Goal: Information Seeking & Learning: Learn about a topic

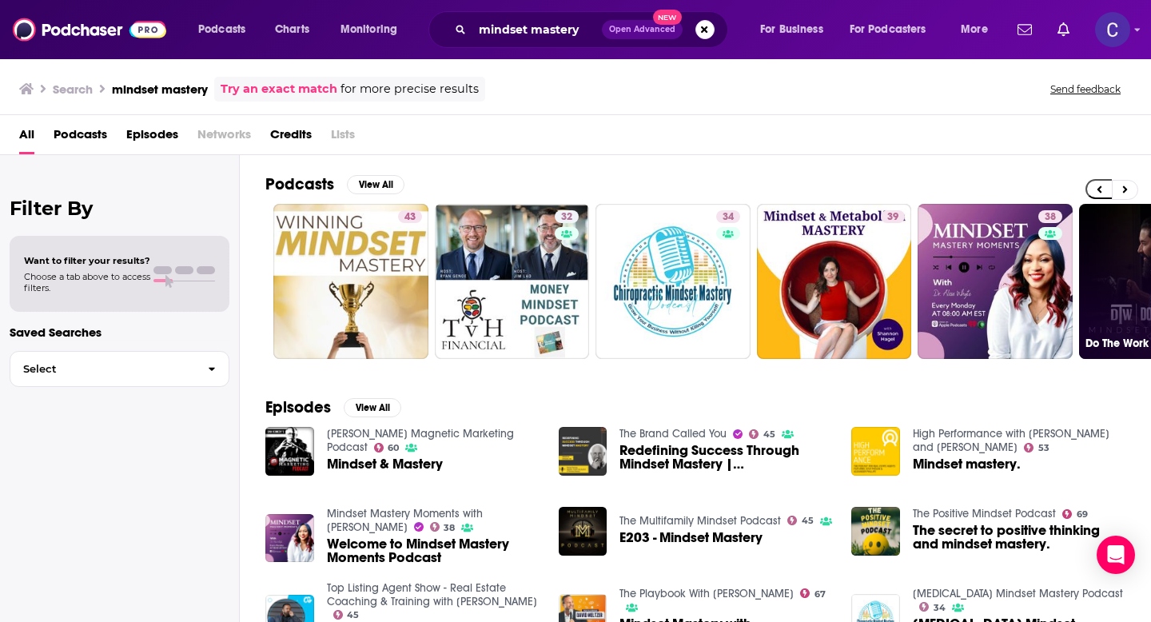
scroll to position [0, 402]
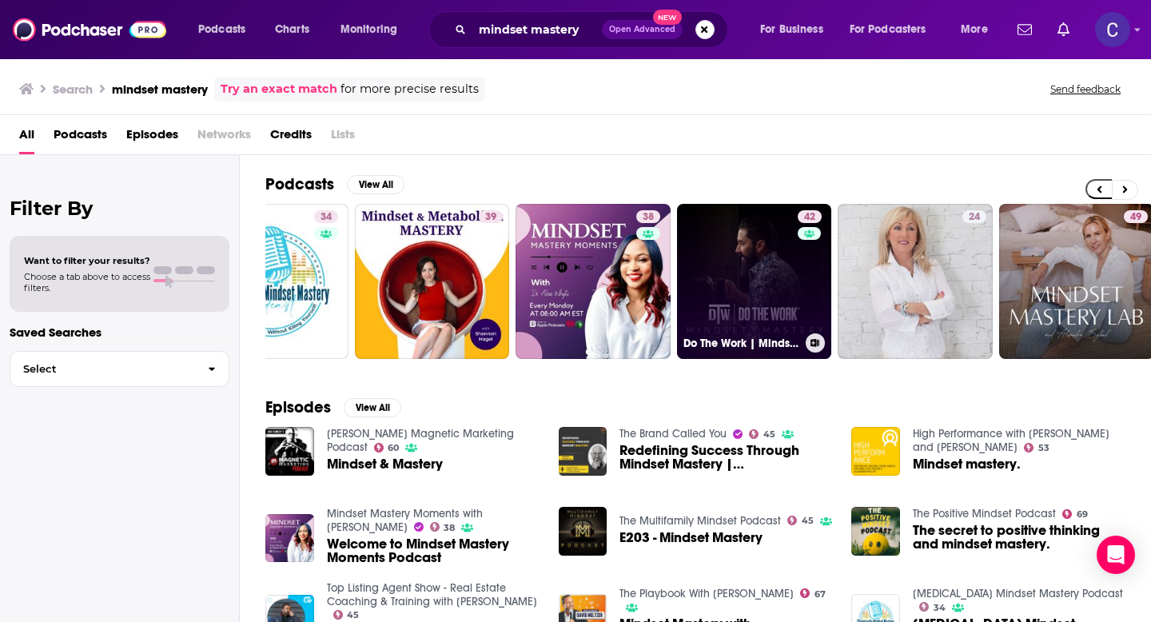
click at [735, 265] on link "42 Do The Work | Mindset Mastery" at bounding box center [754, 281] width 155 height 155
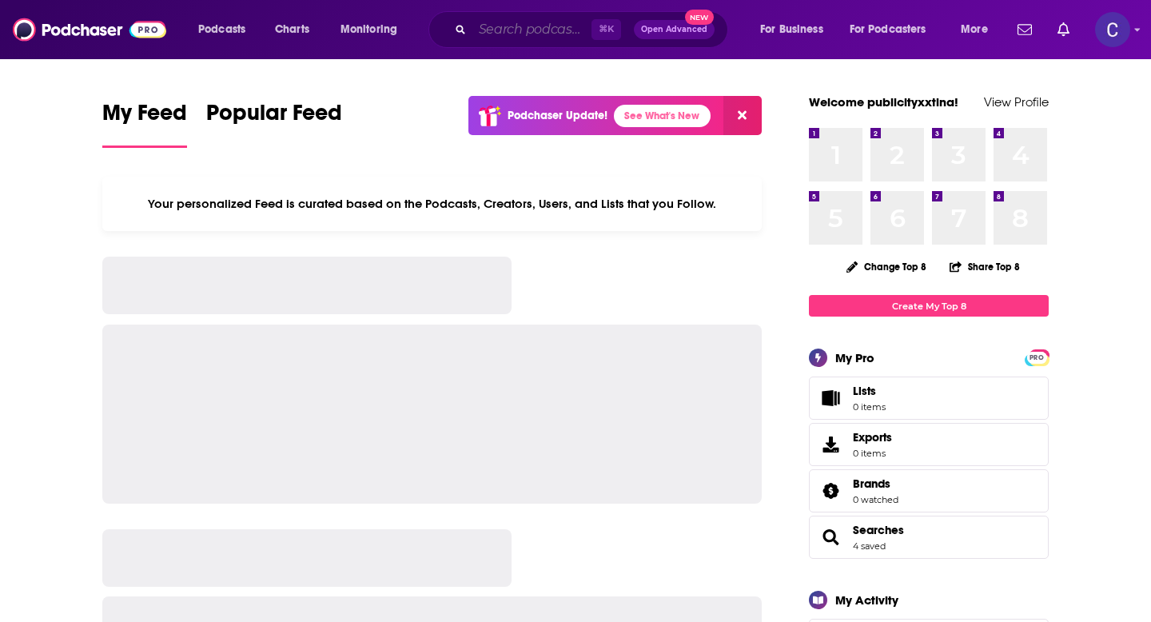
click at [505, 27] on input "Search podcasts, credits, & more..." at bounding box center [532, 30] width 119 height 26
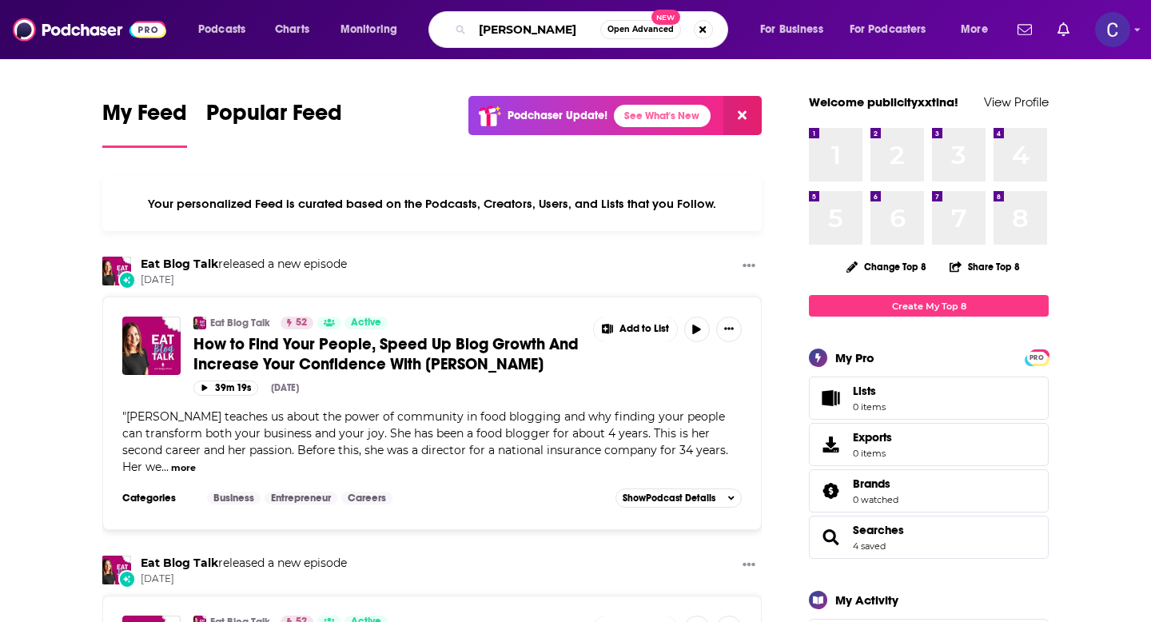
type input "Tom Ferry"
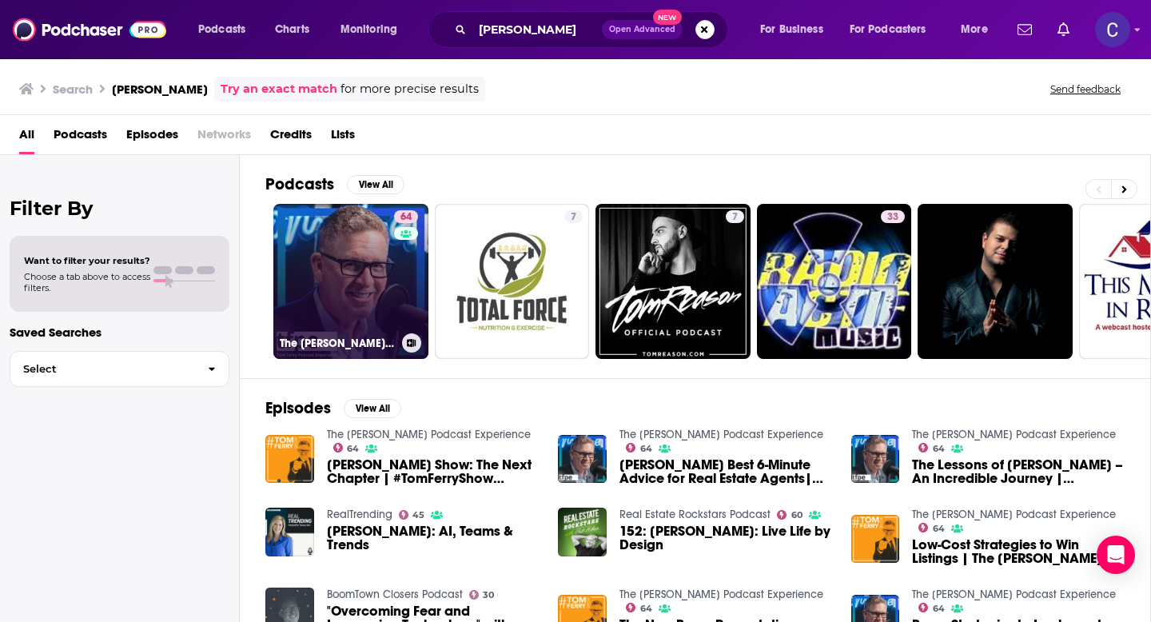
click at [352, 281] on link "64 The Tom Ferry Podcast Experience" at bounding box center [350, 281] width 155 height 155
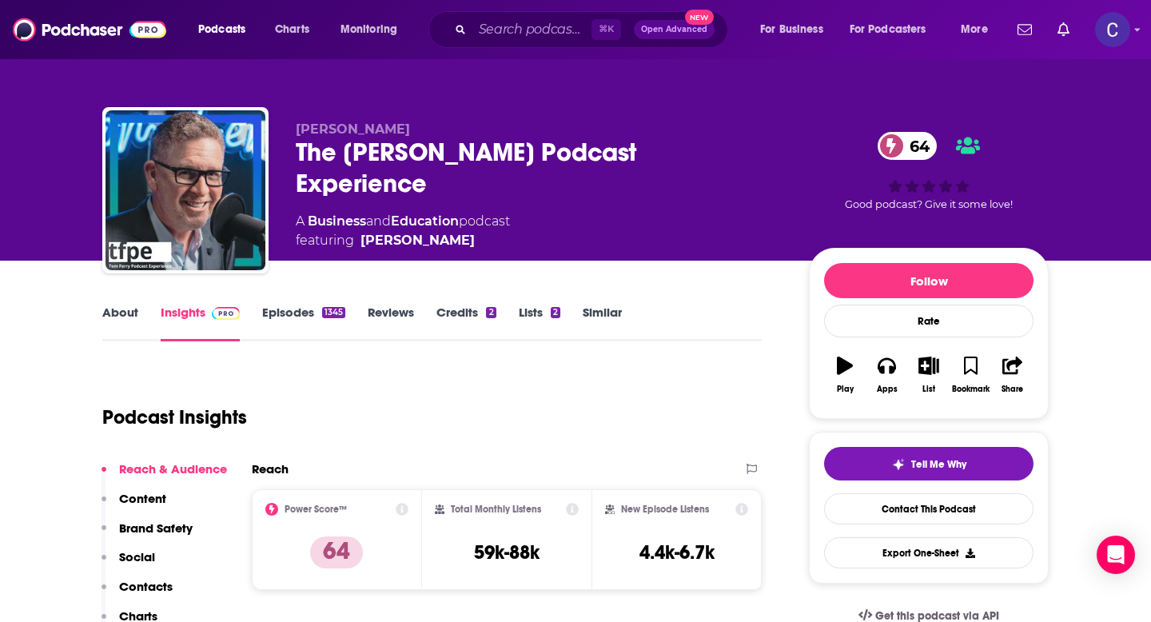
click at [117, 310] on link "About" at bounding box center [120, 323] width 36 height 37
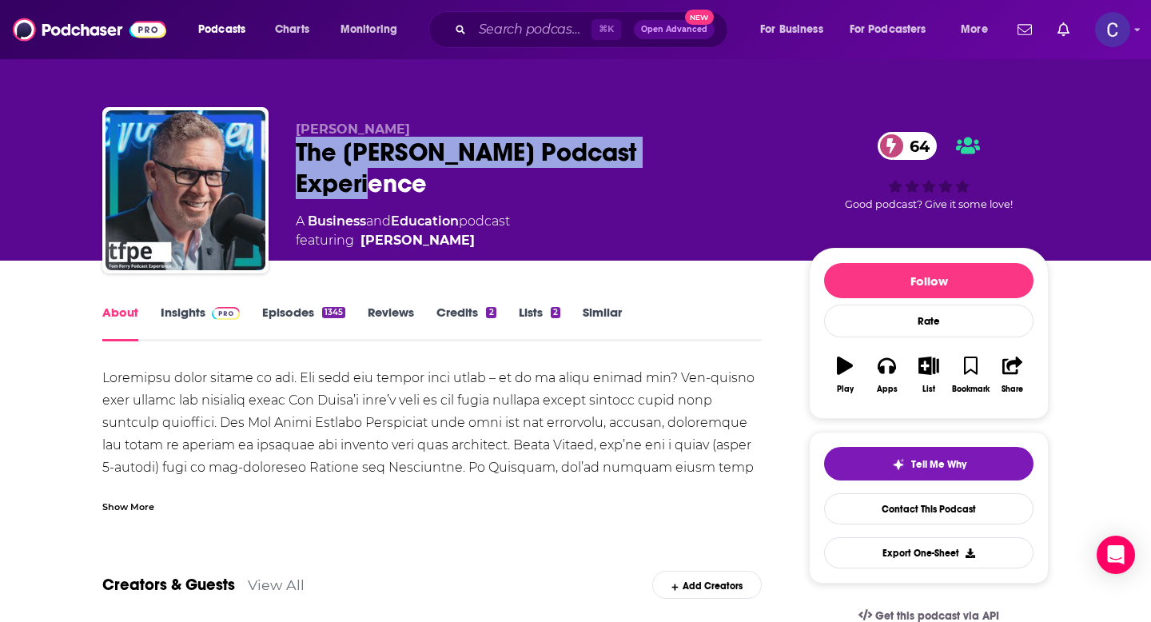
drag, startPoint x: 295, startPoint y: 160, endPoint x: 720, endPoint y: 159, distance: 424.6
click at [720, 159] on div "The Tom Ferry Podcast Experience 64" at bounding box center [540, 168] width 488 height 62
copy h1 "The Tom Ferry Podcast Experience"
click at [175, 313] on link "Insights" at bounding box center [200, 323] width 79 height 37
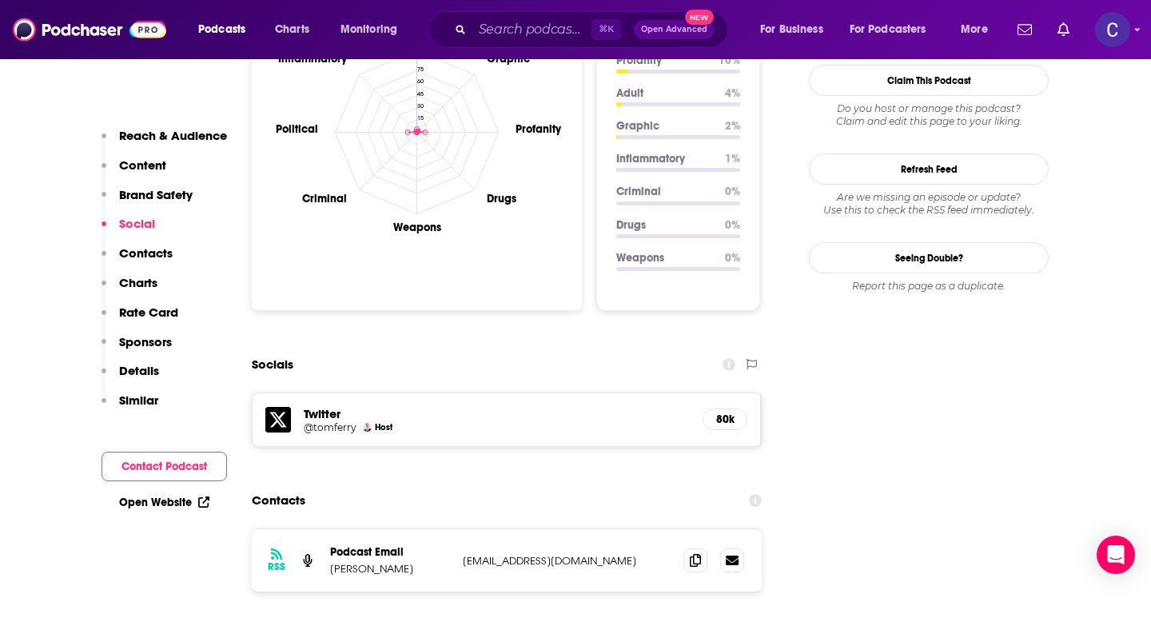
scroll to position [1539, 0]
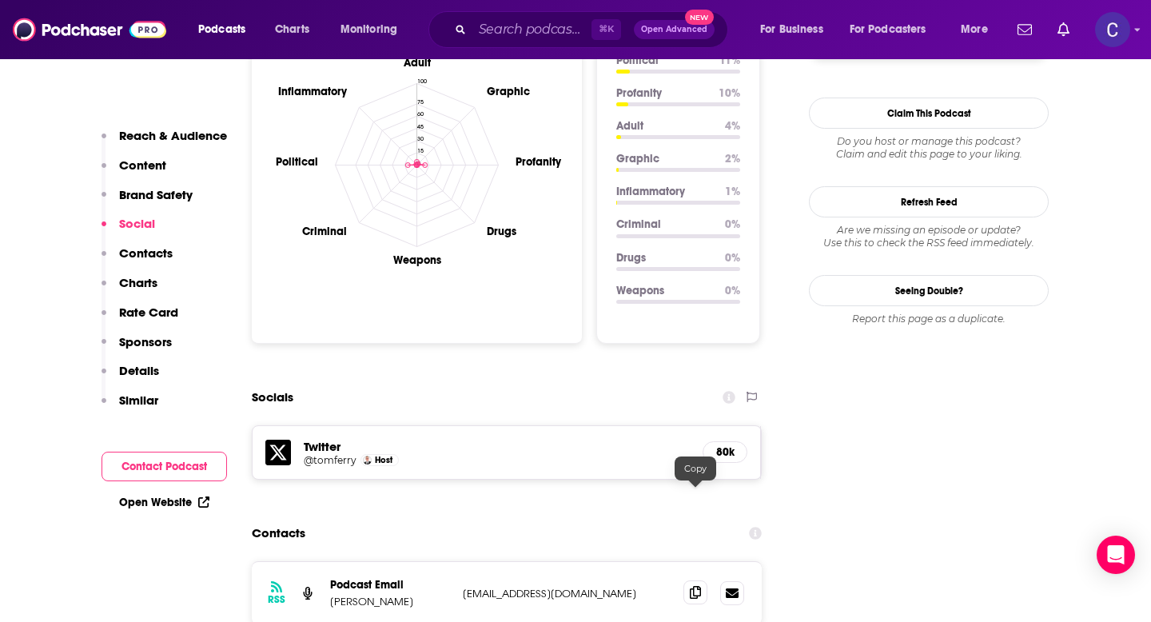
click at [697, 586] on icon at bounding box center [695, 592] width 11 height 13
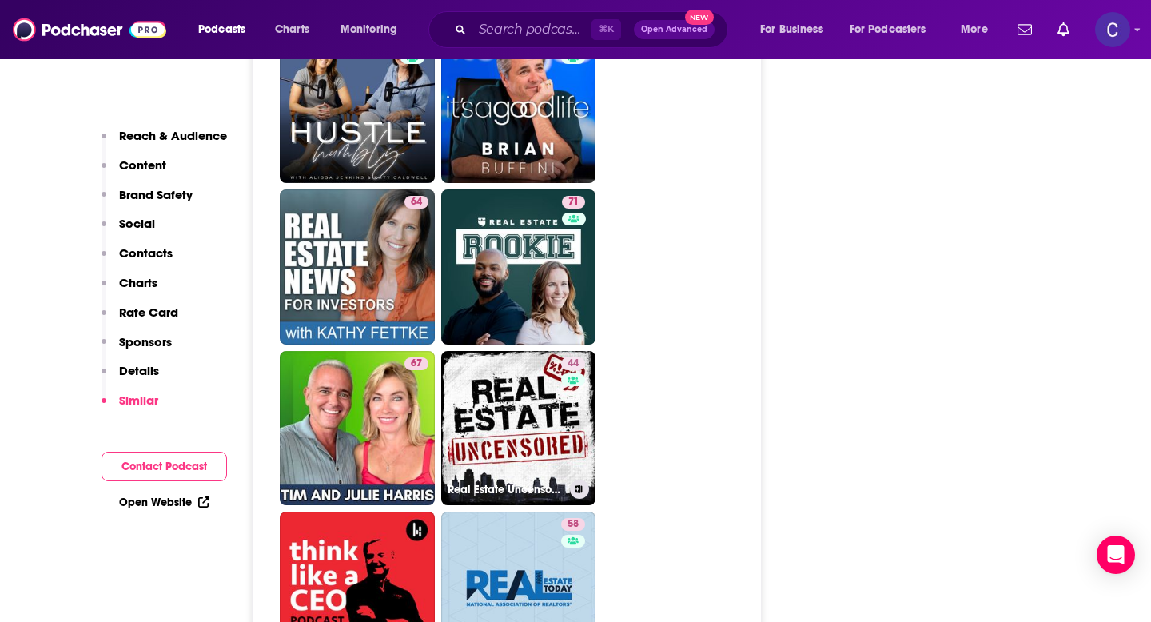
scroll to position [4098, 0]
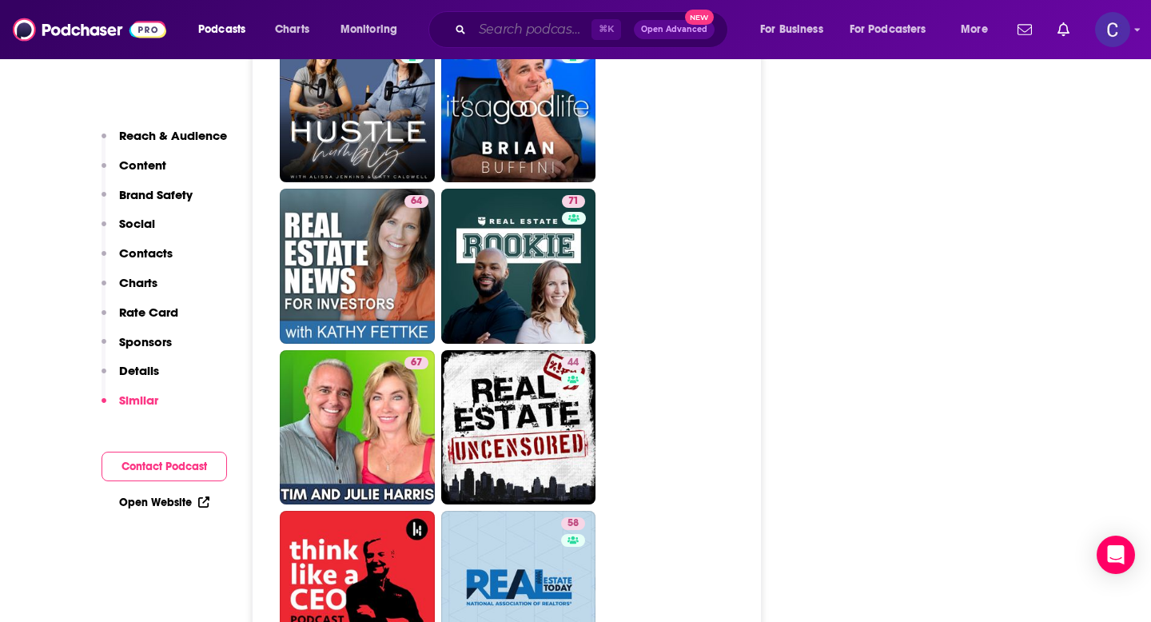
click at [531, 30] on input "Search podcasts, credits, & more..." at bounding box center [532, 30] width 119 height 26
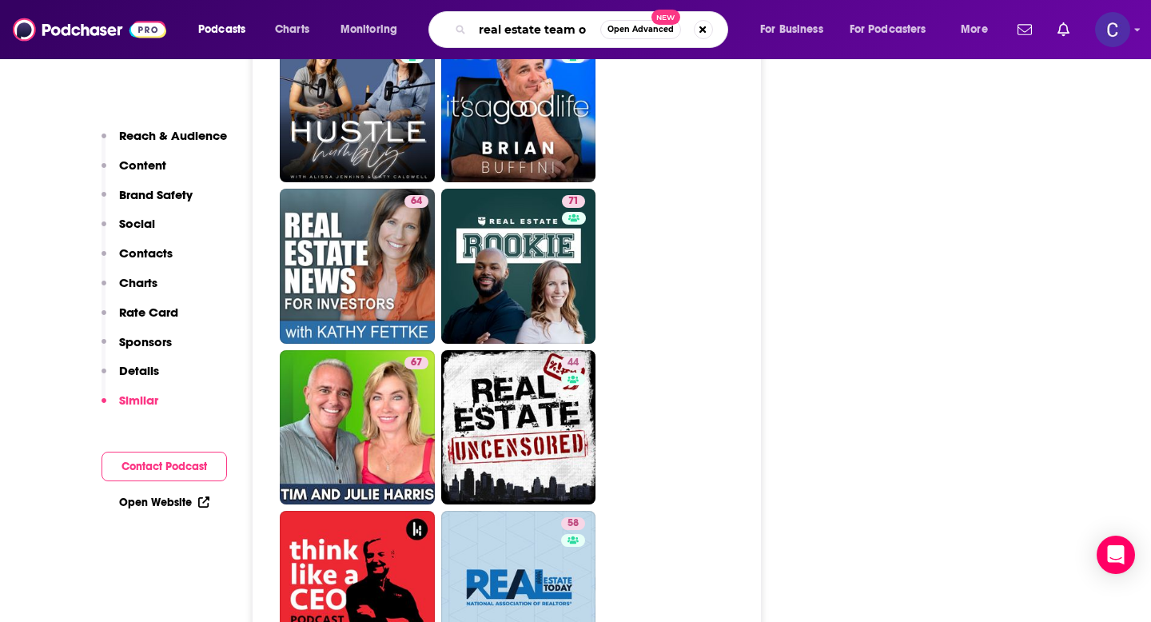
type input "real estate team os"
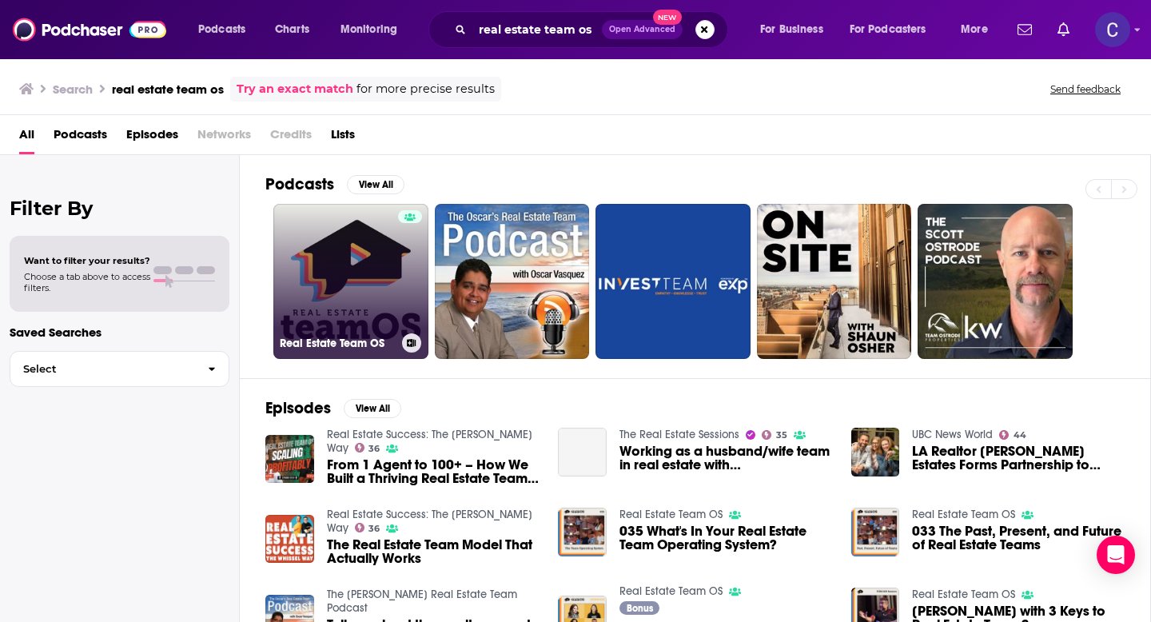
click at [352, 285] on link "Real Estate Team OS" at bounding box center [350, 281] width 155 height 155
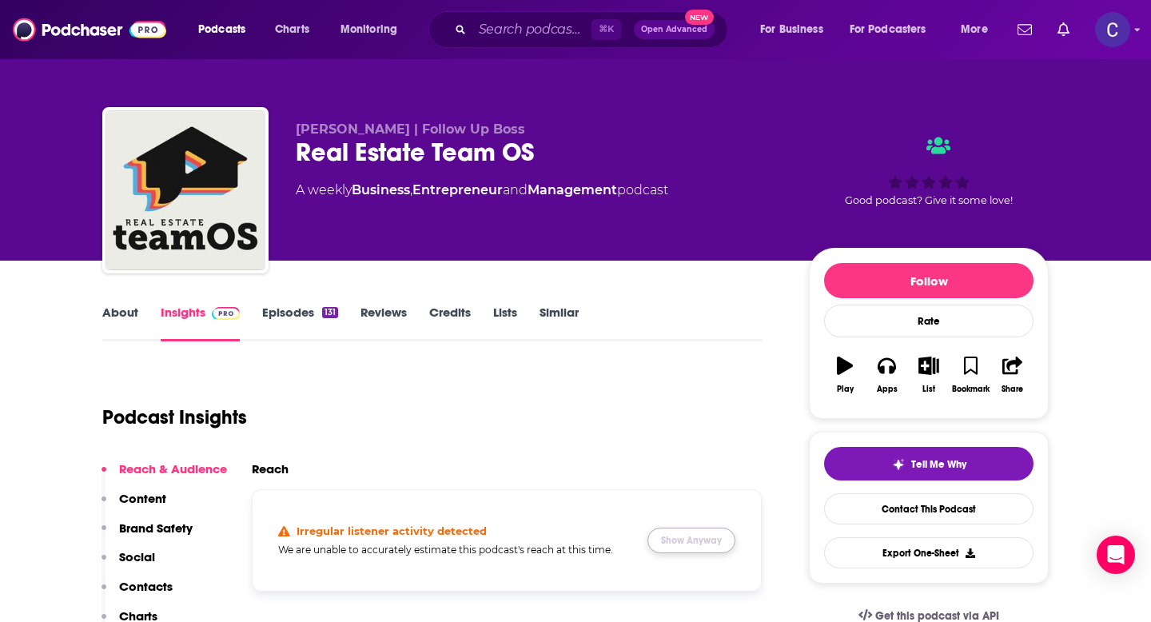
click at [682, 538] on button "Show Anyway" at bounding box center [692, 541] width 88 height 26
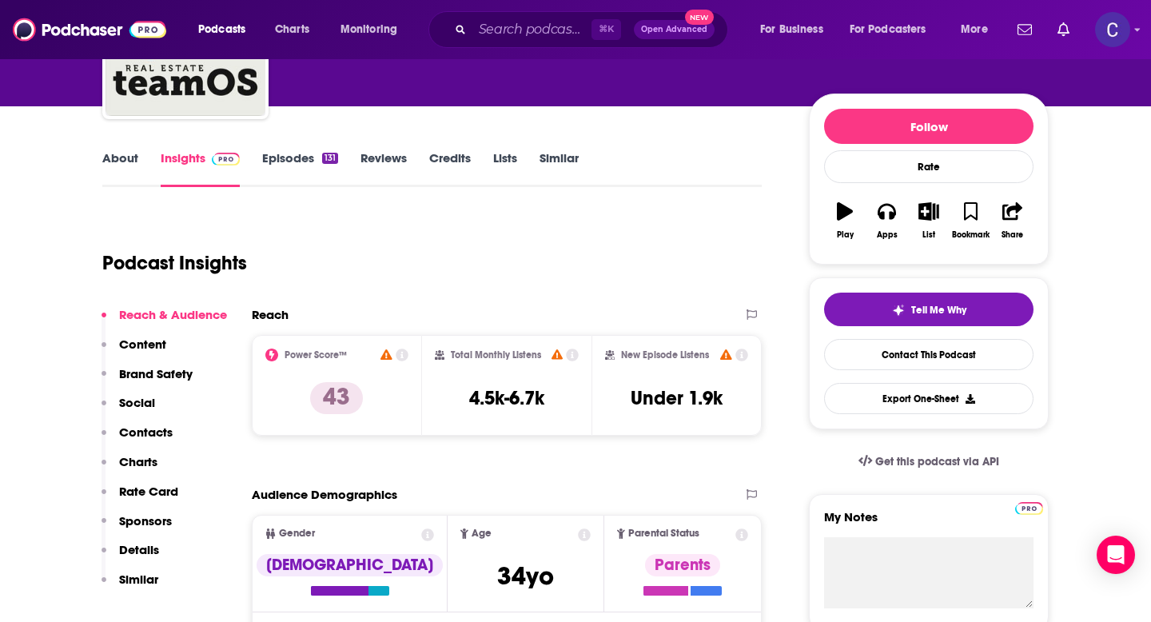
scroll to position [126, 0]
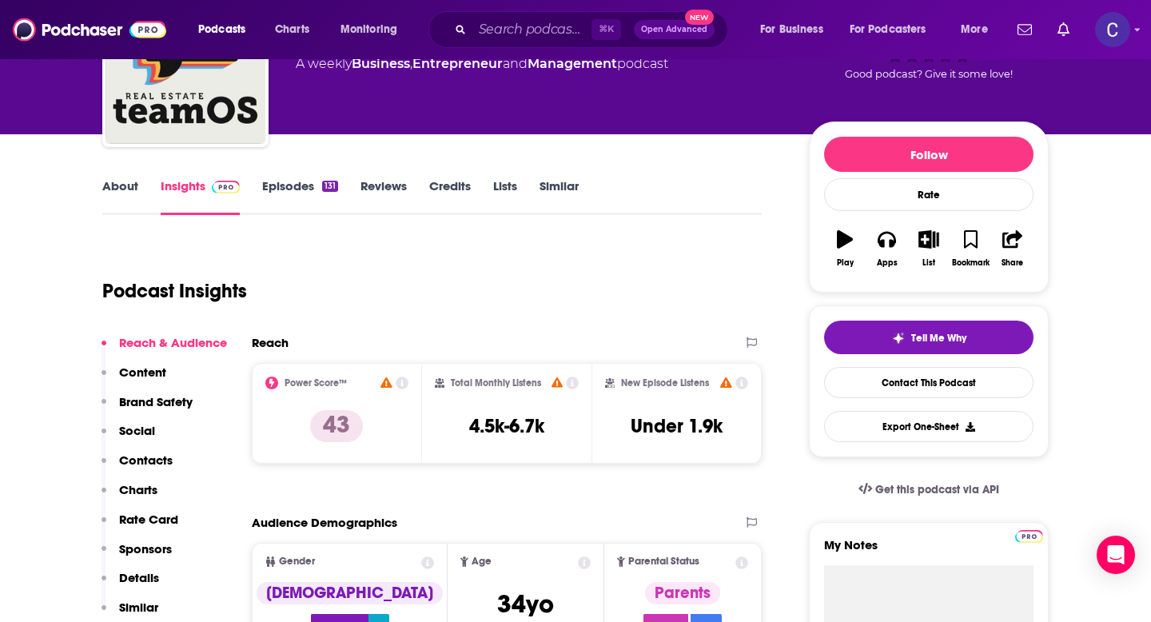
click at [103, 186] on link "About" at bounding box center [120, 196] width 36 height 37
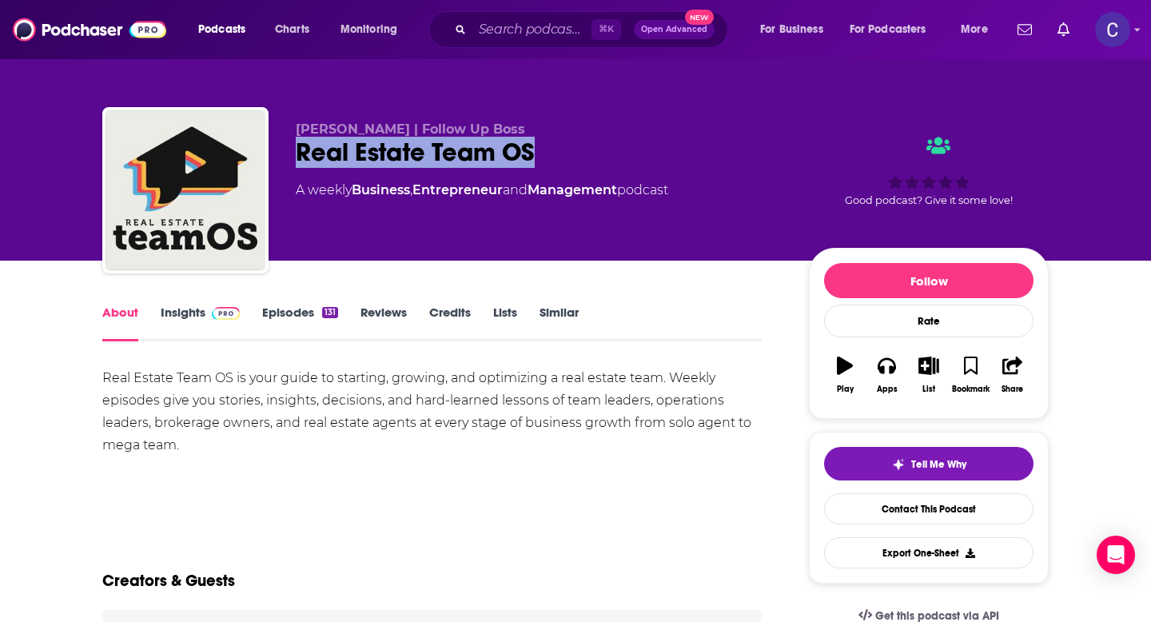
drag, startPoint x: 293, startPoint y: 163, endPoint x: 557, endPoint y: 151, distance: 264.1
click at [557, 151] on div "Ethan Beute | Follow Up Boss Real Estate Team OS A weekly Business , Entreprene…" at bounding box center [575, 193] width 947 height 173
copy h1 "Real Estate Team OS"
click at [170, 313] on link "Insights" at bounding box center [200, 323] width 79 height 37
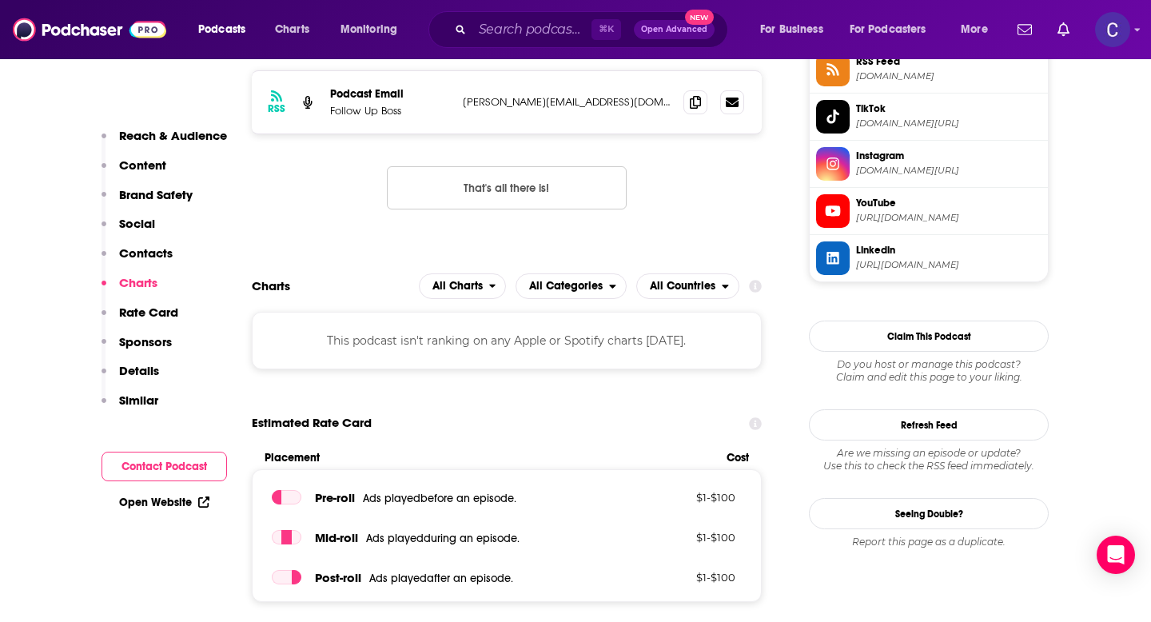
scroll to position [1460, 0]
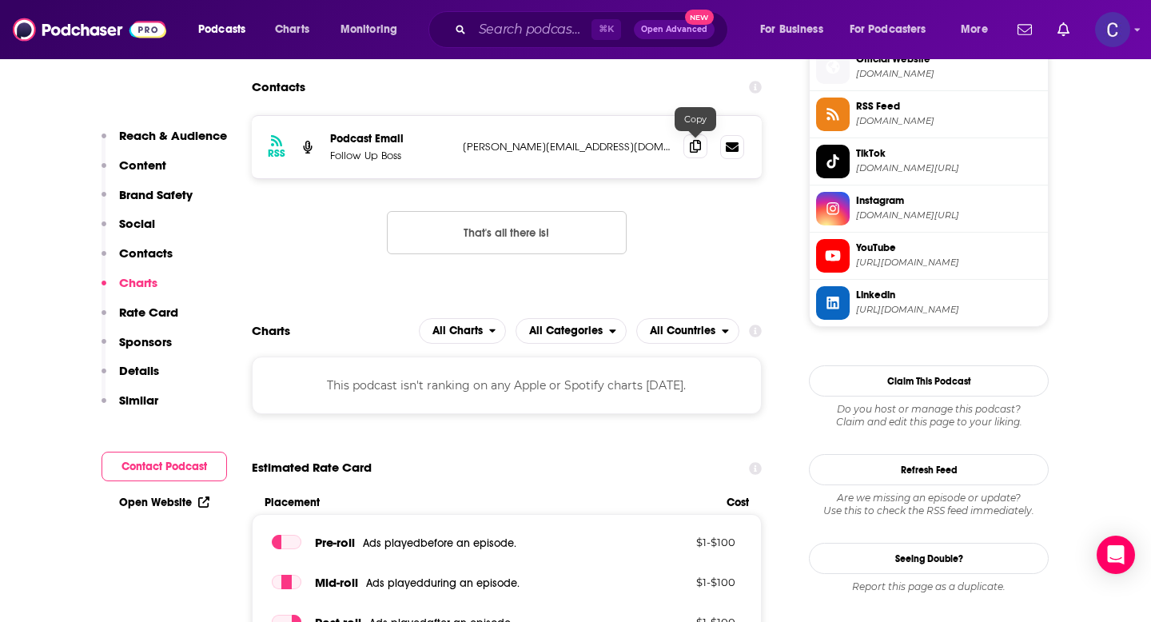
click at [699, 150] on icon at bounding box center [695, 146] width 11 height 13
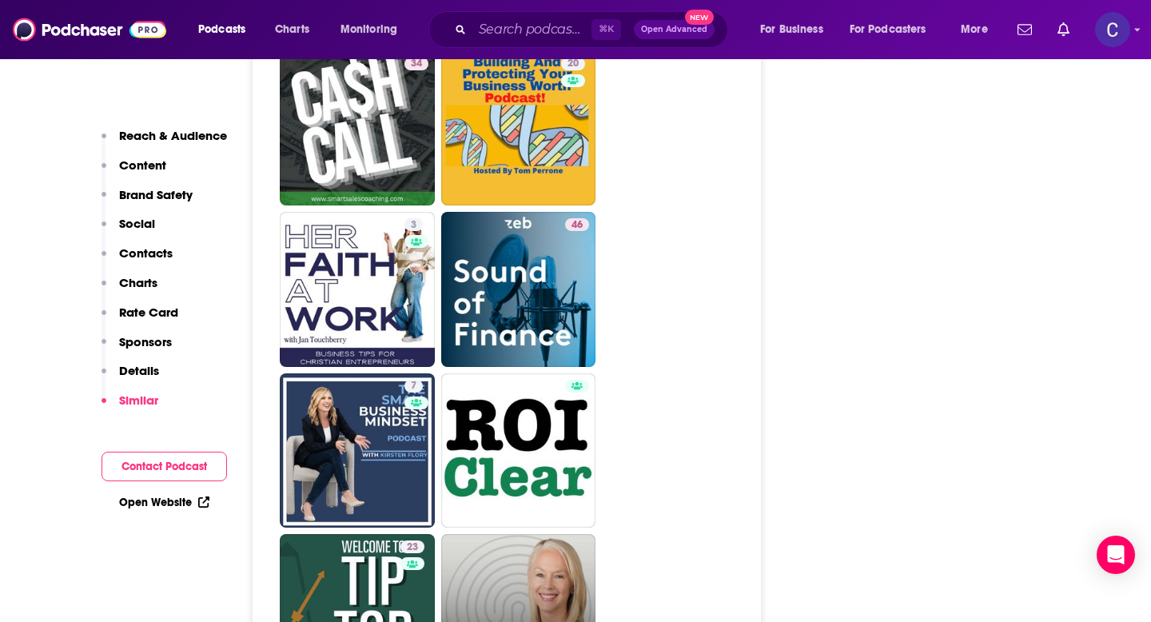
scroll to position [3039, 0]
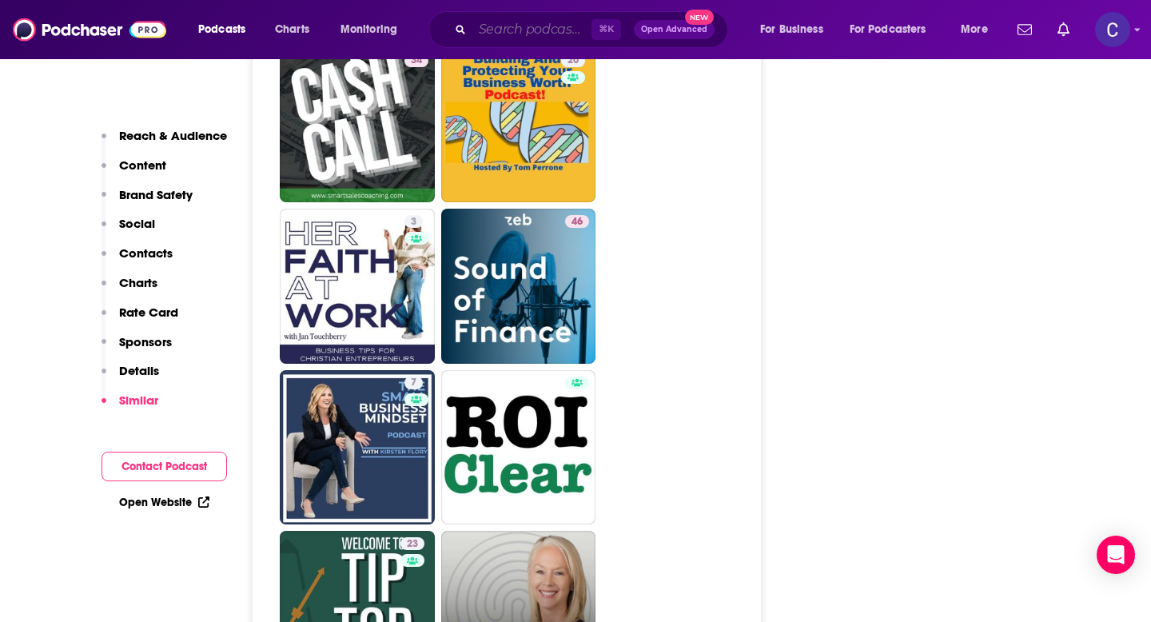
click at [527, 30] on input "Search podcasts, credits, & more..." at bounding box center [532, 30] width 119 height 26
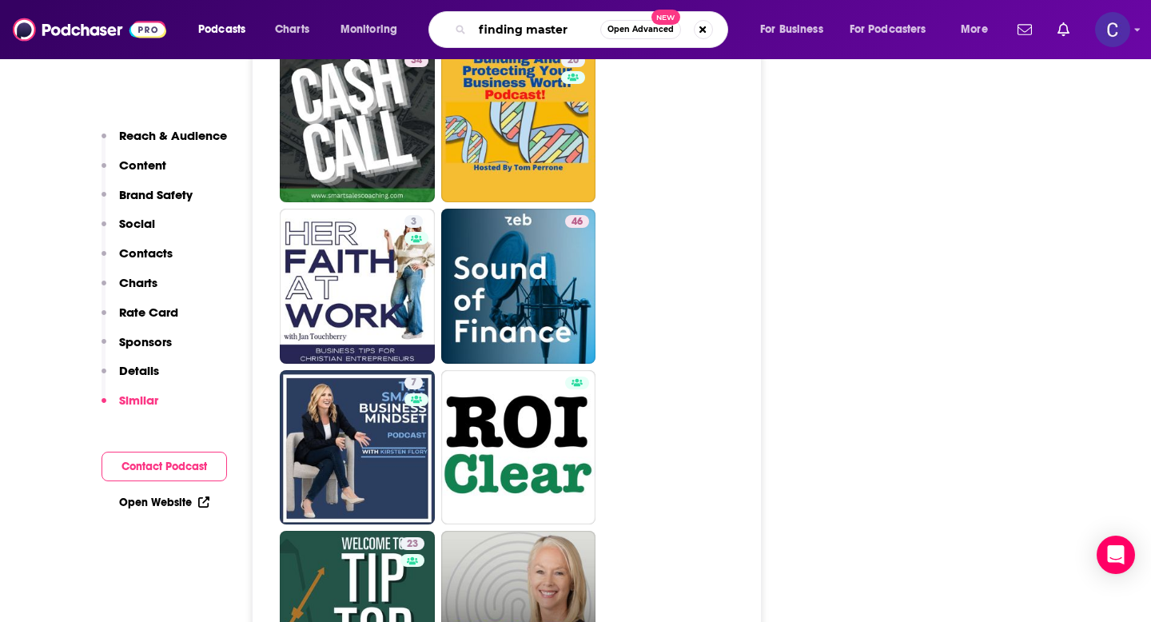
type input "finding mastery"
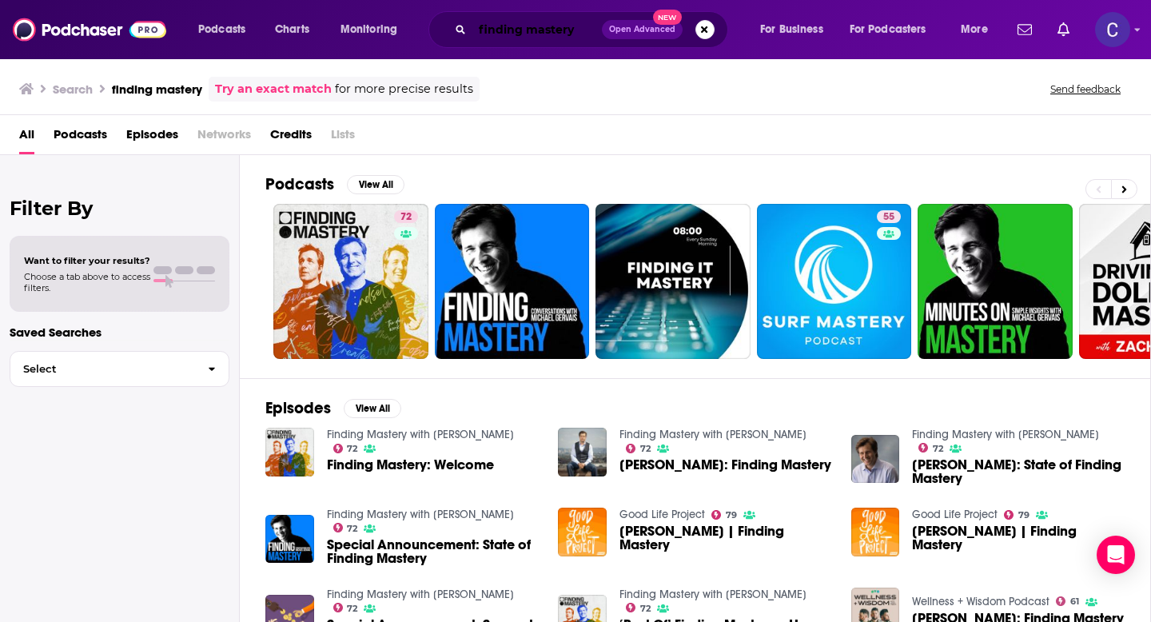
click at [517, 31] on input "finding mastery" at bounding box center [538, 30] width 130 height 26
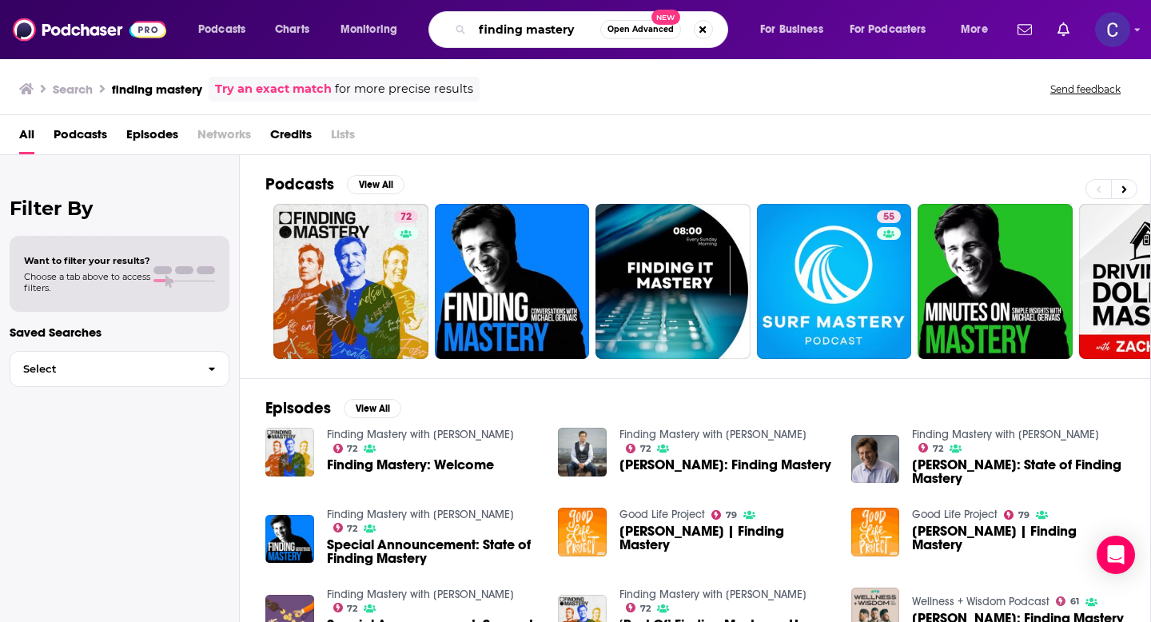
click at [517, 31] on input "finding mastery" at bounding box center [537, 30] width 128 height 26
type input "the mindful business podcast"
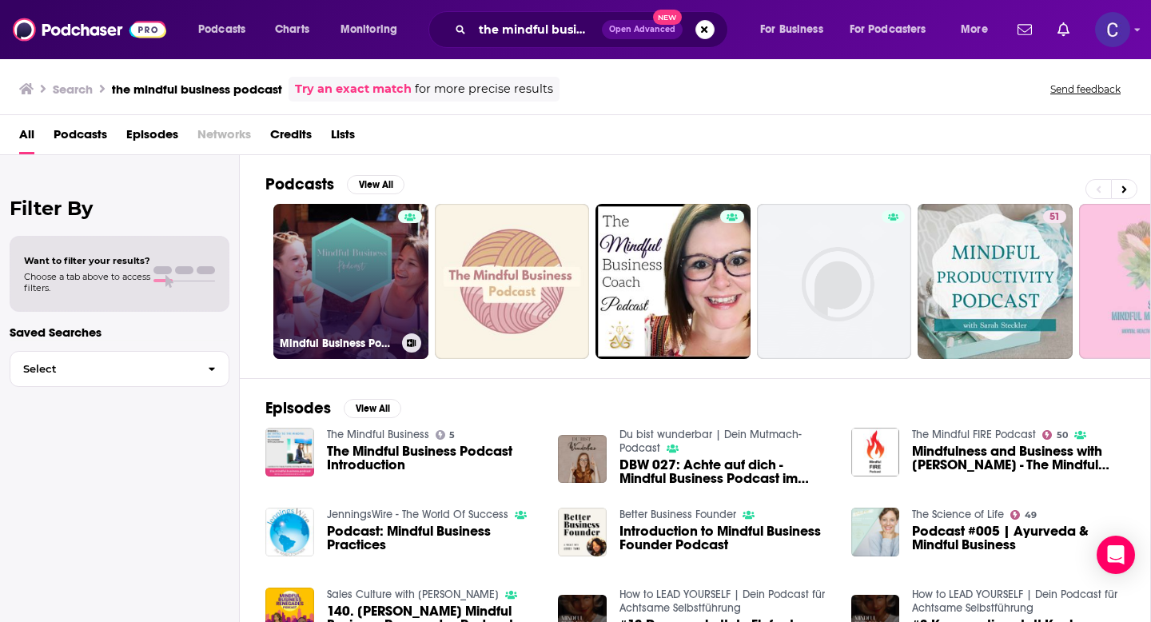
click at [345, 248] on link "Mindful Business Podcast" at bounding box center [350, 281] width 155 height 155
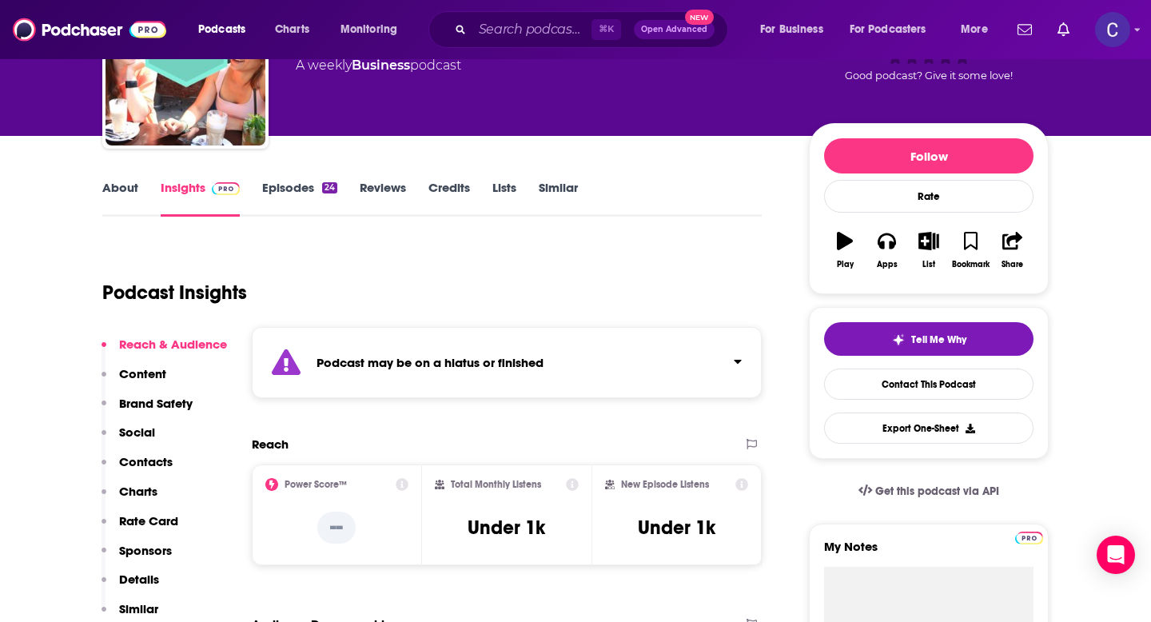
scroll to position [128, 0]
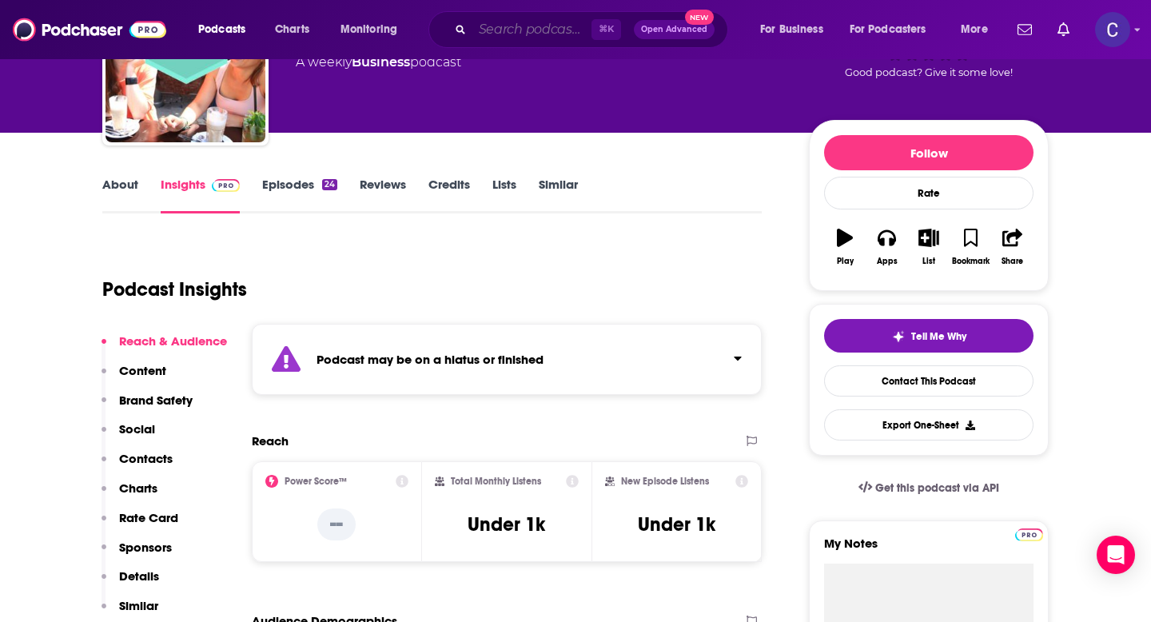
click at [490, 32] on input "Search podcasts, credits, & more..." at bounding box center [532, 30] width 119 height 26
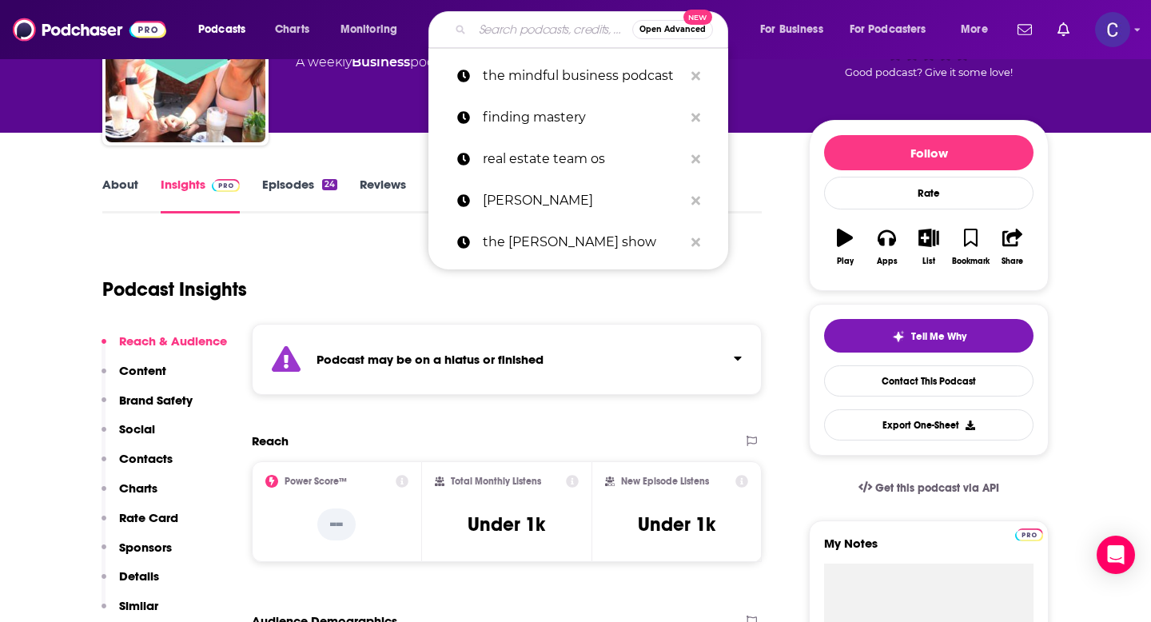
paste input "Mindful Management Podcast"
type input "Mindful Management Podcast"
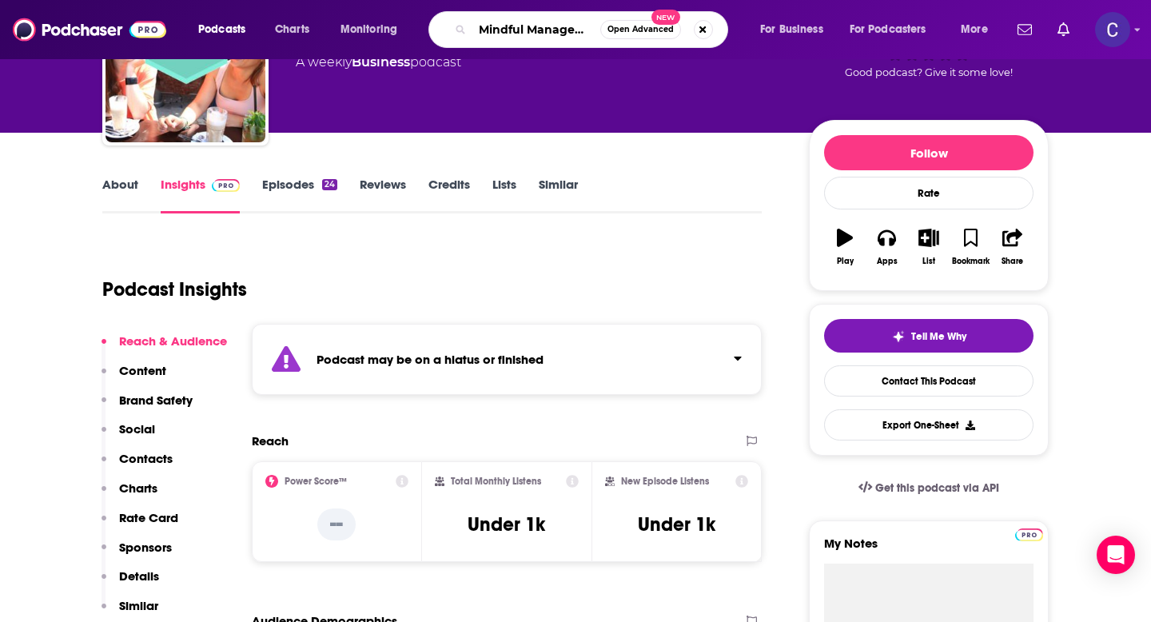
scroll to position [0, 64]
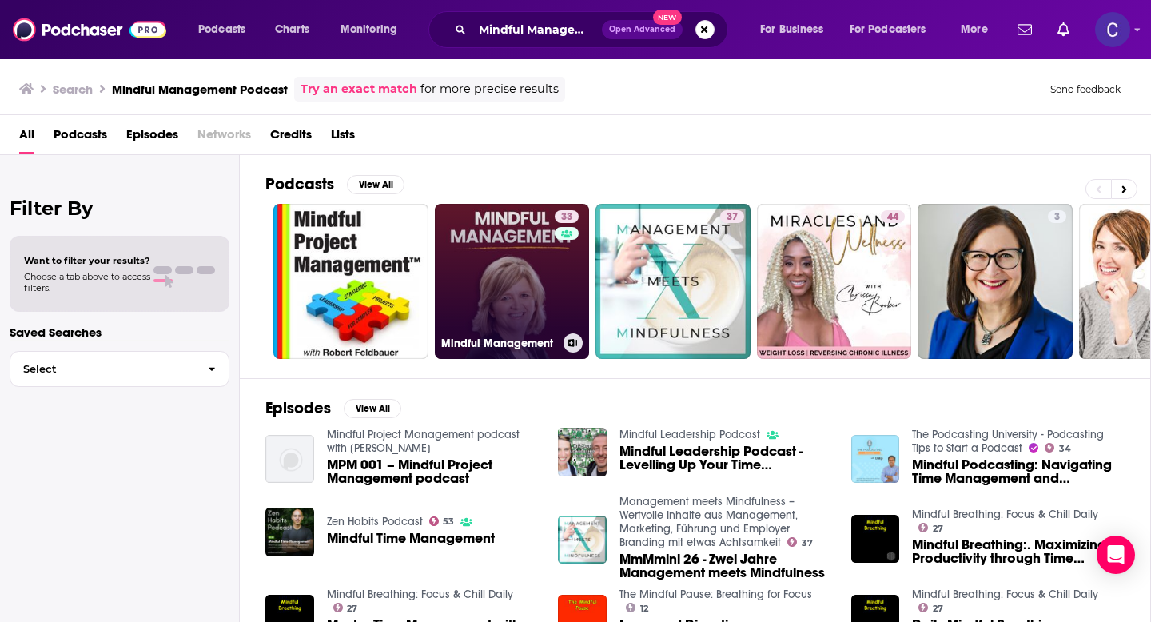
click at [518, 277] on link "33 Mindful Management" at bounding box center [512, 281] width 155 height 155
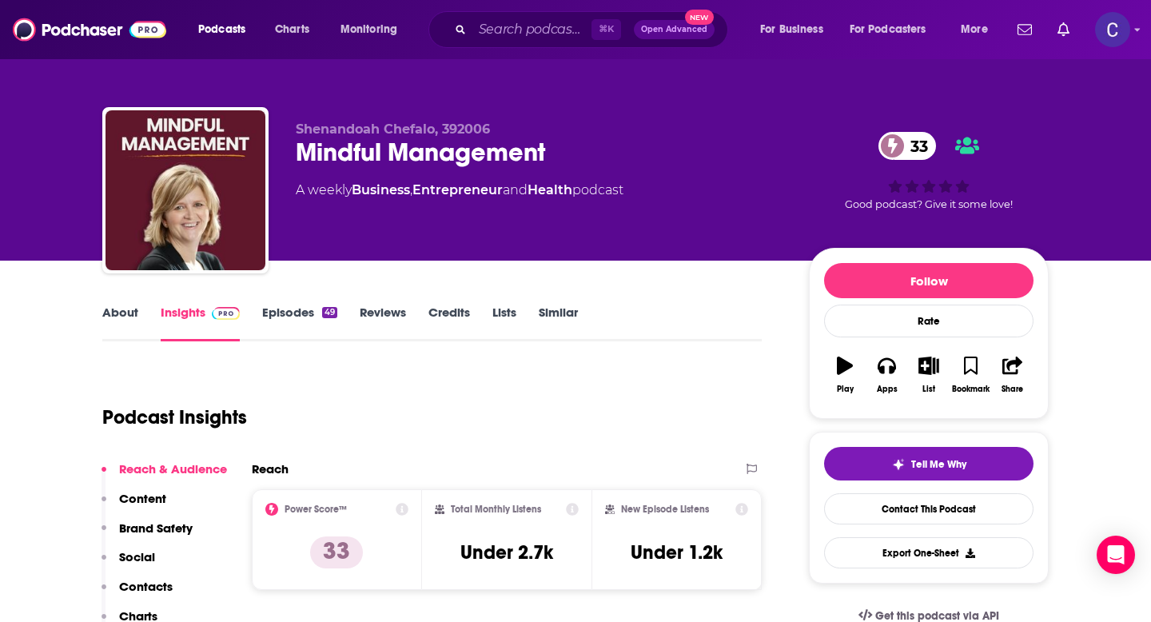
click at [119, 312] on link "About" at bounding box center [120, 323] width 36 height 37
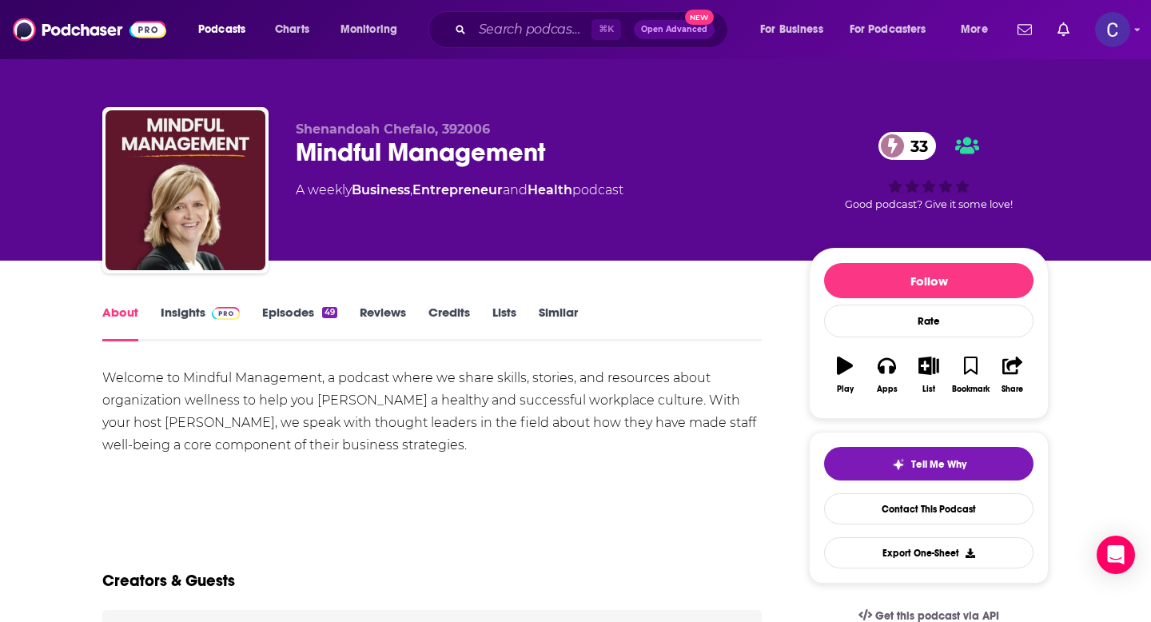
click at [193, 314] on link "Insights" at bounding box center [200, 323] width 79 height 37
click at [524, 38] on input "Search podcasts, credits, & more..." at bounding box center [532, 30] width 119 height 26
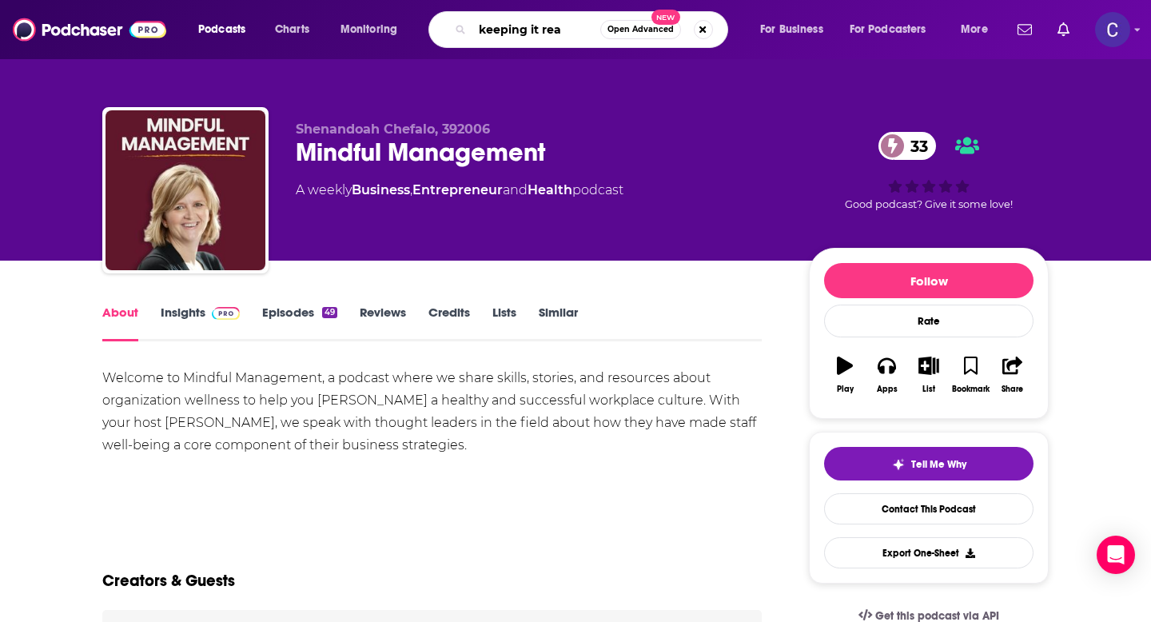
type input "keeping it real"
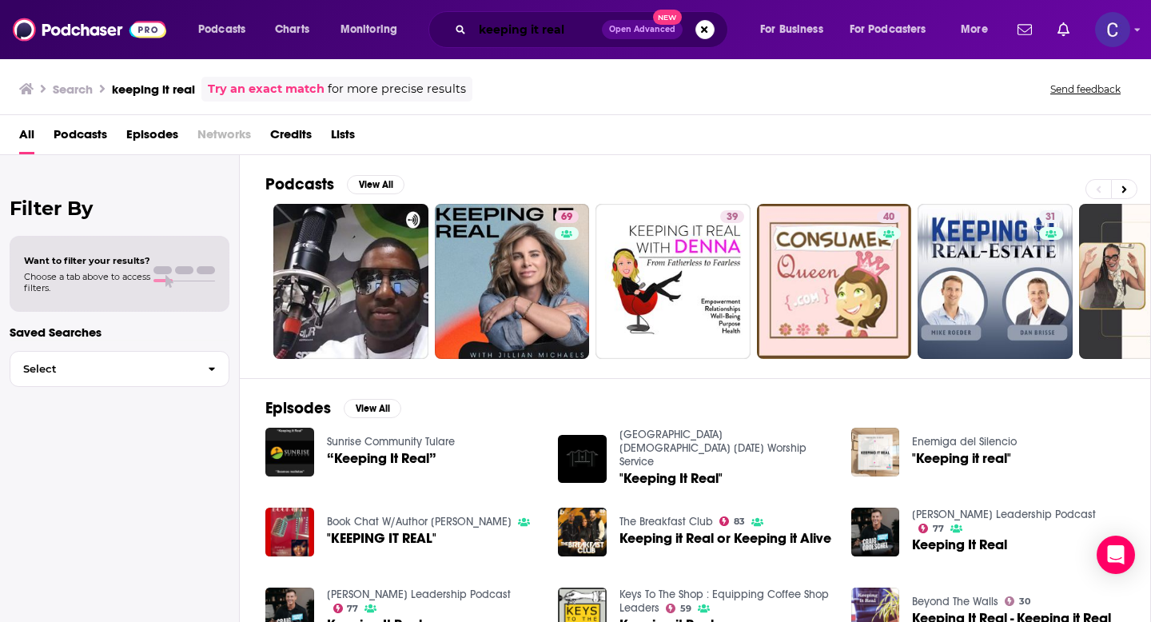
click at [506, 31] on input "keeping it real" at bounding box center [538, 30] width 130 height 26
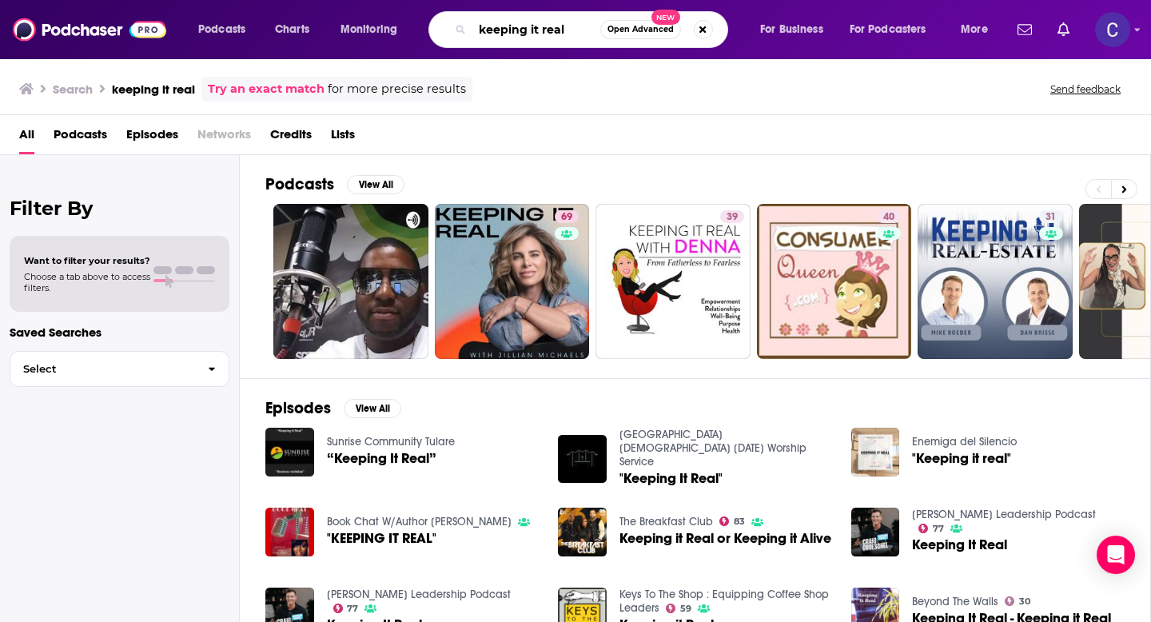
click at [506, 31] on input "keeping it real" at bounding box center [537, 30] width 128 height 26
paste input "Keeping It Real by D.J. Paris"
type input "Keeping It Real by D.J. Paris"
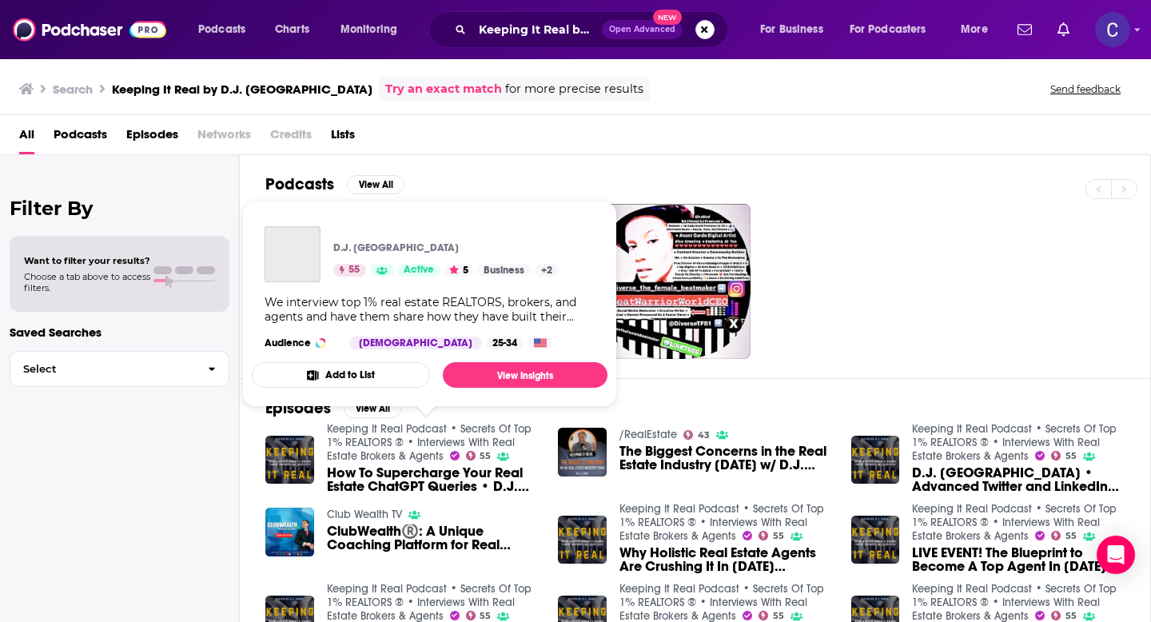
click at [441, 434] on link "Keeping It Real Podcast • Secrets Of Top 1% REALTORS ® • Interviews With Real E…" at bounding box center [429, 442] width 205 height 41
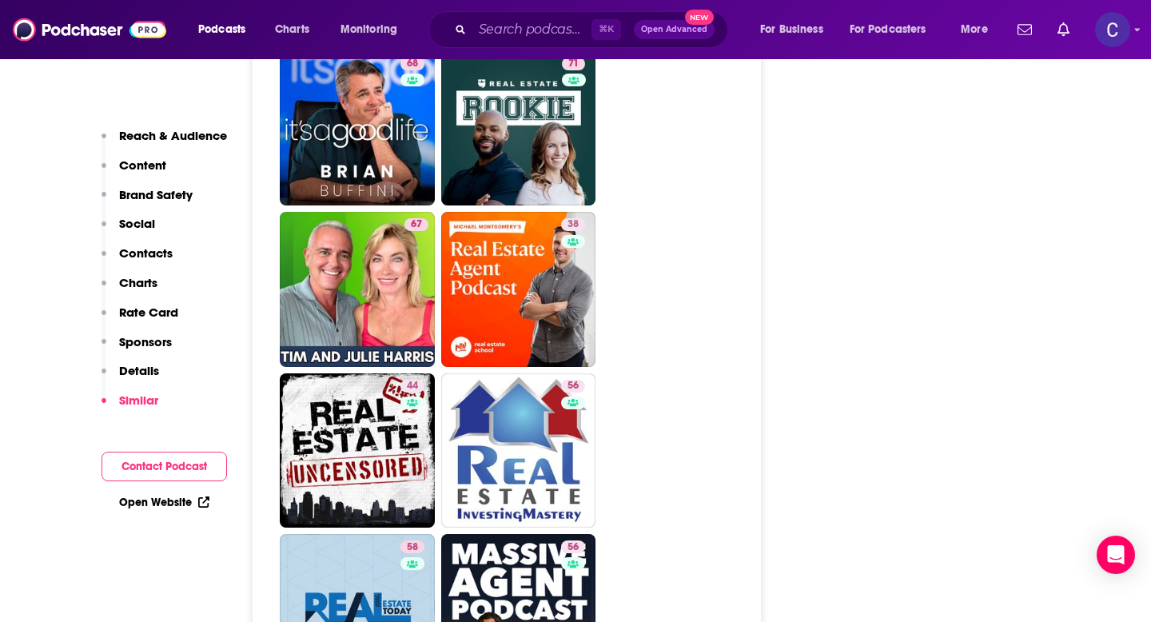
scroll to position [3853, 0]
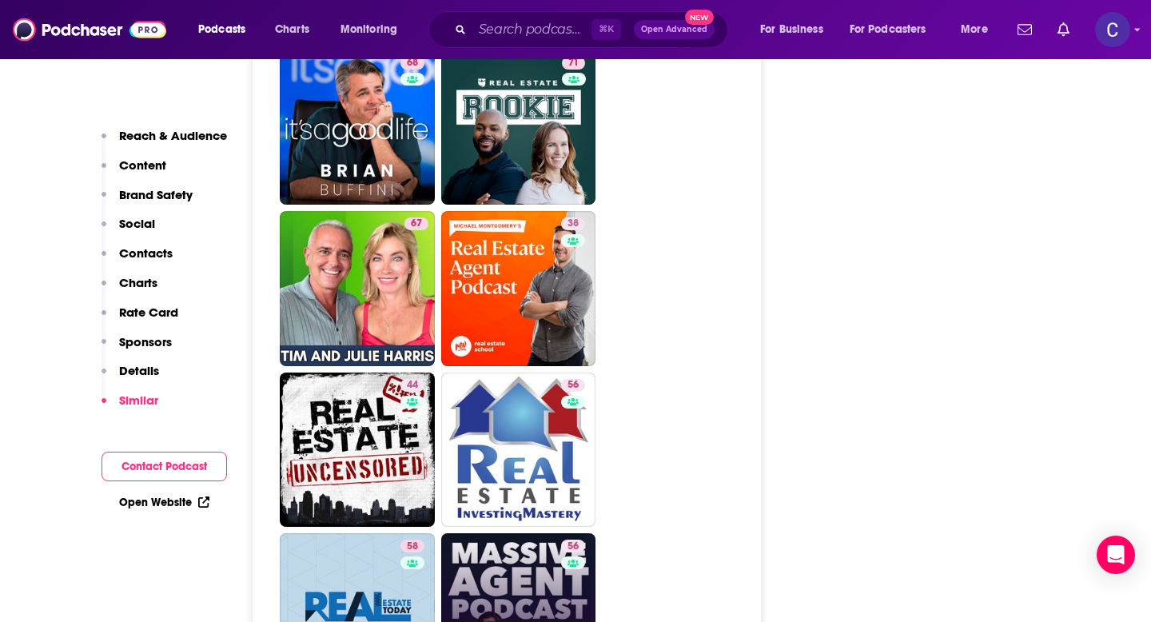
click at [521, 533] on link "56 Massive Agent Podcast" at bounding box center [518, 610] width 155 height 155
type input "https://www.podchaser.com/podcasts/massive-agent-podcast-784842"
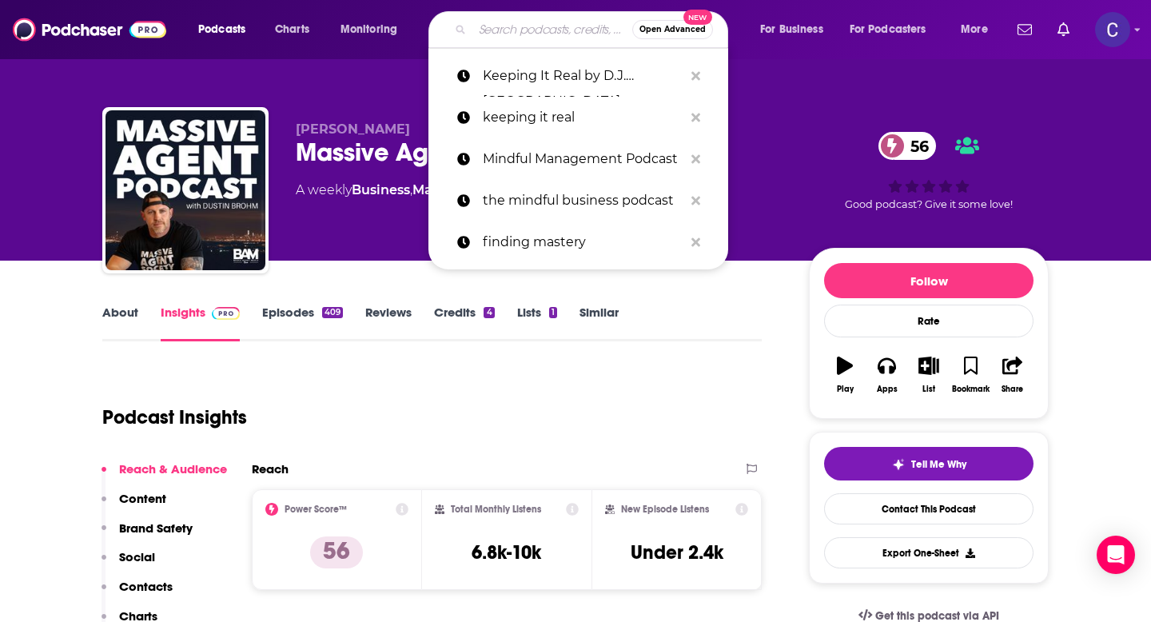
click at [501, 34] on input "Search podcasts, credits, & more..." at bounding box center [553, 30] width 160 height 26
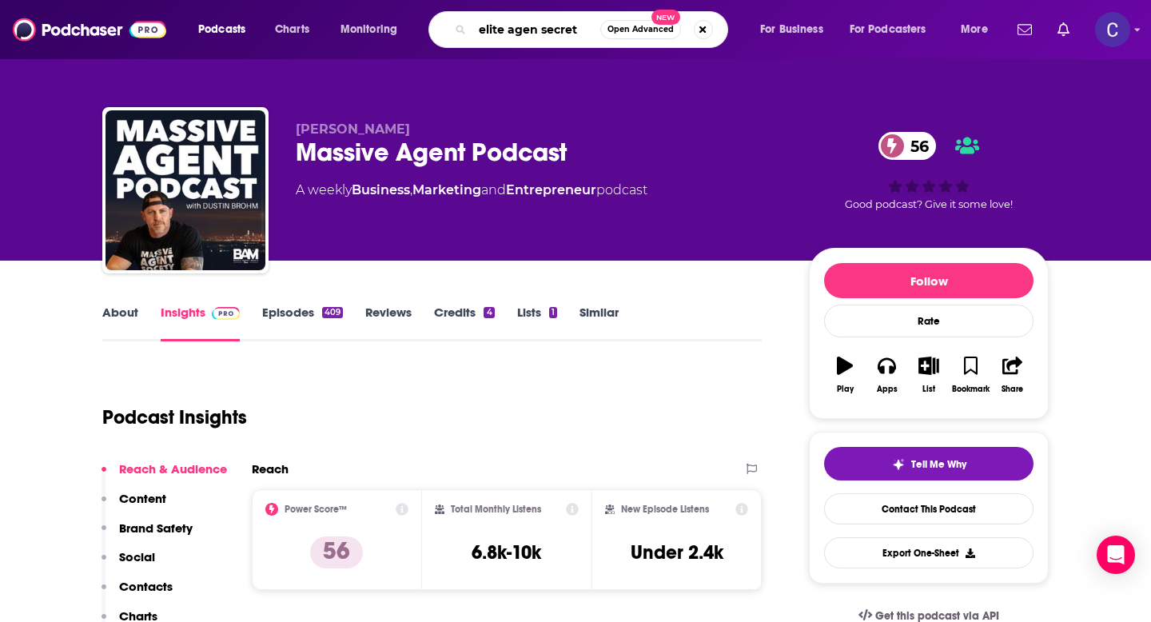
type input "elite agen secrets"
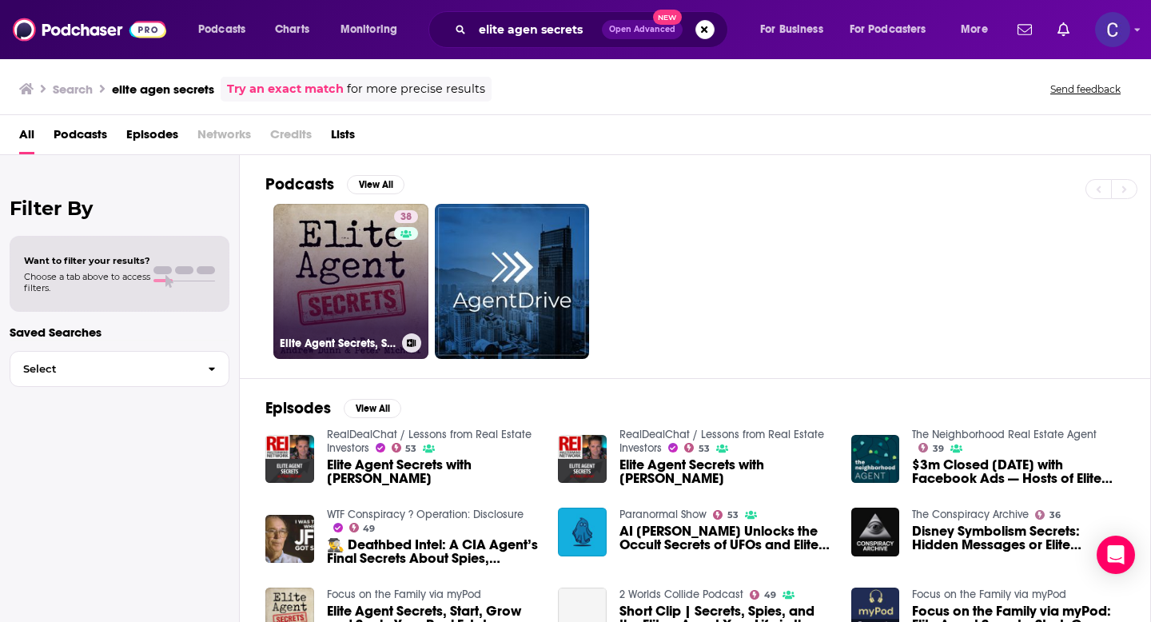
click at [324, 309] on link "38 Elite Agent Secrets, Start, Grow and Scale Your Real Estate Business" at bounding box center [350, 281] width 155 height 155
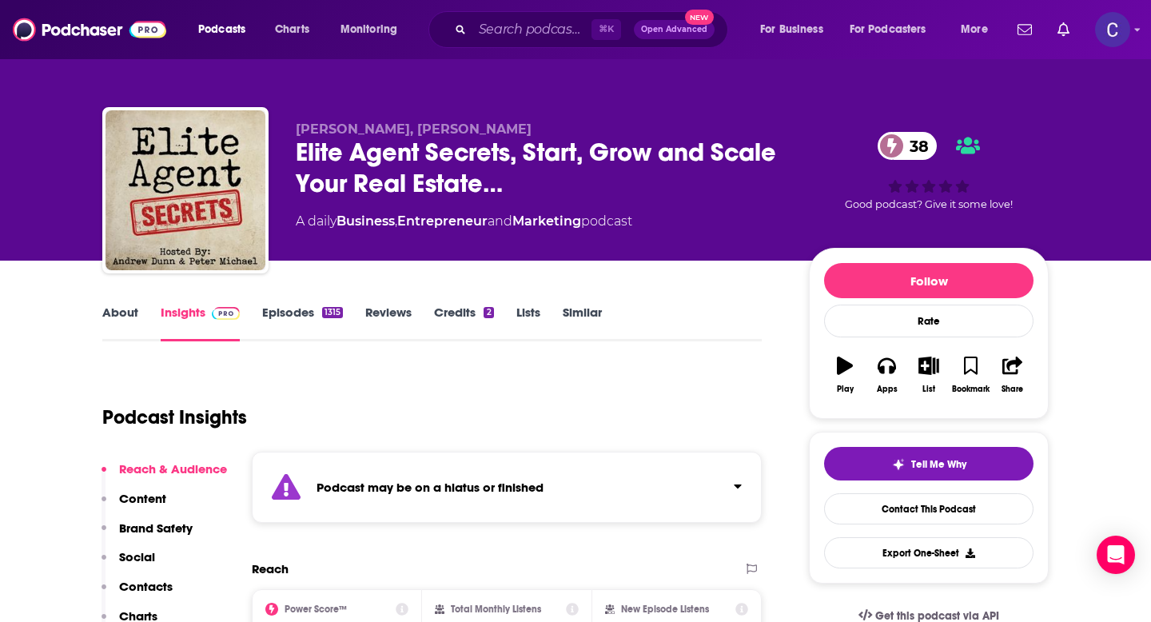
click at [122, 319] on link "About" at bounding box center [120, 323] width 36 height 37
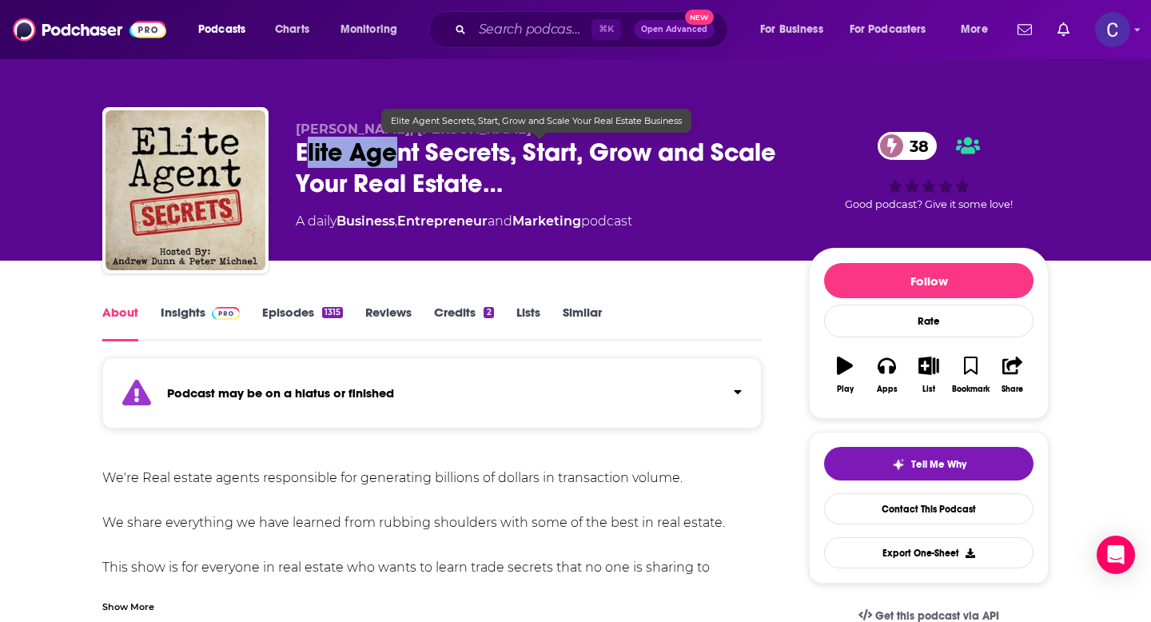
drag, startPoint x: 309, startPoint y: 161, endPoint x: 397, endPoint y: 162, distance: 88.0
click at [397, 162] on span "Elite Agent Secrets, Start, Grow and Scale Your Real Estate…" at bounding box center [540, 168] width 488 height 62
drag, startPoint x: 297, startPoint y: 150, endPoint x: 508, endPoint y: 164, distance: 211.5
click at [508, 164] on span "Elite Agent Secrets, Start, Grow and Scale Your Real Estate…" at bounding box center [540, 168] width 488 height 62
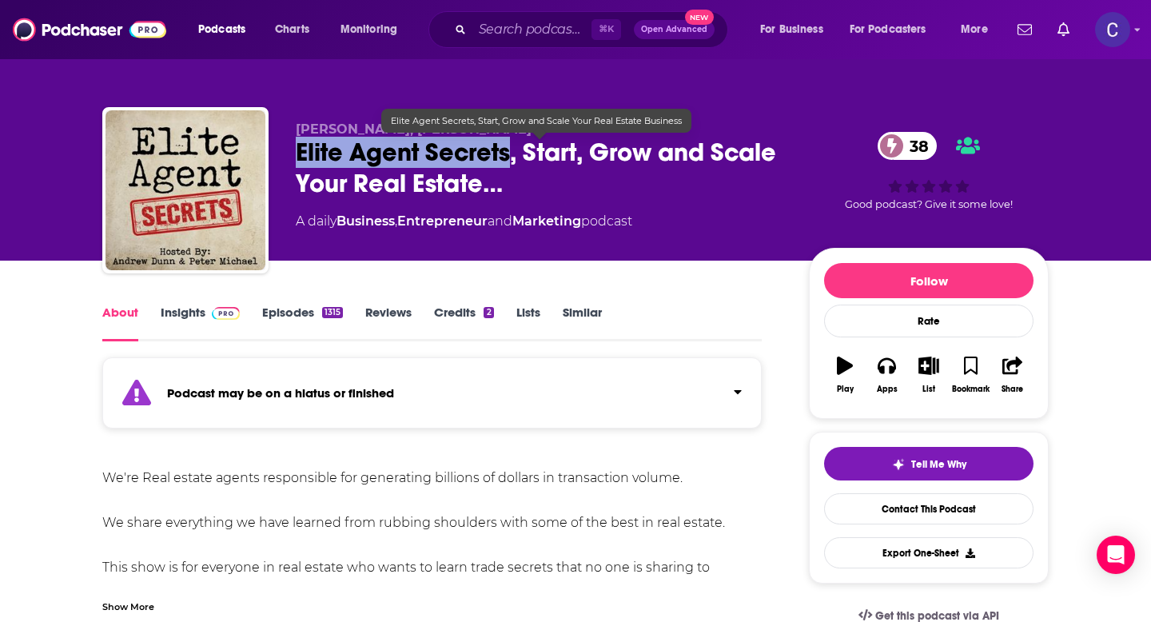
copy h1 "Elite Agent Secrets"
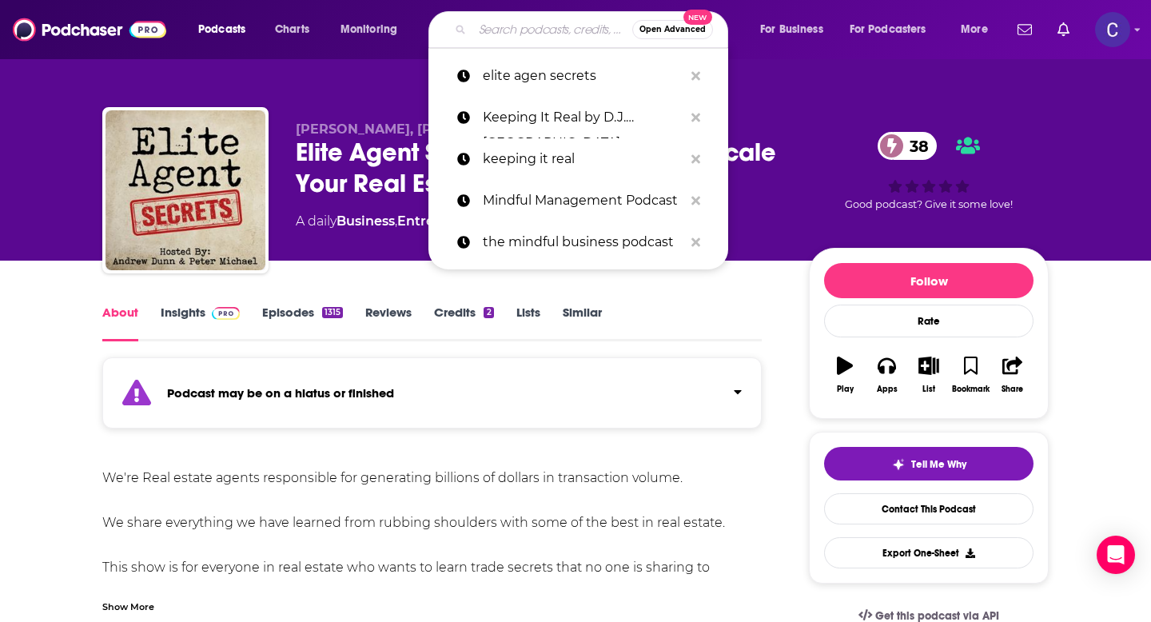
click at [507, 33] on input "Search podcasts, credits, & more..." at bounding box center [553, 30] width 160 height 26
paste input "Real Estate Insiders – Unfiltered"
type input "Real Estate Insiders – Unfiltered"
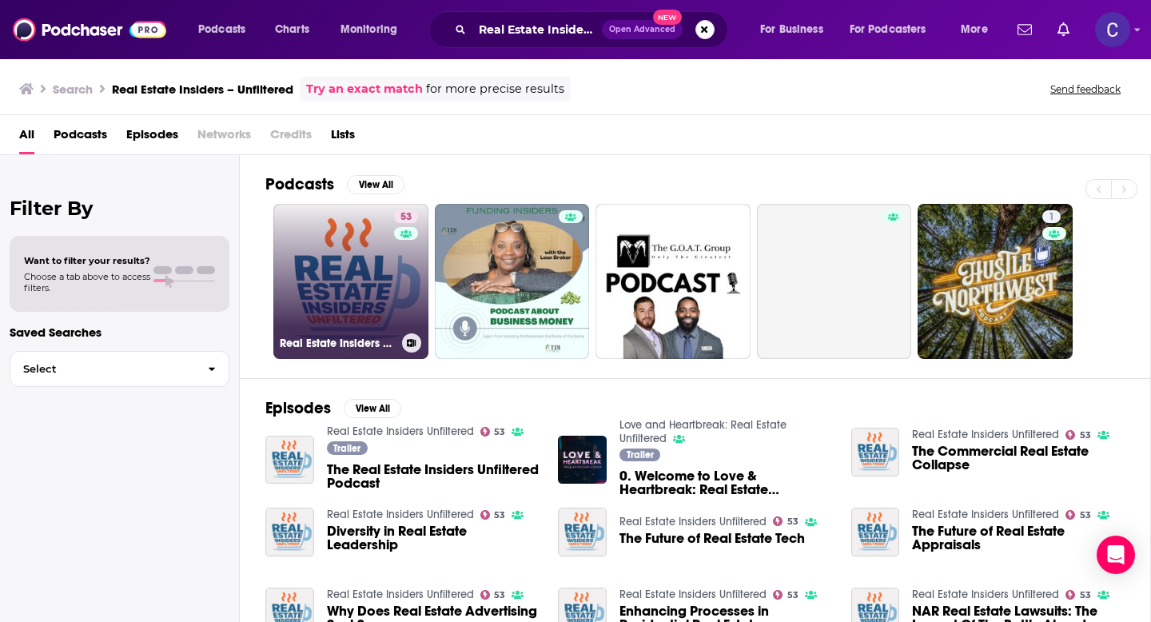
click at [354, 281] on link "53 Real Estate Insiders Unfiltered" at bounding box center [350, 281] width 155 height 155
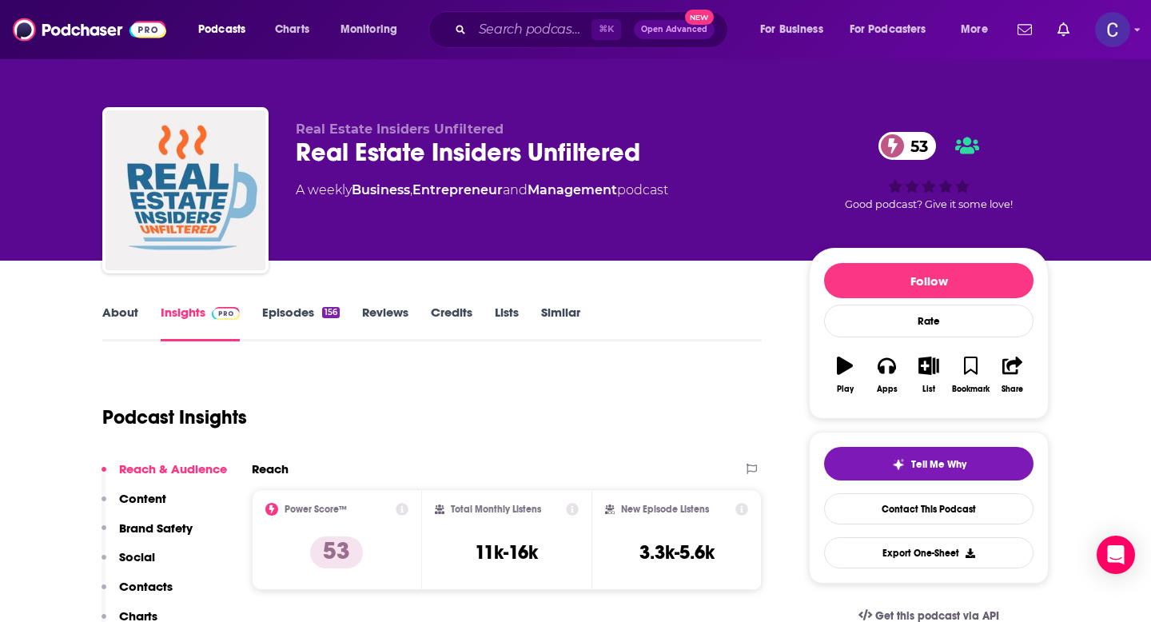
click at [116, 311] on link "About" at bounding box center [120, 323] width 36 height 37
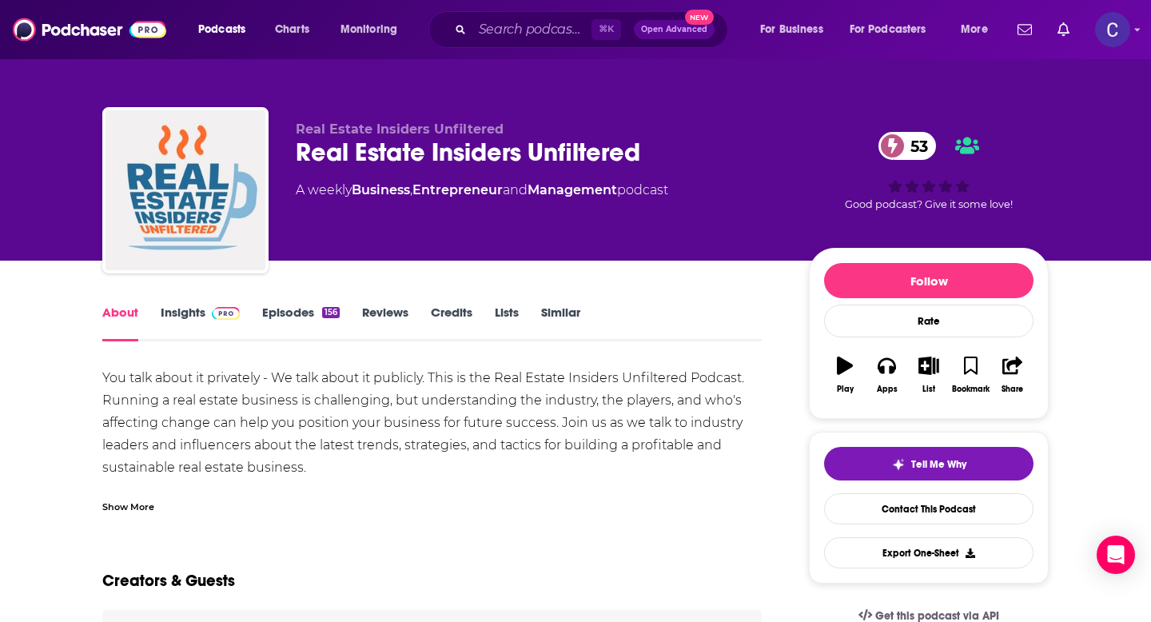
click at [186, 316] on link "Insights" at bounding box center [200, 323] width 79 height 37
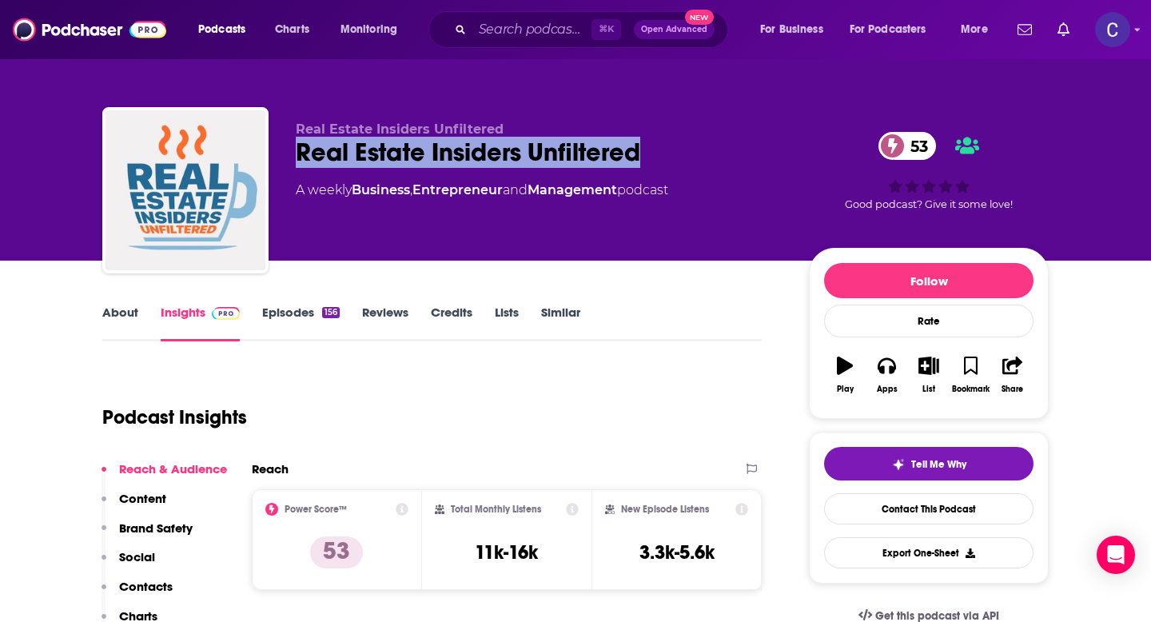
drag, startPoint x: 296, startPoint y: 155, endPoint x: 676, endPoint y: 166, distance: 380.0
click at [676, 166] on div "Real Estate Insiders Unfiltered 53" at bounding box center [540, 152] width 488 height 31
copy h2 "Real Estate Insiders Unfiltered"
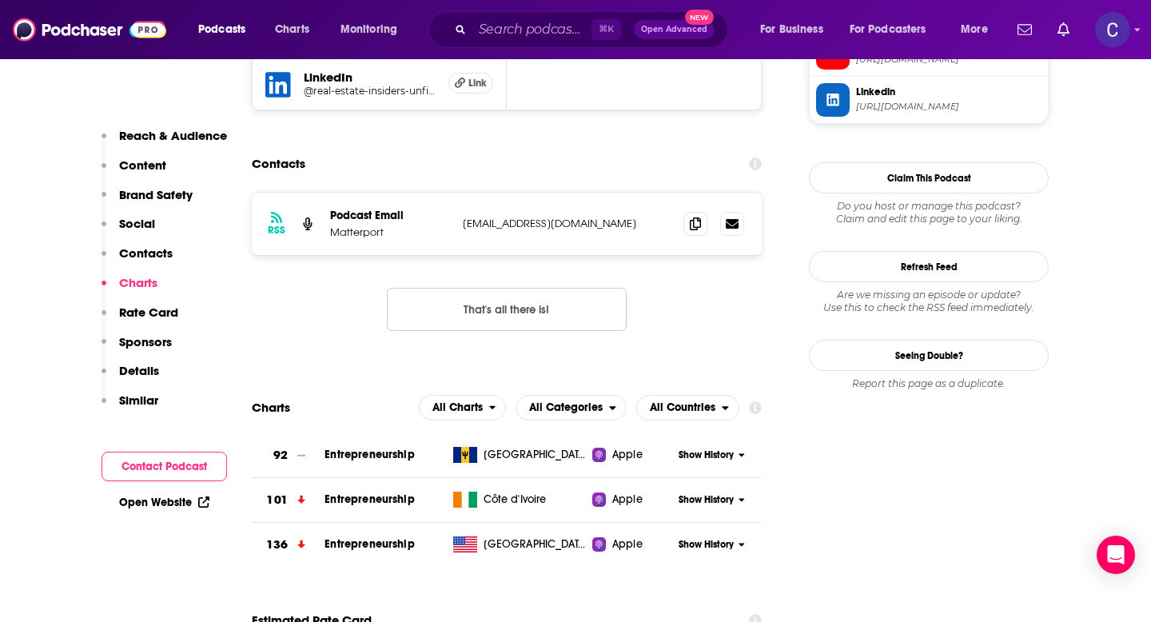
scroll to position [1713, 0]
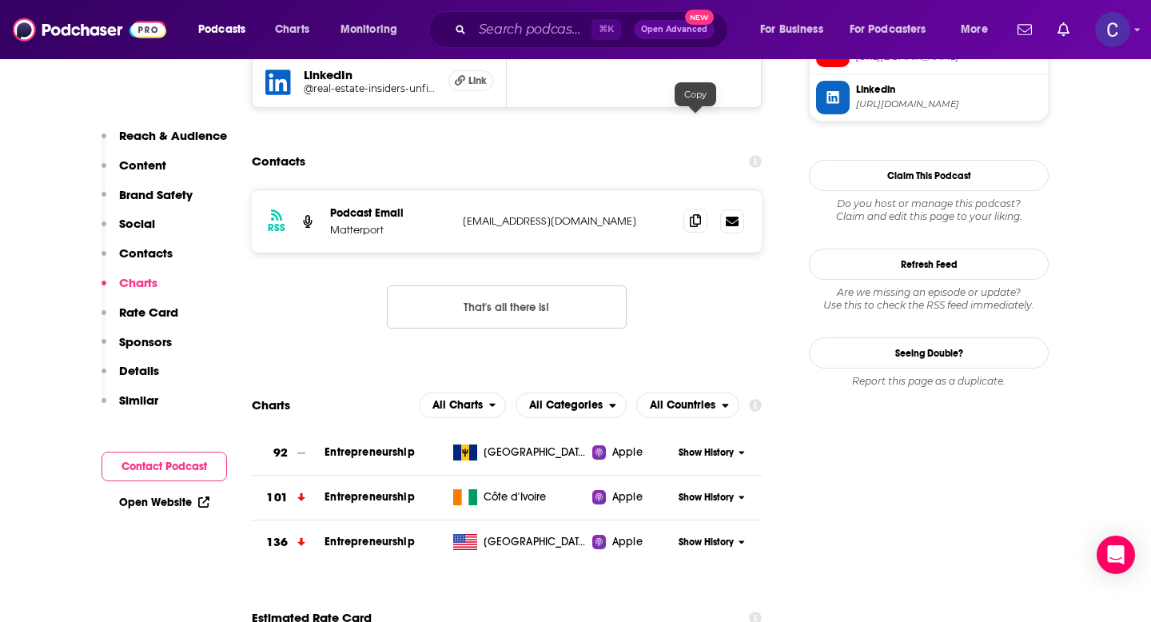
click at [696, 209] on span at bounding box center [696, 221] width 24 height 24
click at [507, 34] on input "Search podcasts, credits, & more..." at bounding box center [532, 30] width 119 height 26
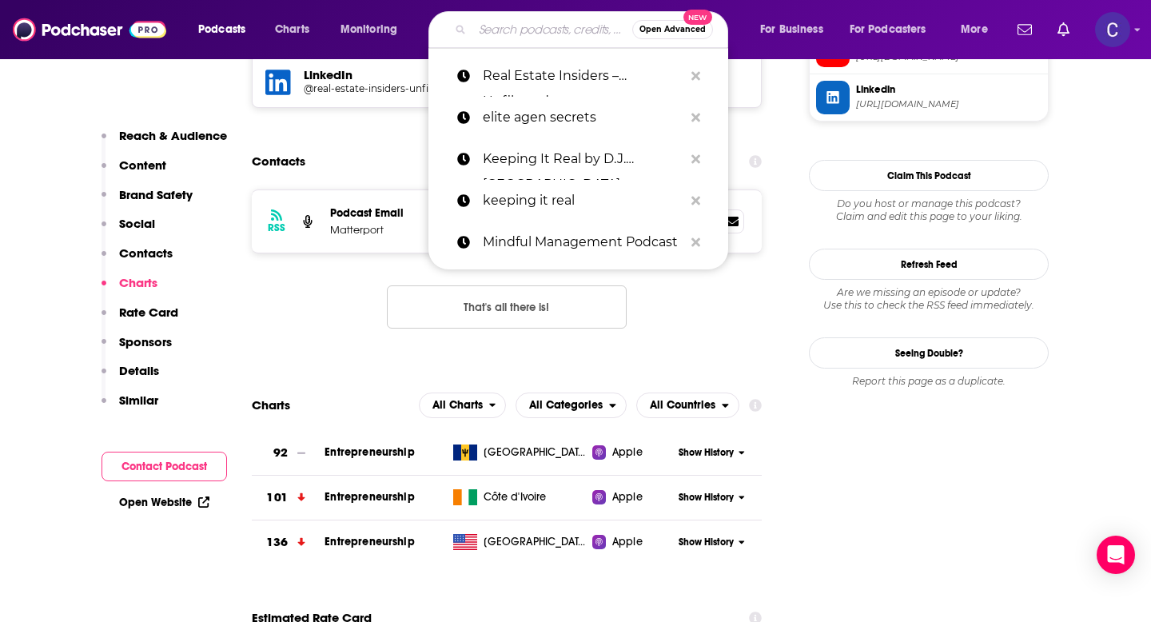
paste input "Mindful Leadership with Marc Lesser"
type input "Mindful Leadership with Marc Lesser"
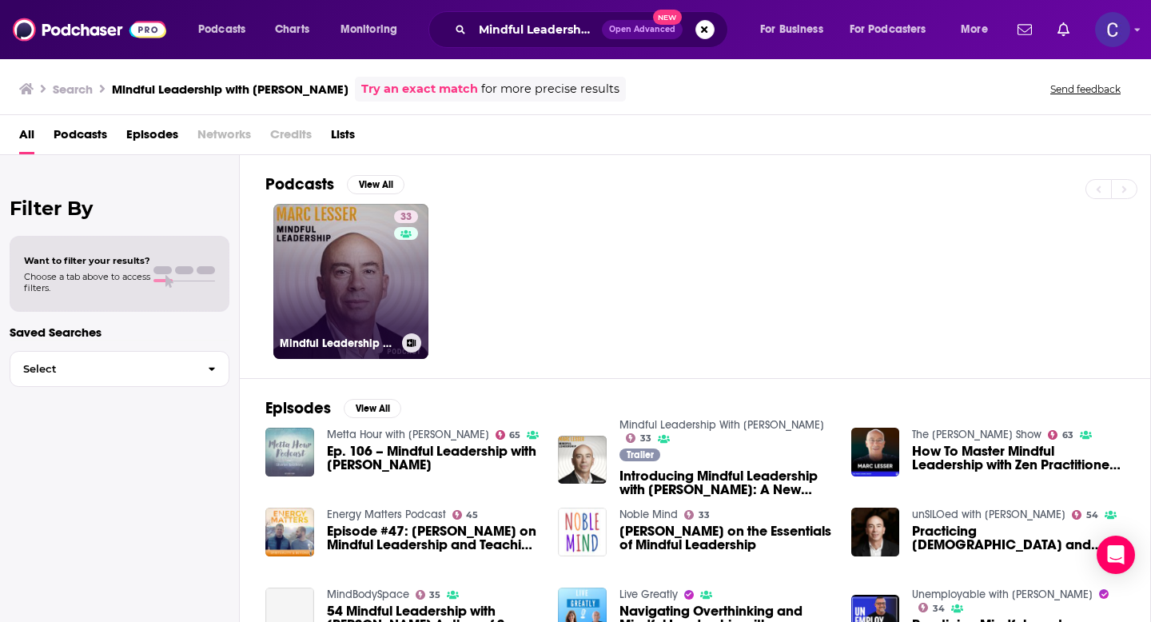
click at [338, 301] on link "33 Mindful Leadership With Marc Lesser" at bounding box center [350, 281] width 155 height 155
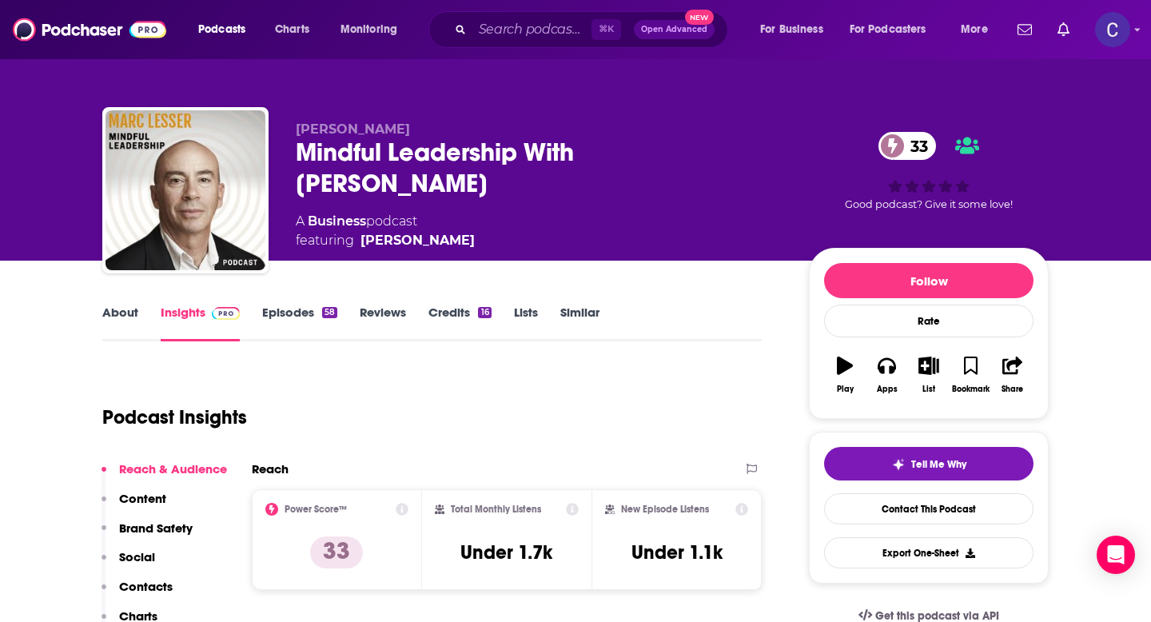
click at [118, 317] on link "About" at bounding box center [120, 323] width 36 height 37
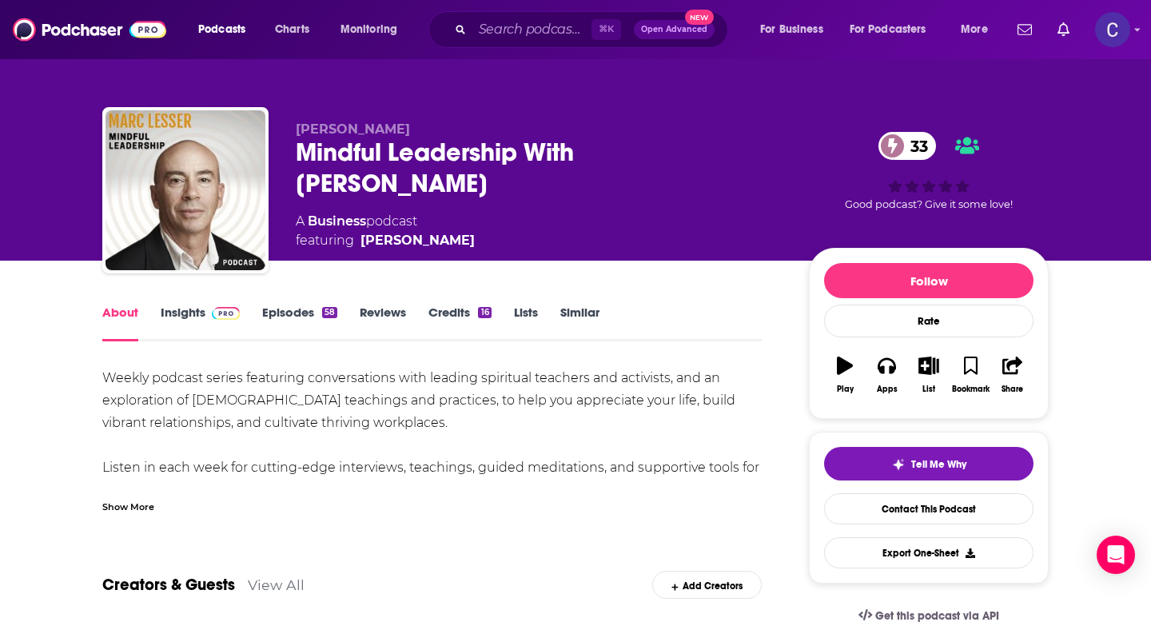
click at [142, 505] on div "Show More" at bounding box center [128, 505] width 52 height 15
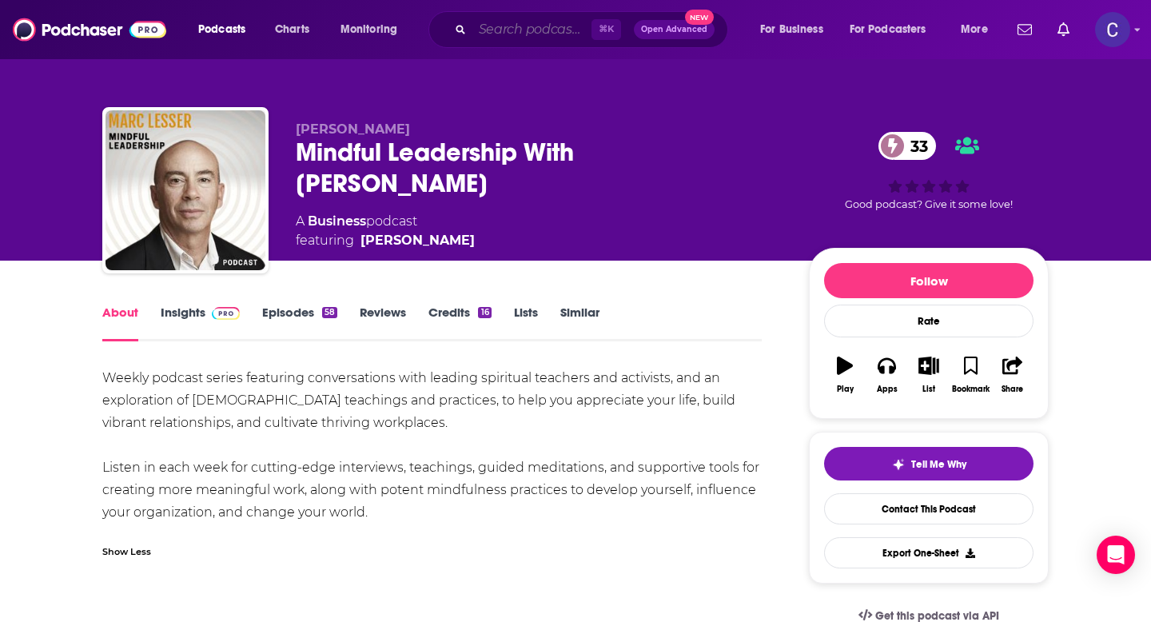
click at [496, 28] on input "Search podcasts, credits, & more..." at bounding box center [532, 30] width 119 height 26
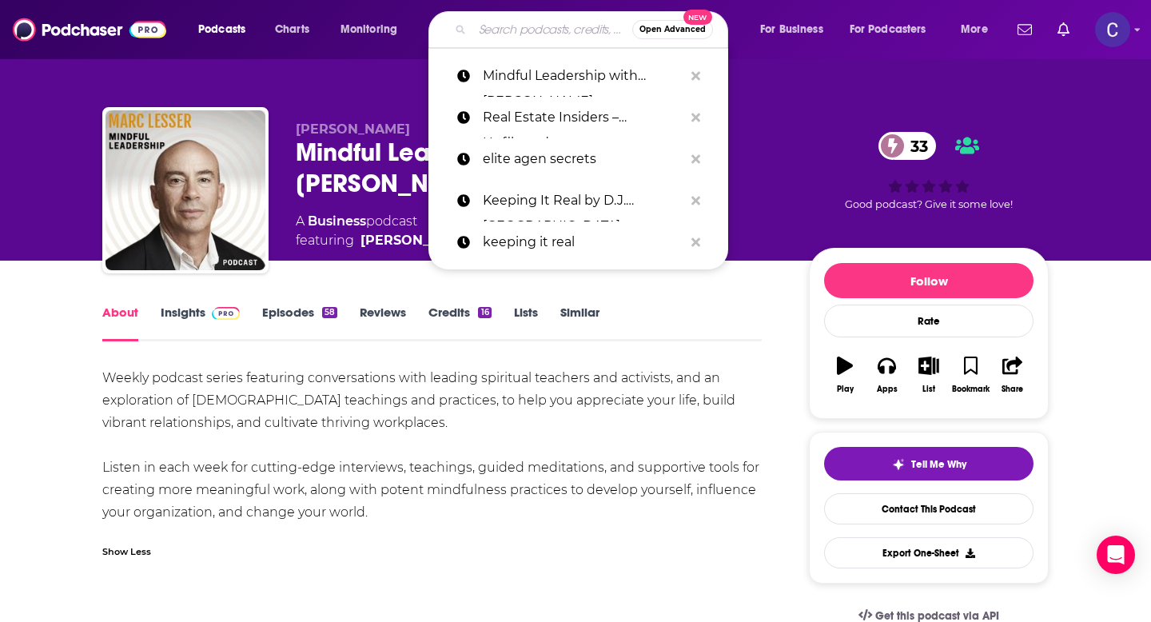
paste input "The Mindful Leadership Podcast with Shahana Banerjee"
type input "The Mindful Leadership Podcast with Shahana Banerjee"
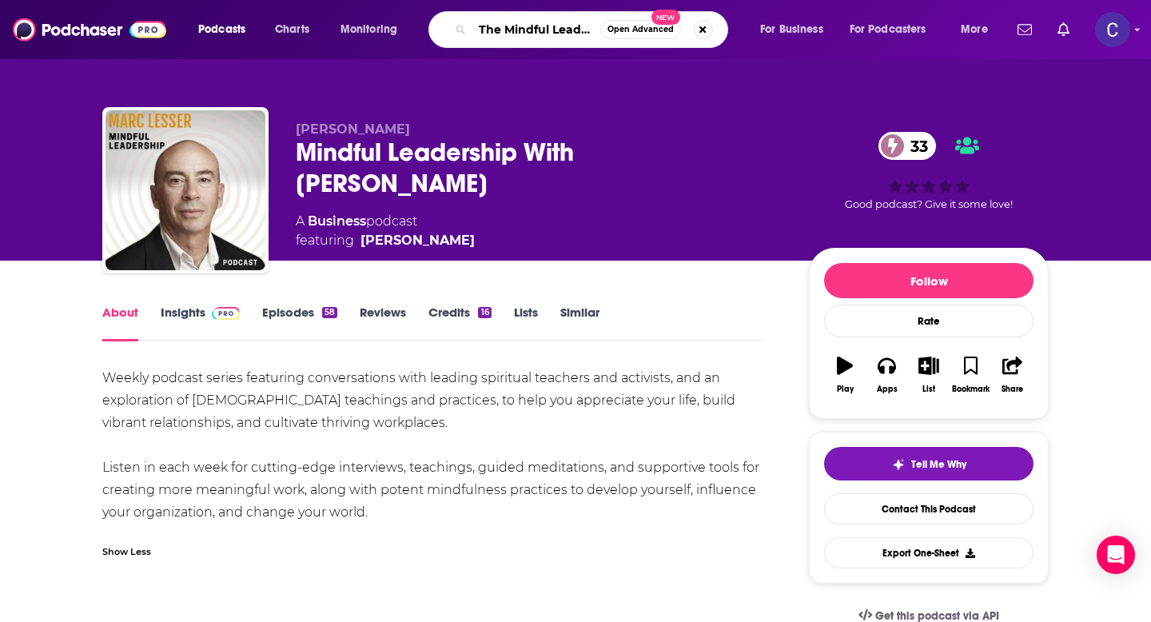
scroll to position [0, 215]
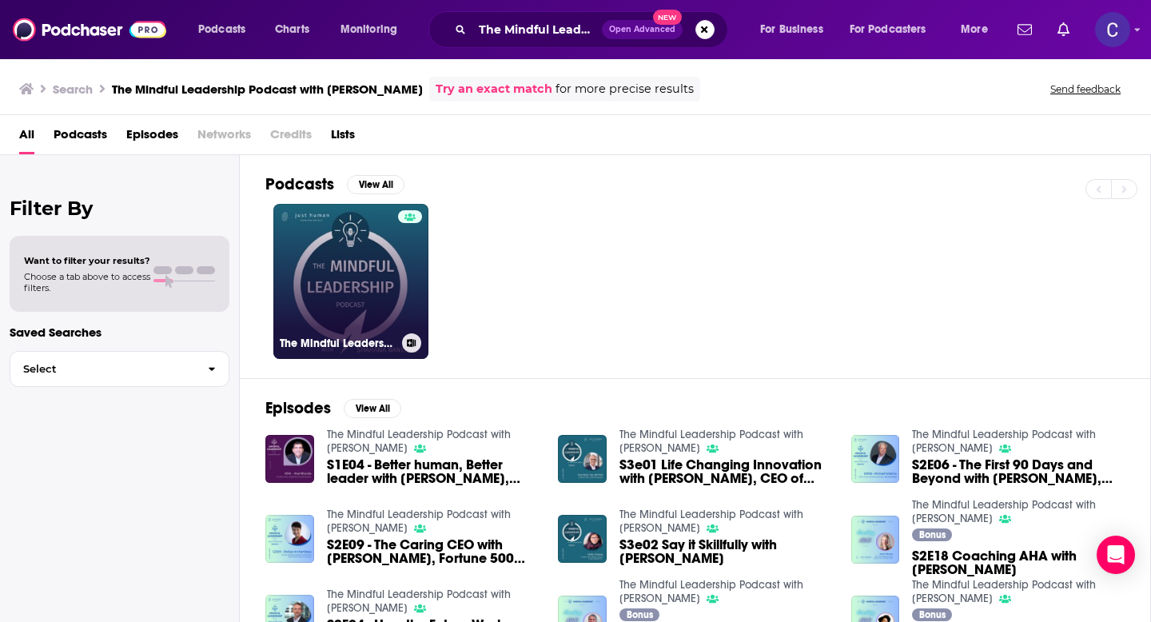
click at [355, 278] on link "The Mindful Leadership Podcast with Shahana Banerjee" at bounding box center [350, 281] width 155 height 155
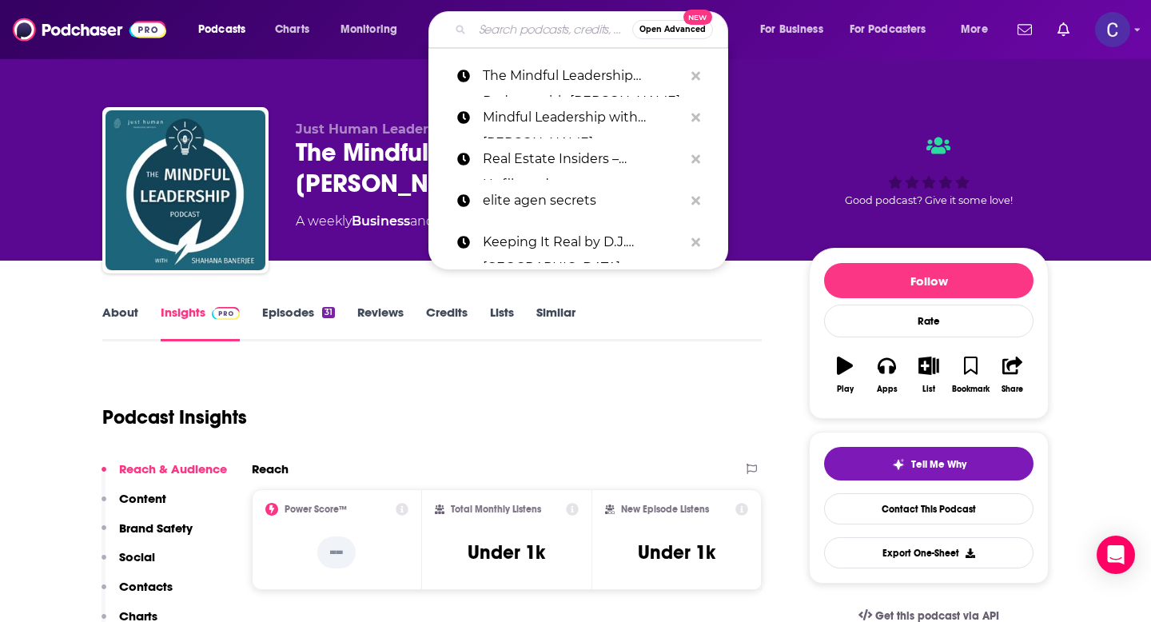
click at [518, 34] on input "Search podcasts, credits, & more..." at bounding box center [553, 30] width 160 height 26
paste input "The Mindful CEO"
type input "The Mindful CEO"
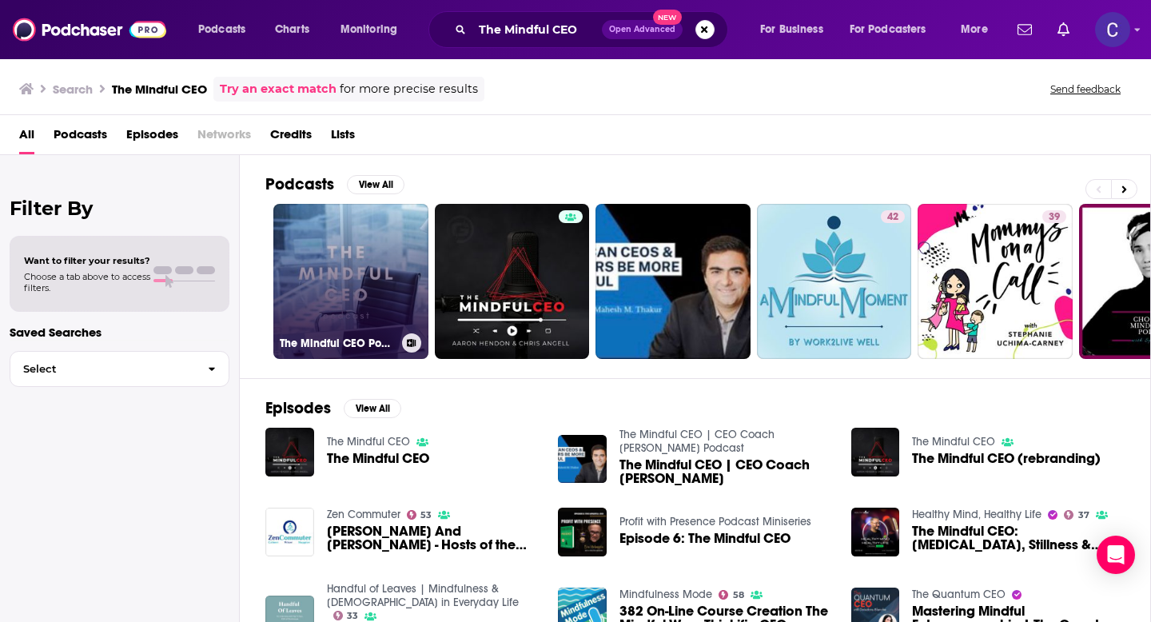
click at [356, 293] on link "The Mindful CEO Podcast" at bounding box center [350, 281] width 155 height 155
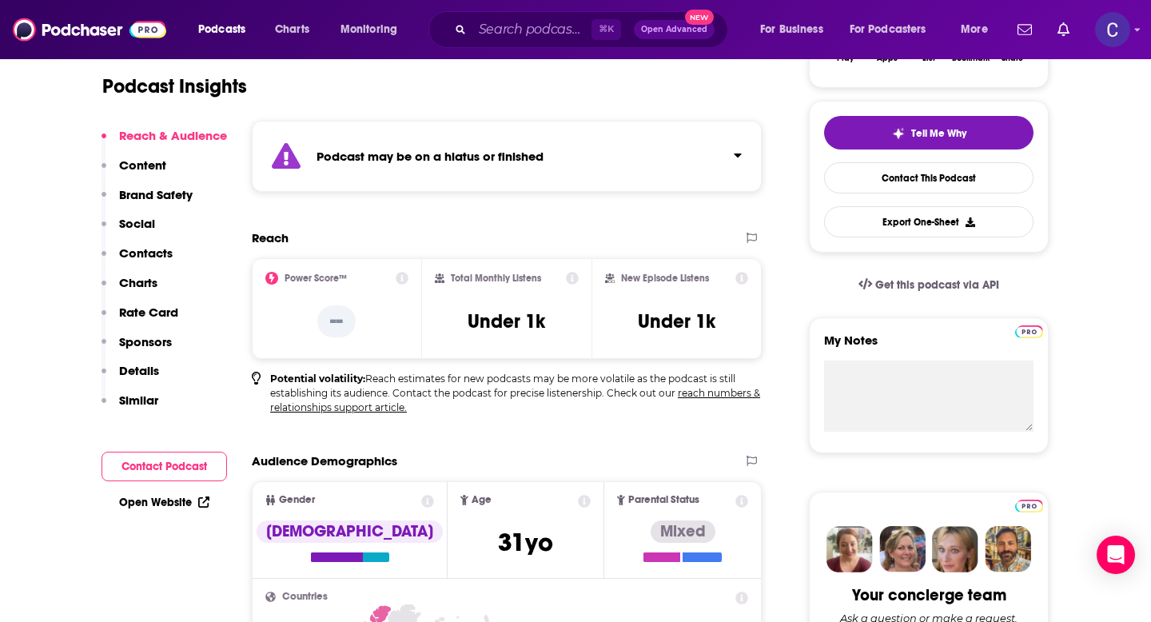
scroll to position [339, 0]
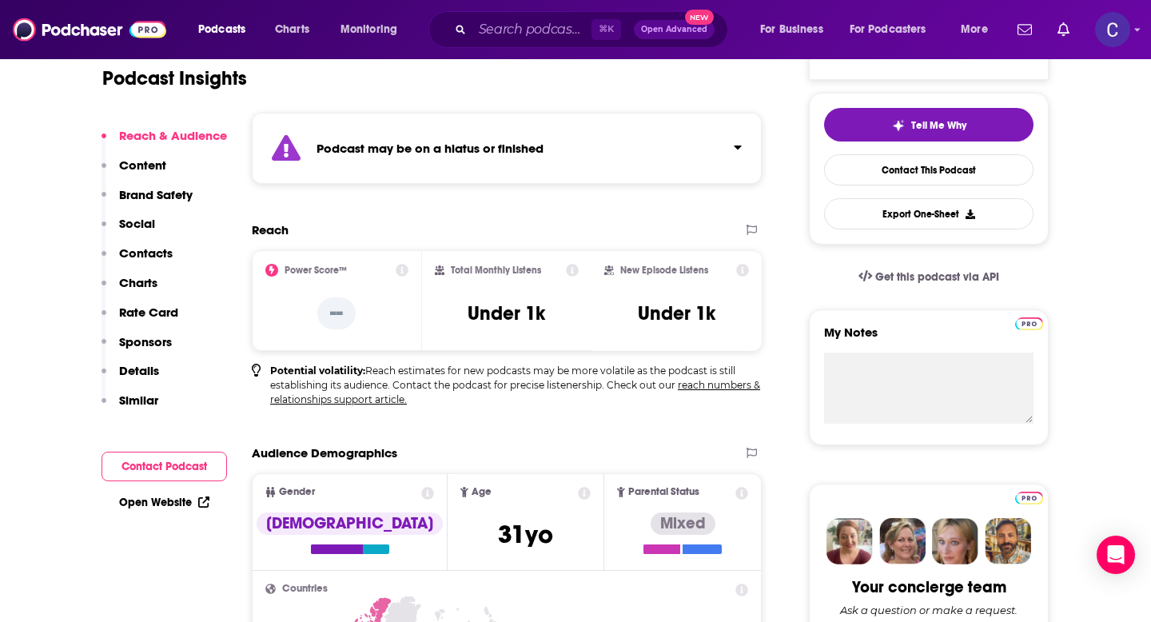
scroll to position [339, 0]
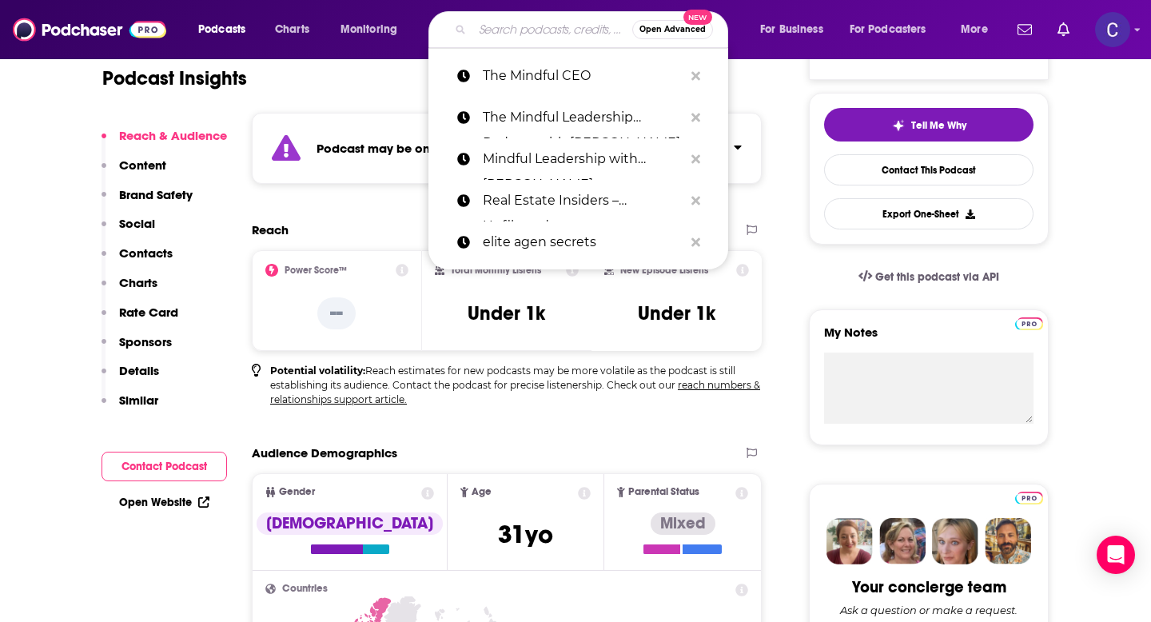
click at [488, 30] on input "Search podcasts, credits, & more..." at bounding box center [553, 30] width 160 height 26
paste input "Better Life, Better Business Podcast"
type input "Better Life, Better Business Podcast"
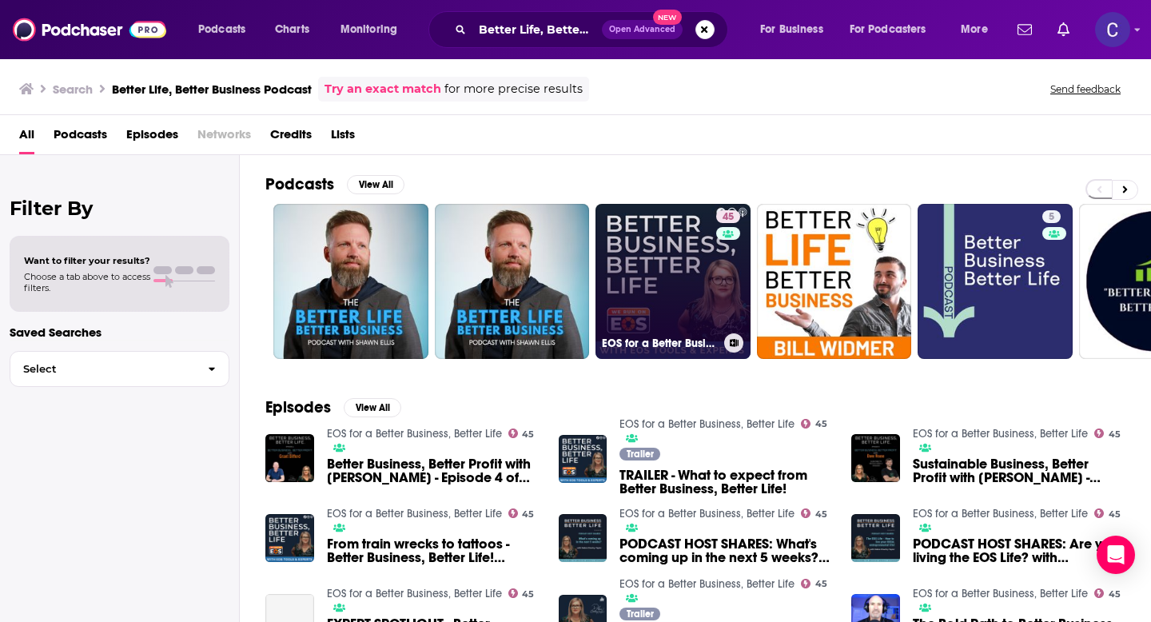
click at [643, 290] on link "45 EOS for a Better Business, Better Life" at bounding box center [673, 281] width 155 height 155
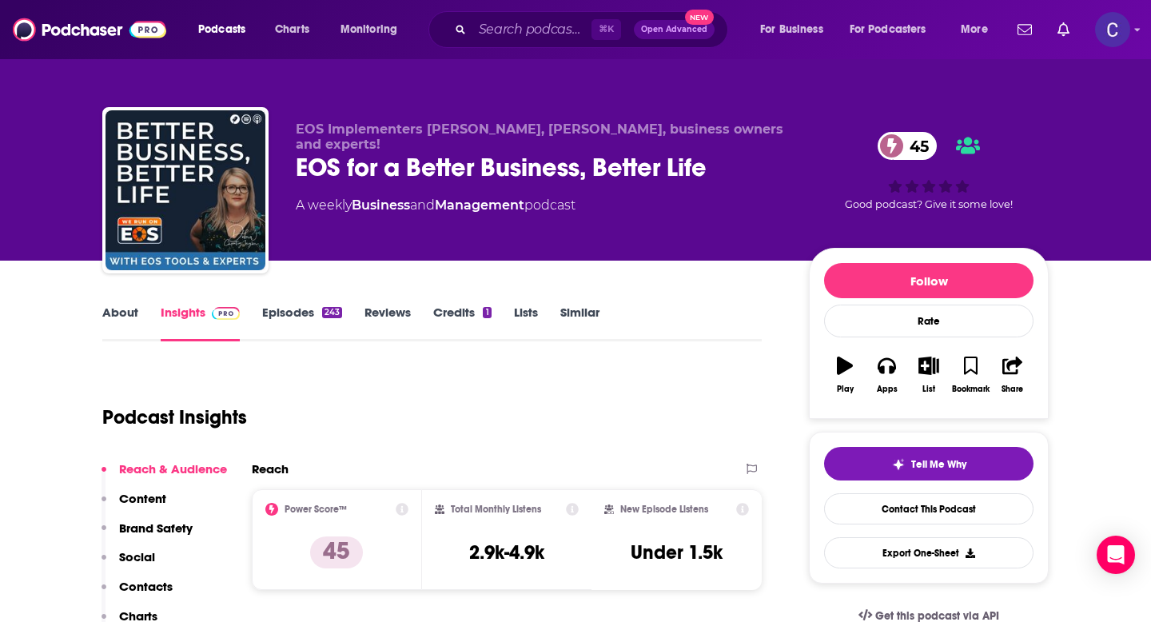
click at [119, 310] on link "About" at bounding box center [120, 323] width 36 height 37
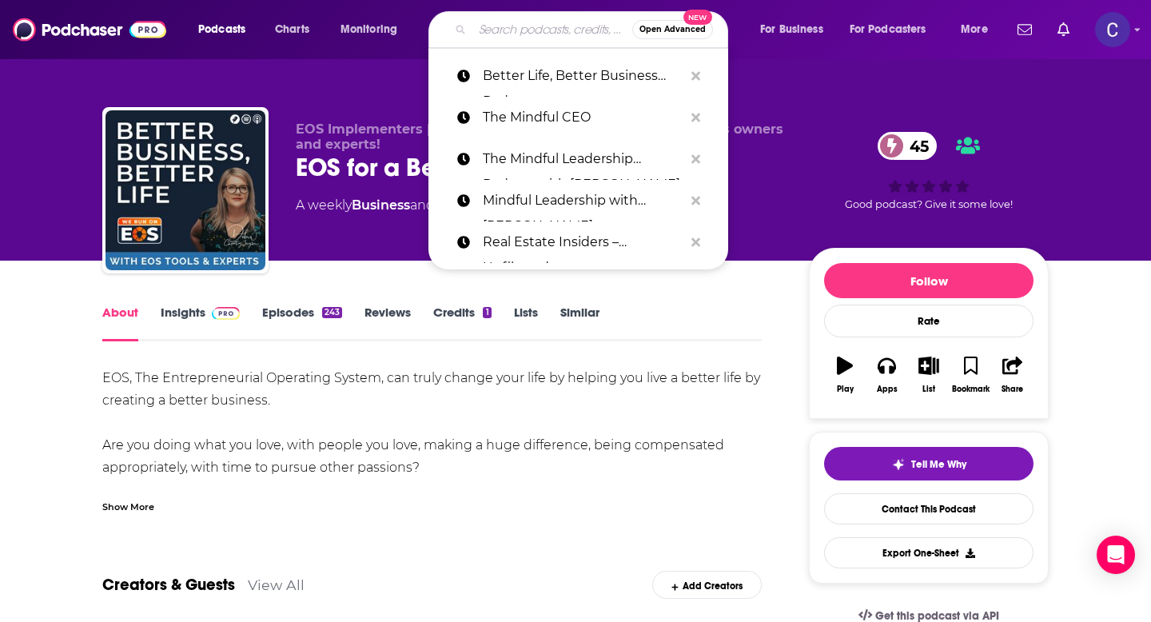
click at [497, 30] on input "Search podcasts, credits, & more..." at bounding box center [553, 30] width 160 height 26
paste input "Breaking Free from Hustle Culture"
type input "Breaking Free from Hustle Culture"
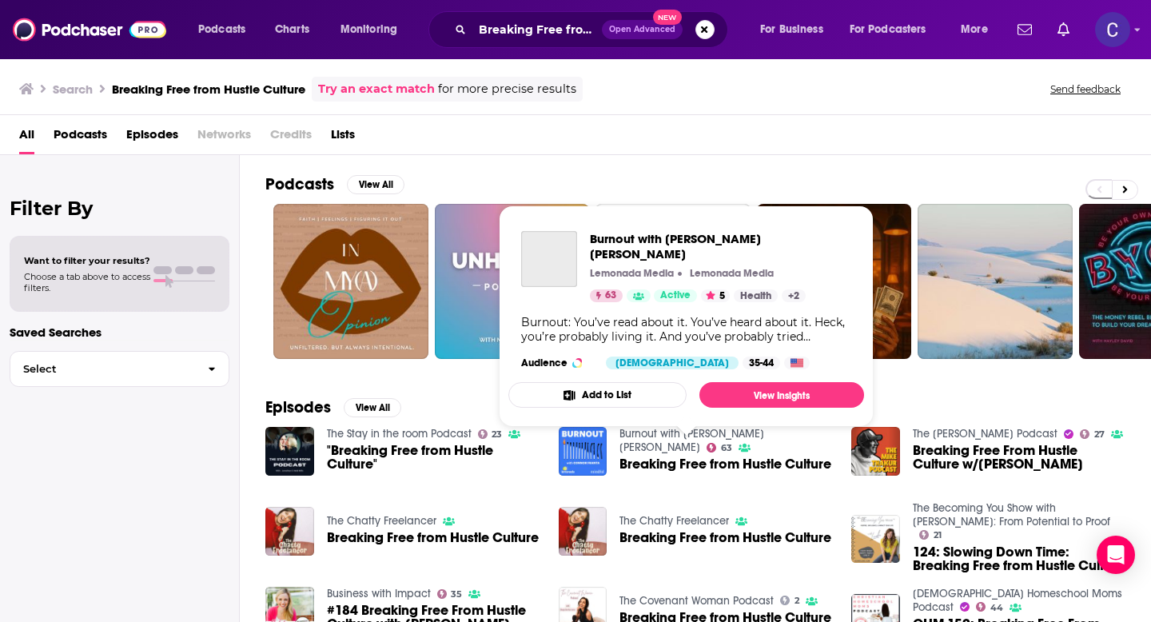
click at [664, 433] on link "Burnout with Connor Franta" at bounding box center [692, 440] width 145 height 27
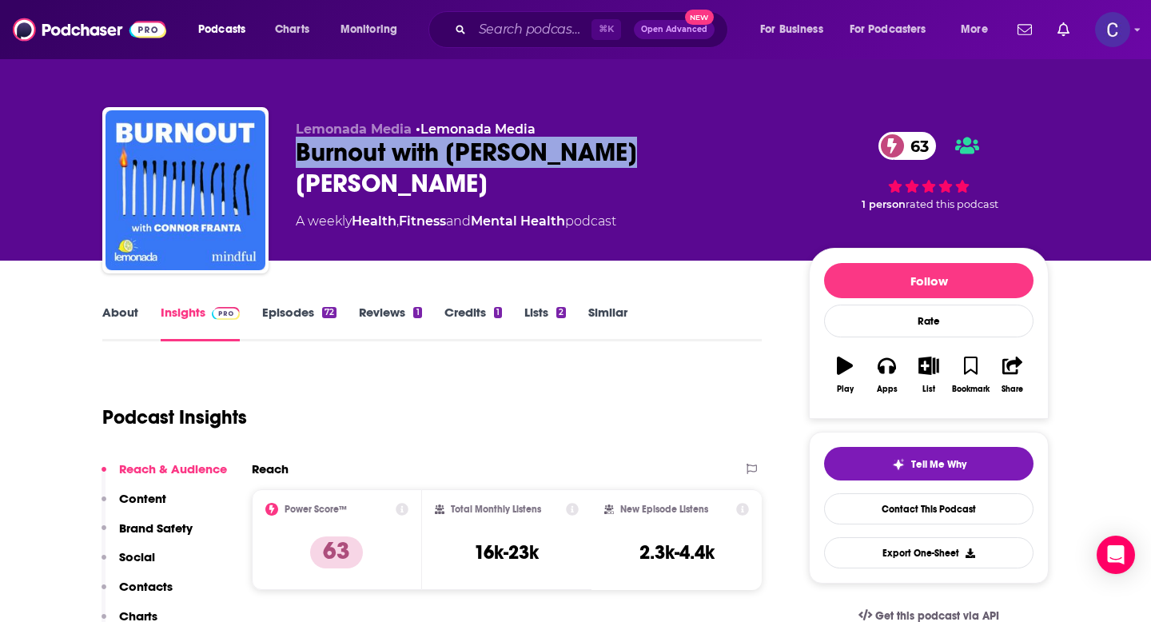
drag, startPoint x: 295, startPoint y: 154, endPoint x: 633, endPoint y: 160, distance: 338.3
click at [633, 160] on div "Burnout with Connor Franta 63" at bounding box center [540, 168] width 488 height 62
copy h2 "Burnout with Connor Franta"
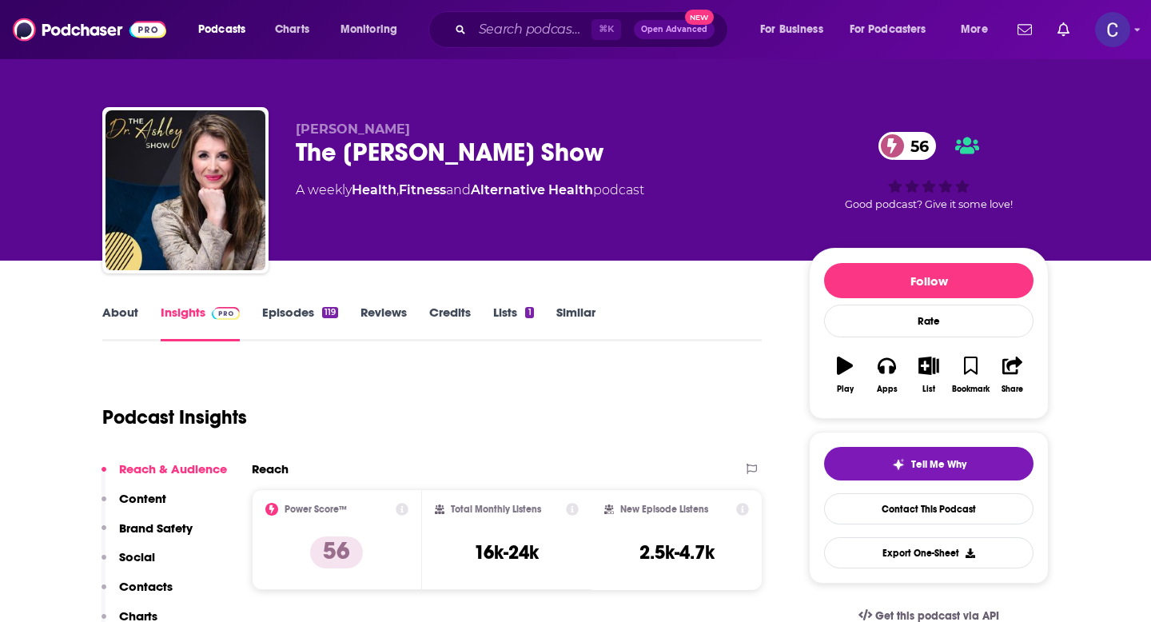
click at [130, 312] on link "About" at bounding box center [120, 323] width 36 height 37
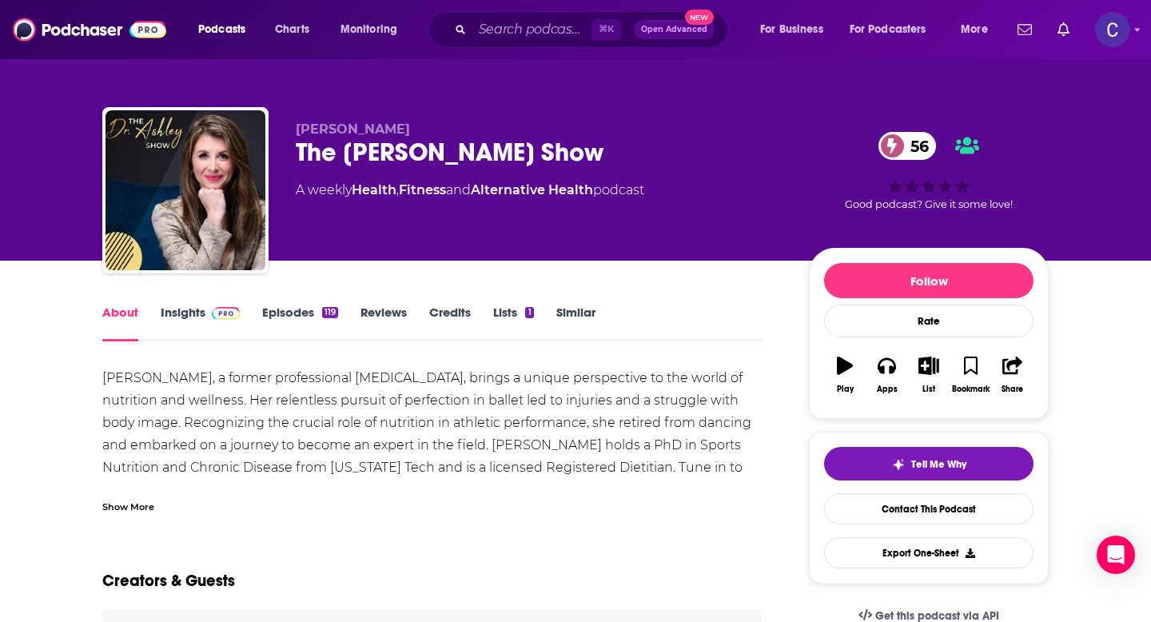
click at [131, 497] on div "Show More" at bounding box center [432, 500] width 660 height 27
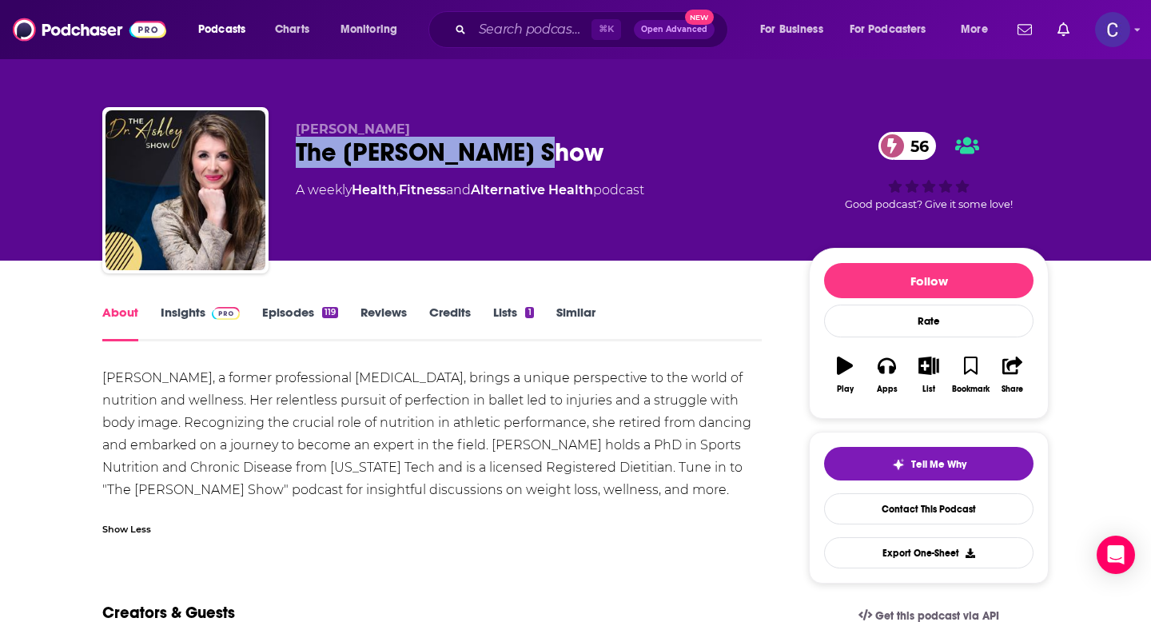
drag, startPoint x: 287, startPoint y: 158, endPoint x: 539, endPoint y: 150, distance: 252.0
click at [539, 150] on div "Dr. Ashley Lucas The Dr. Ashley Show 56 A weekly Health , Fitness and Alternati…" at bounding box center [575, 193] width 947 height 173
copy h1 "The Dr. Ashley Show"
click at [188, 310] on link "Insights" at bounding box center [200, 323] width 79 height 37
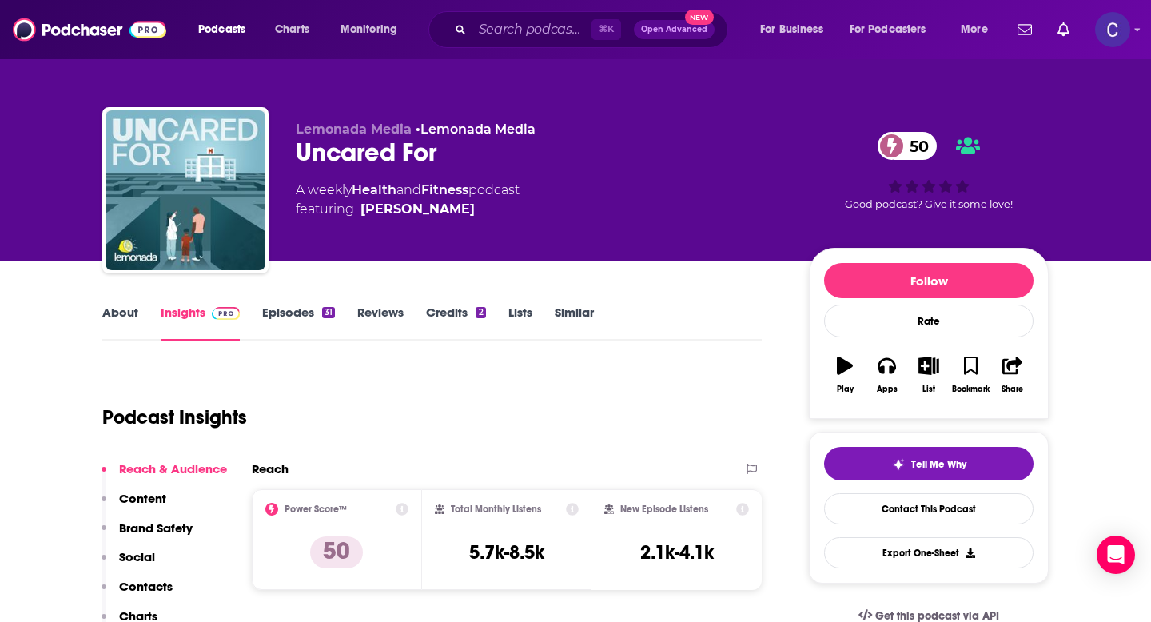
click at [119, 321] on link "About" at bounding box center [120, 323] width 36 height 37
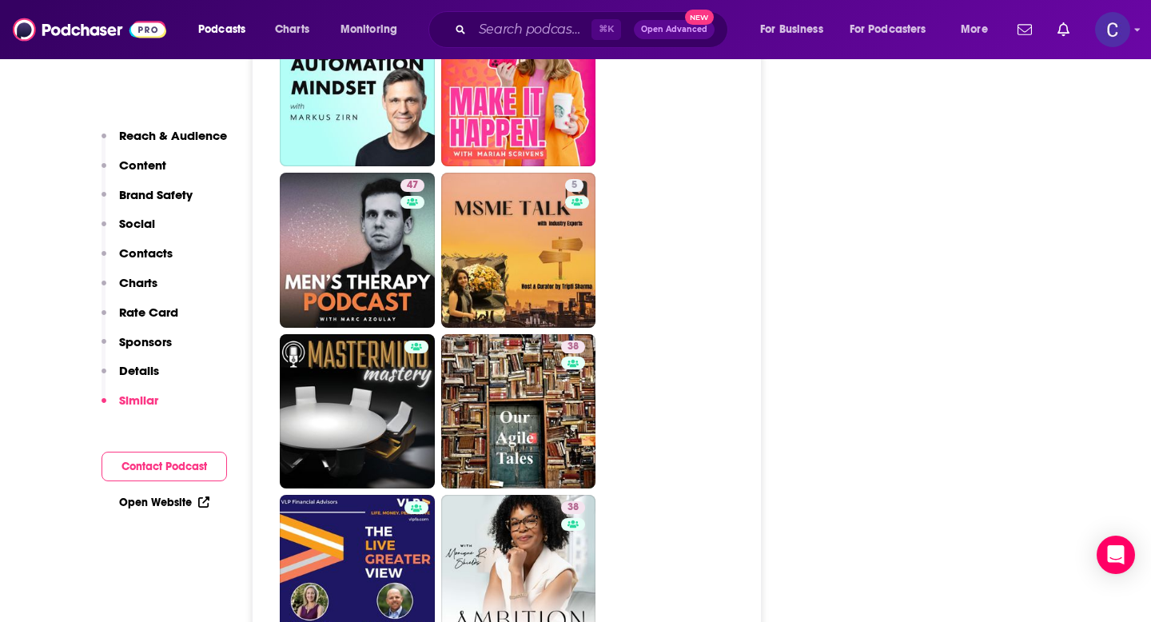
scroll to position [3701, 0]
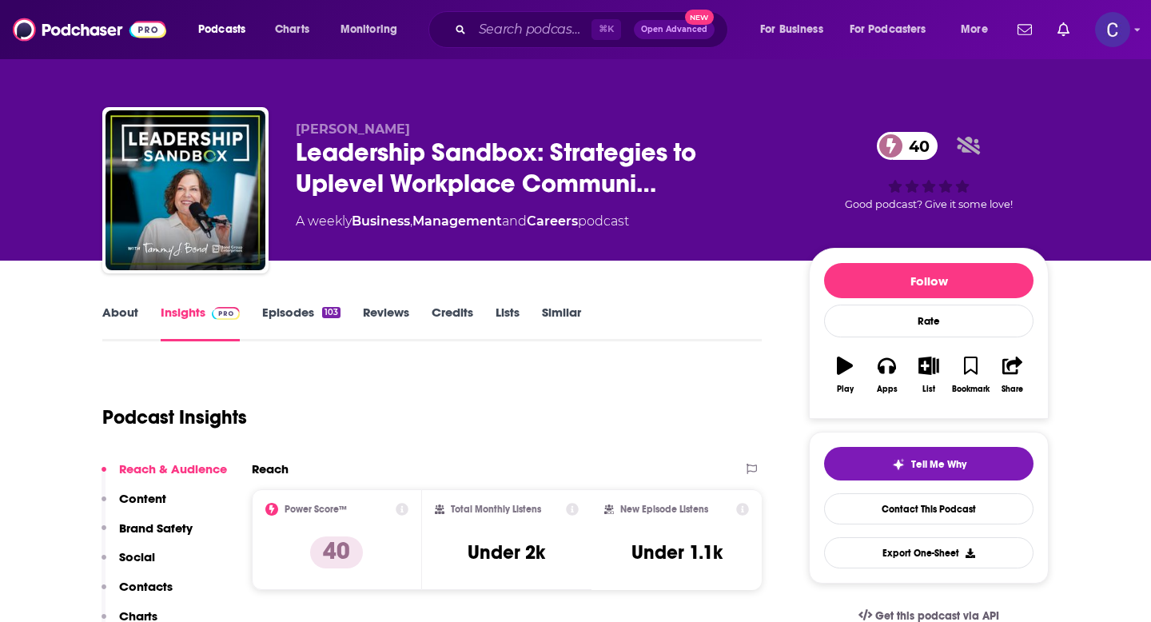
click at [117, 309] on link "About" at bounding box center [120, 323] width 36 height 37
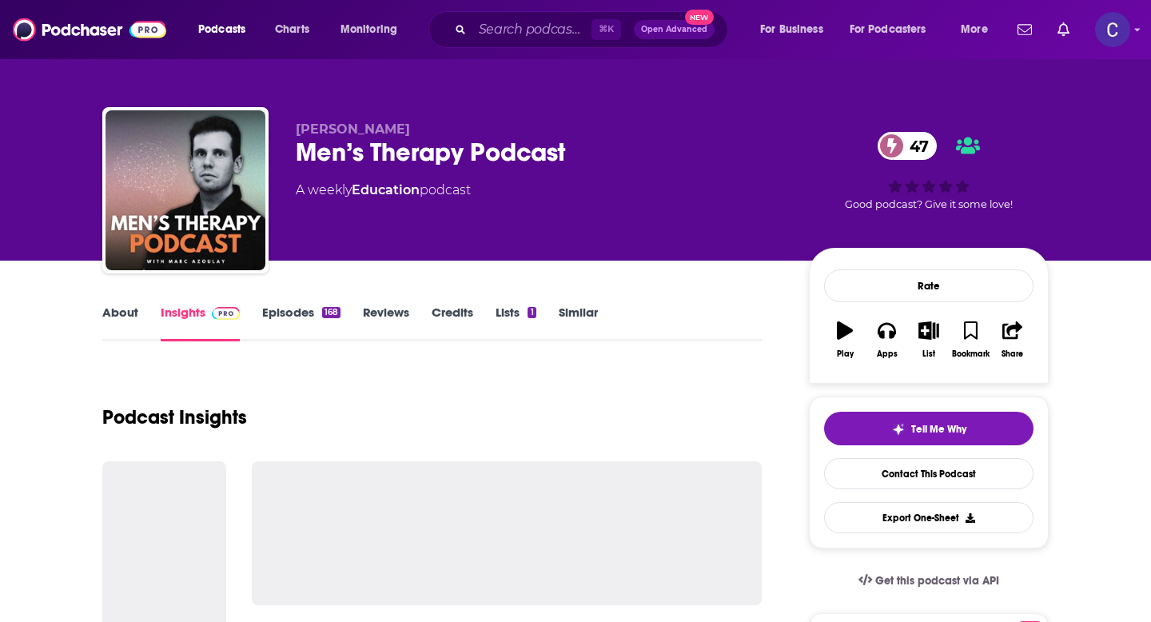
click at [126, 312] on link "About" at bounding box center [120, 323] width 36 height 37
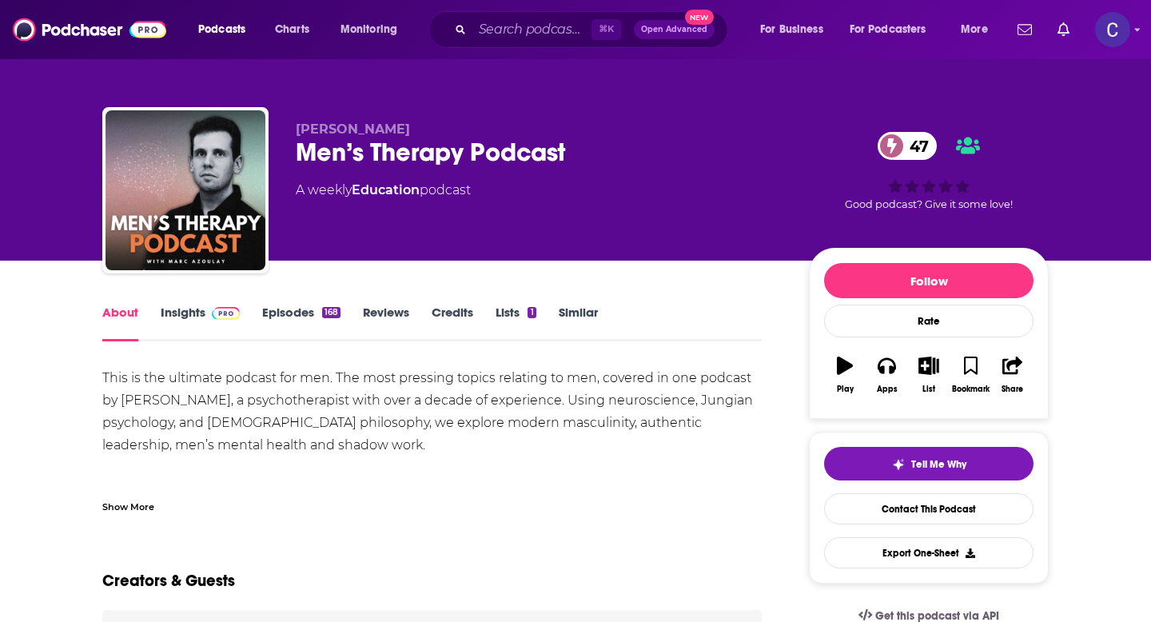
click at [113, 509] on div "Show More" at bounding box center [128, 505] width 52 height 15
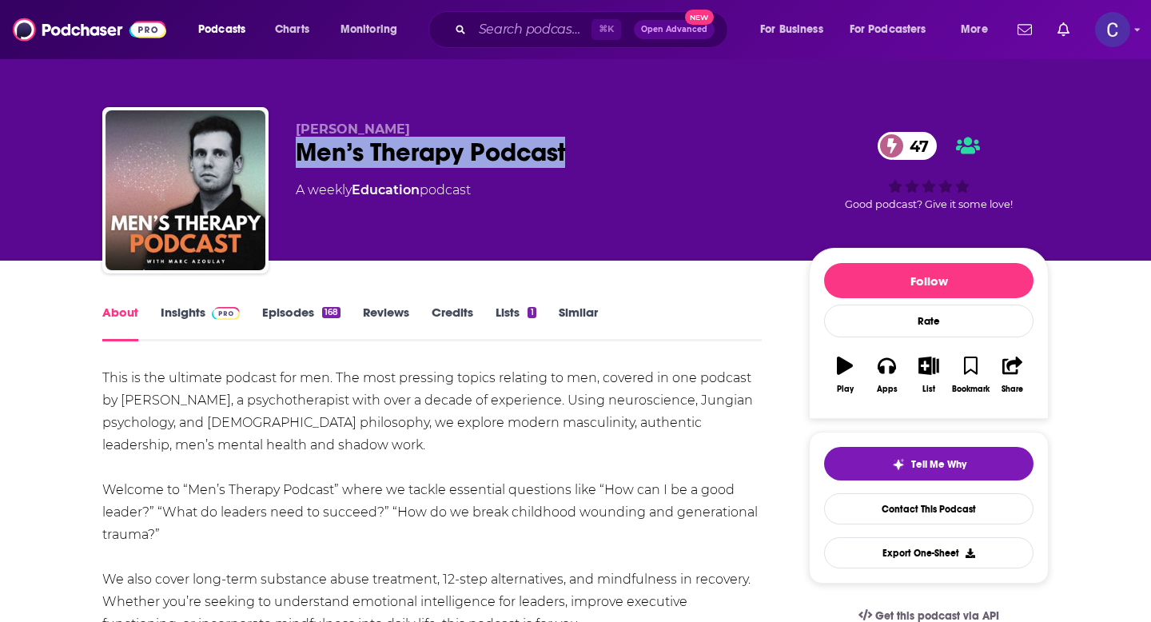
drag, startPoint x: 300, startPoint y: 150, endPoint x: 598, endPoint y: 157, distance: 298.3
click at [598, 157] on div "Men’s Therapy Podcast 47" at bounding box center [540, 152] width 488 height 31
copy h1 "Men’s Therapy Podcast"
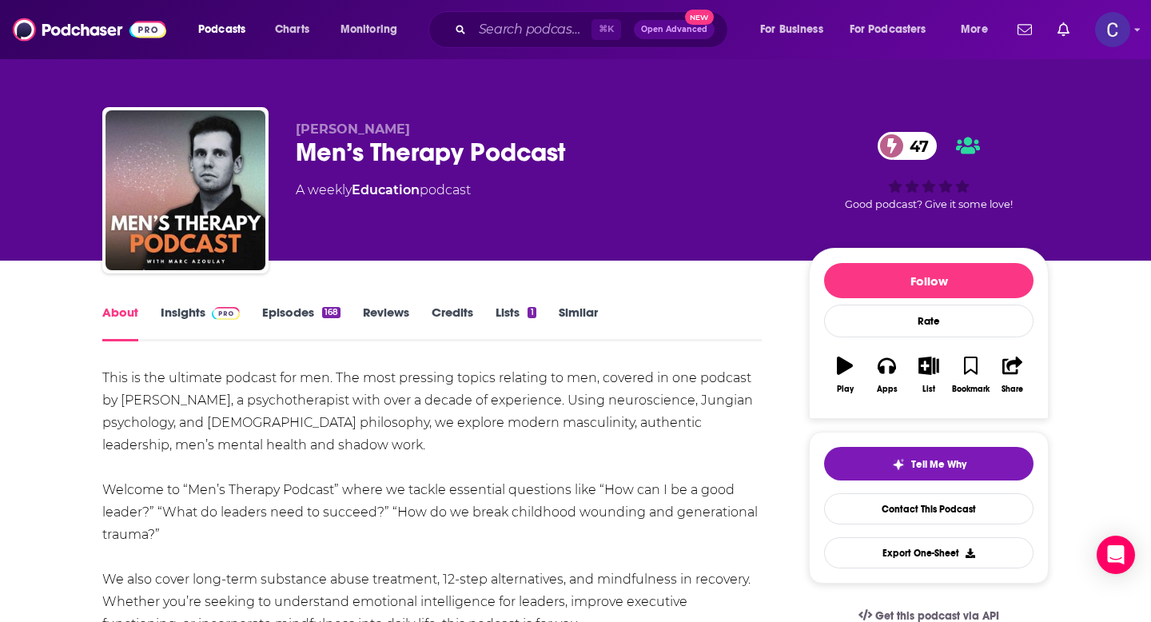
click at [182, 302] on div "About Insights Episodes 168 Reviews Credits Lists 1 Similar" at bounding box center [432, 321] width 660 height 39
click at [182, 309] on link "Insights" at bounding box center [200, 323] width 79 height 37
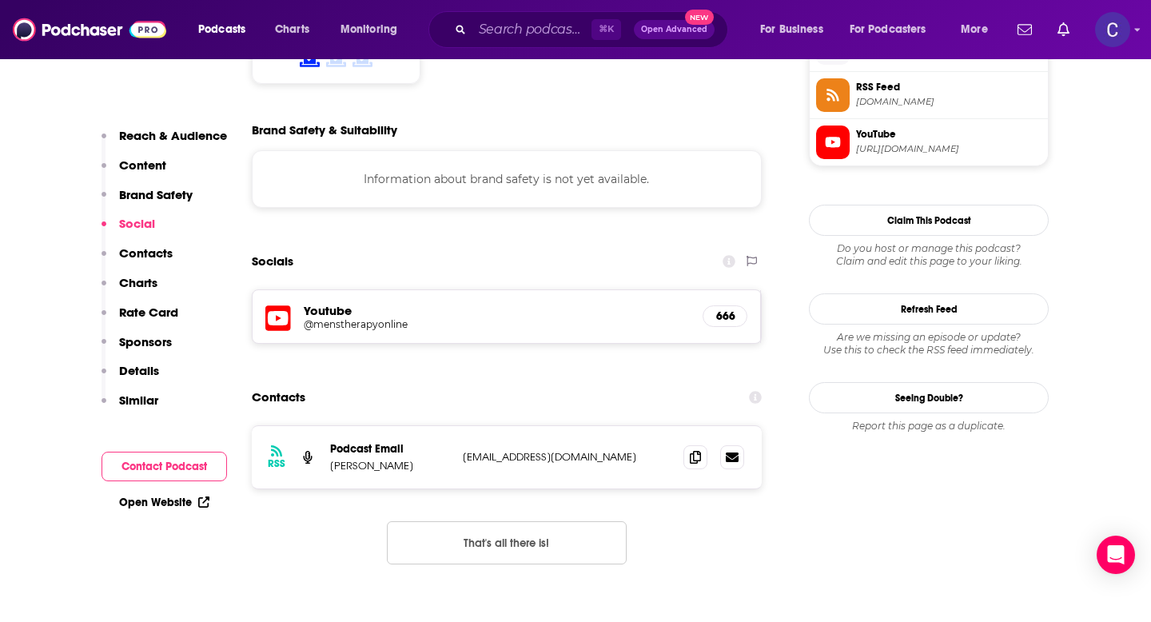
scroll to position [1352, 0]
click at [694, 449] on icon at bounding box center [695, 455] width 11 height 13
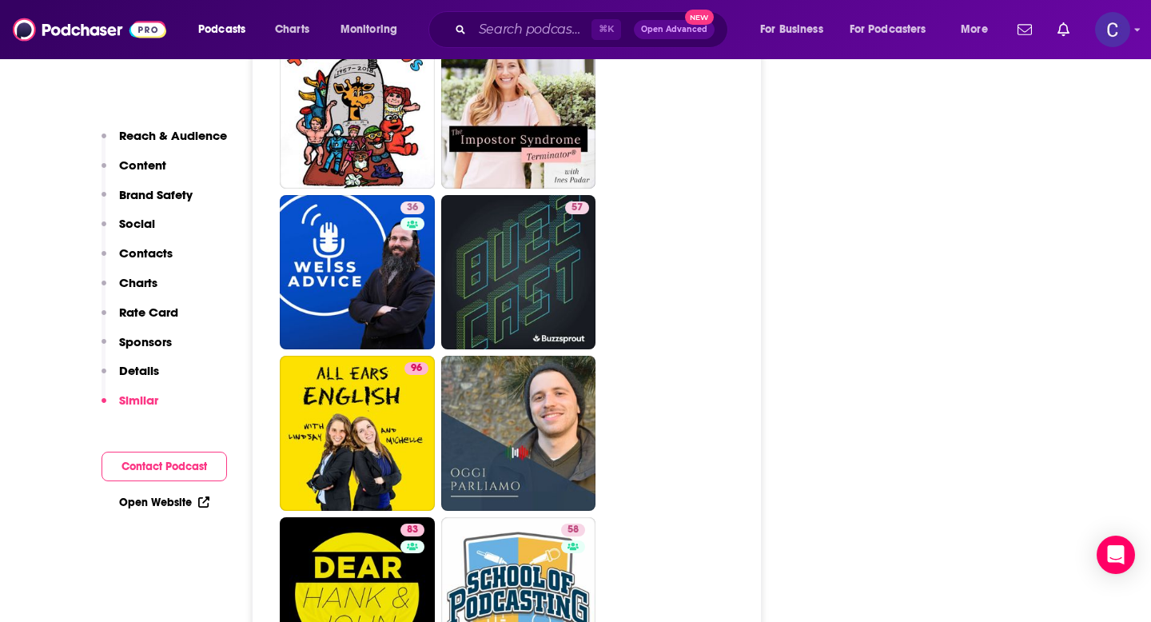
scroll to position [5541, 0]
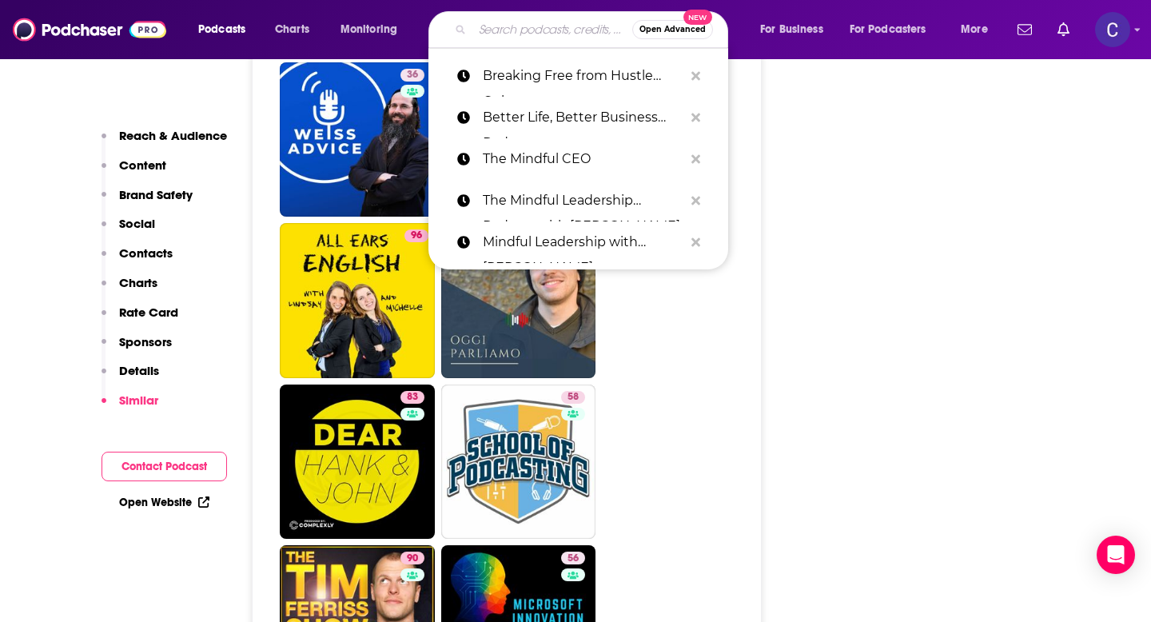
click at [522, 26] on input "Search podcasts, credits, & more..." at bounding box center [553, 30] width 160 height 26
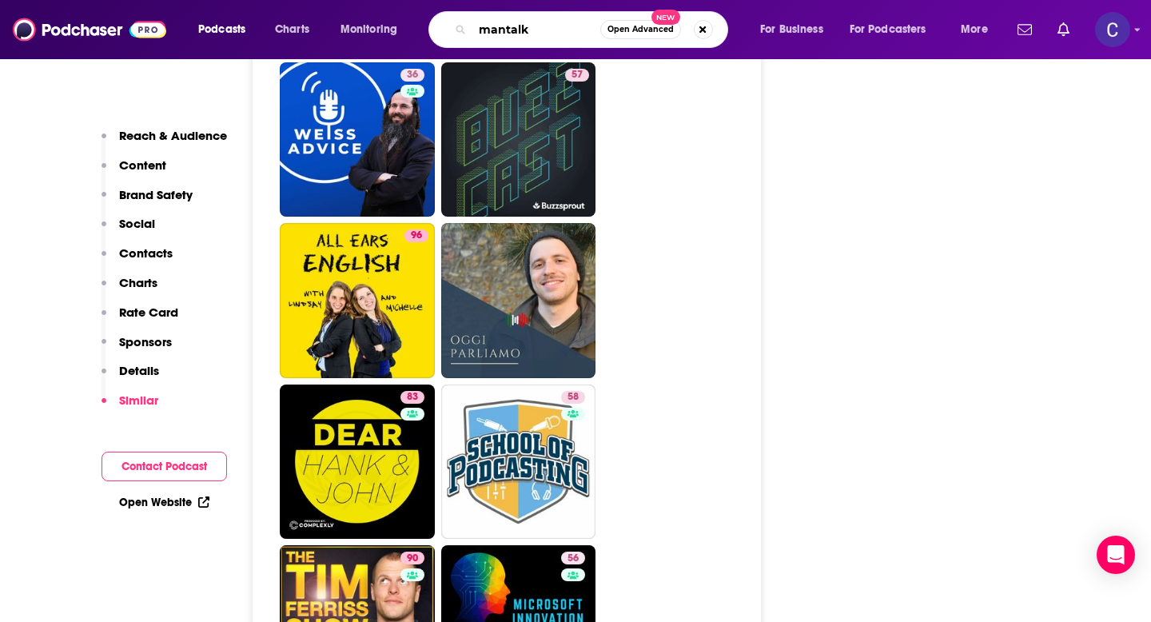
type input "mantalks"
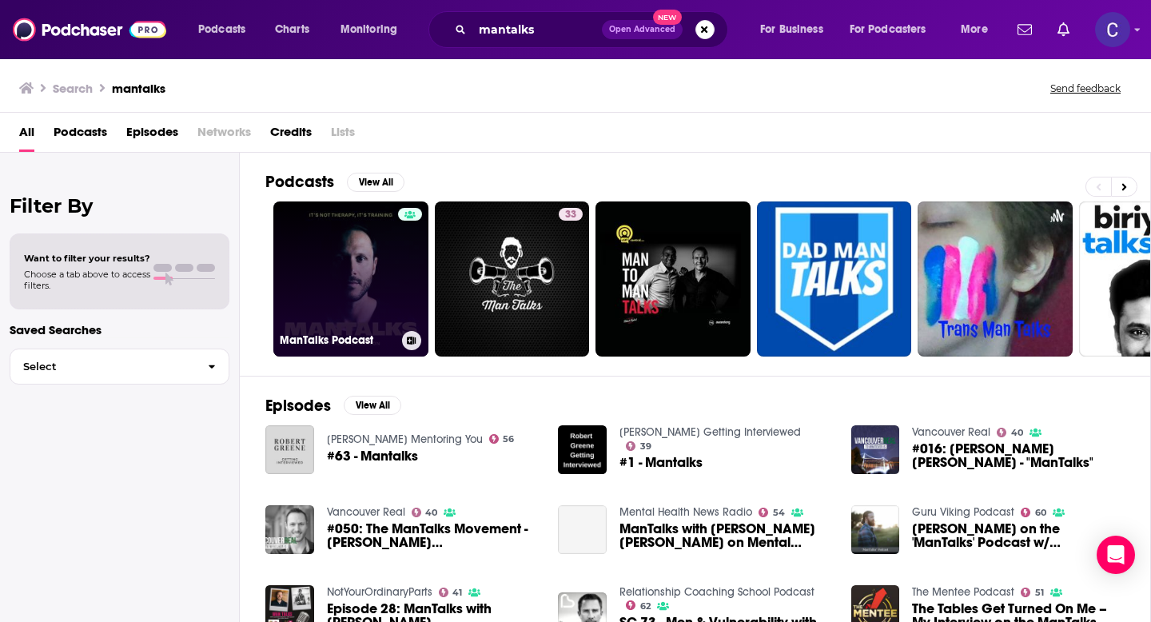
click at [334, 281] on link "ManTalks Podcast" at bounding box center [350, 279] width 155 height 155
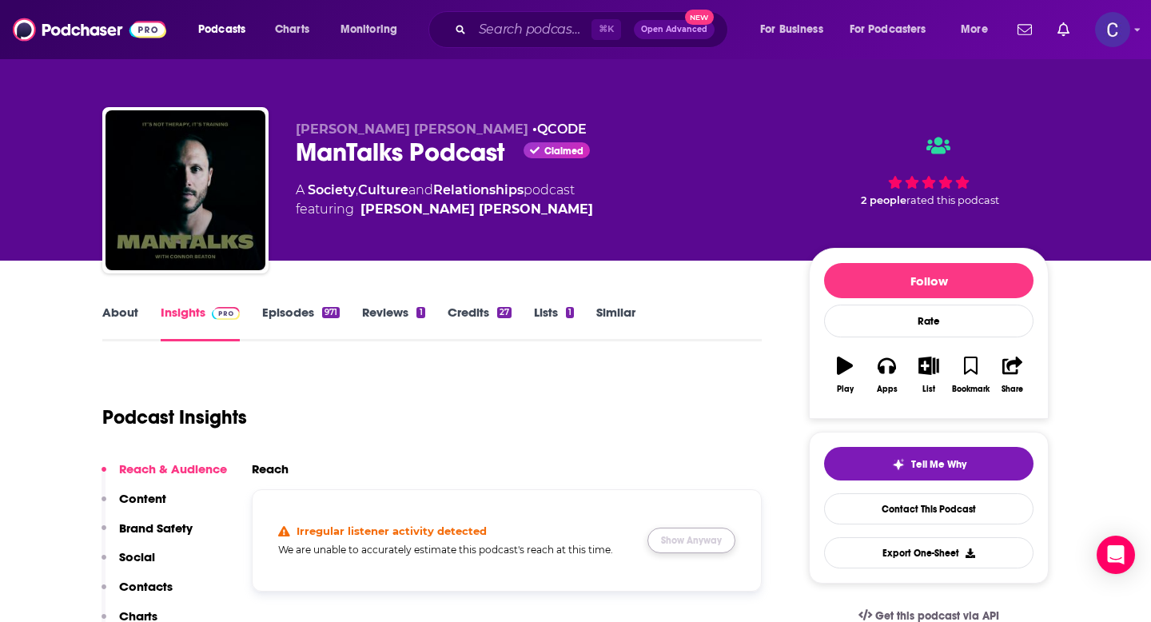
click at [707, 544] on button "Show Anyway" at bounding box center [692, 541] width 88 height 26
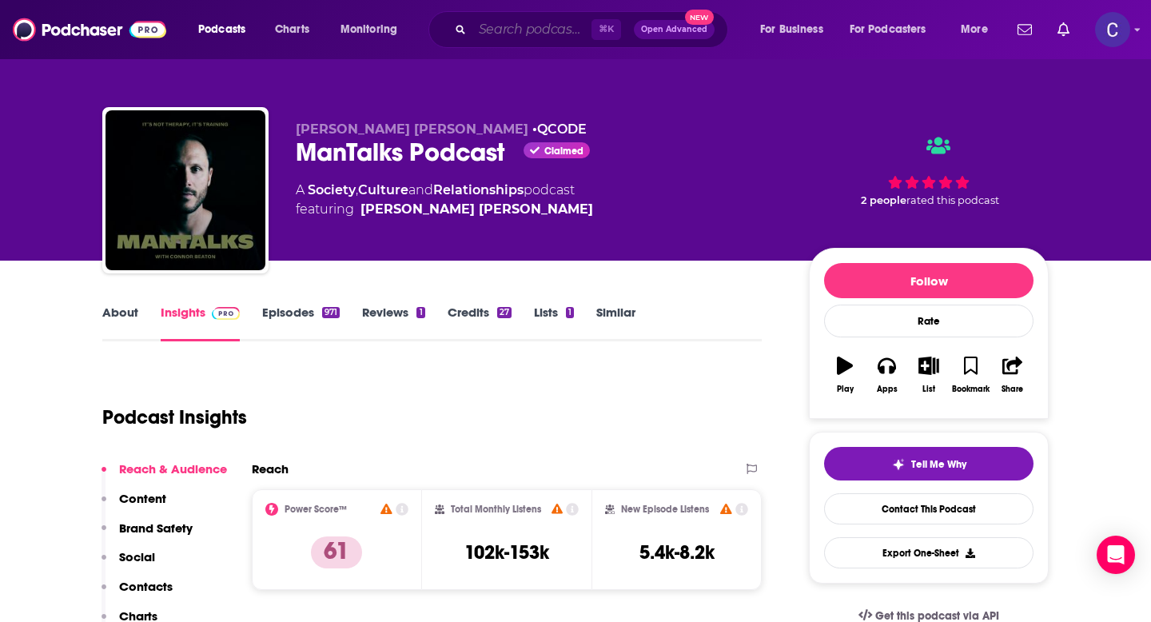
click at [509, 28] on input "Search podcasts, credits, & more..." at bounding box center [532, 30] width 119 height 26
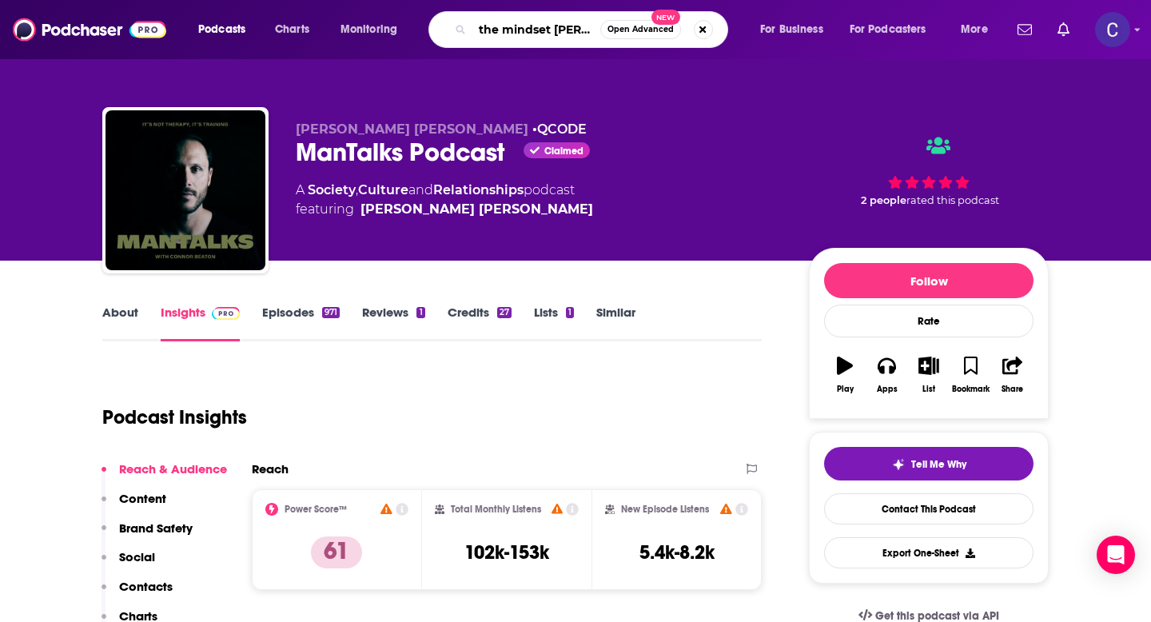
type input "the mindset mentor"
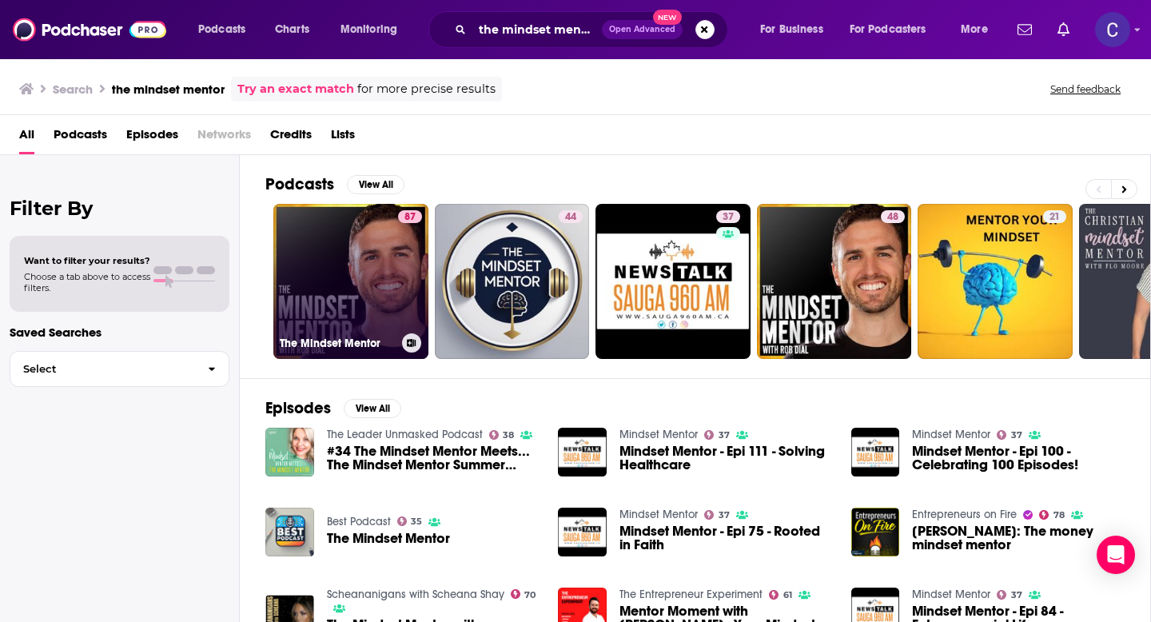
click at [365, 283] on link "87 The Mindset Mentor" at bounding box center [350, 281] width 155 height 155
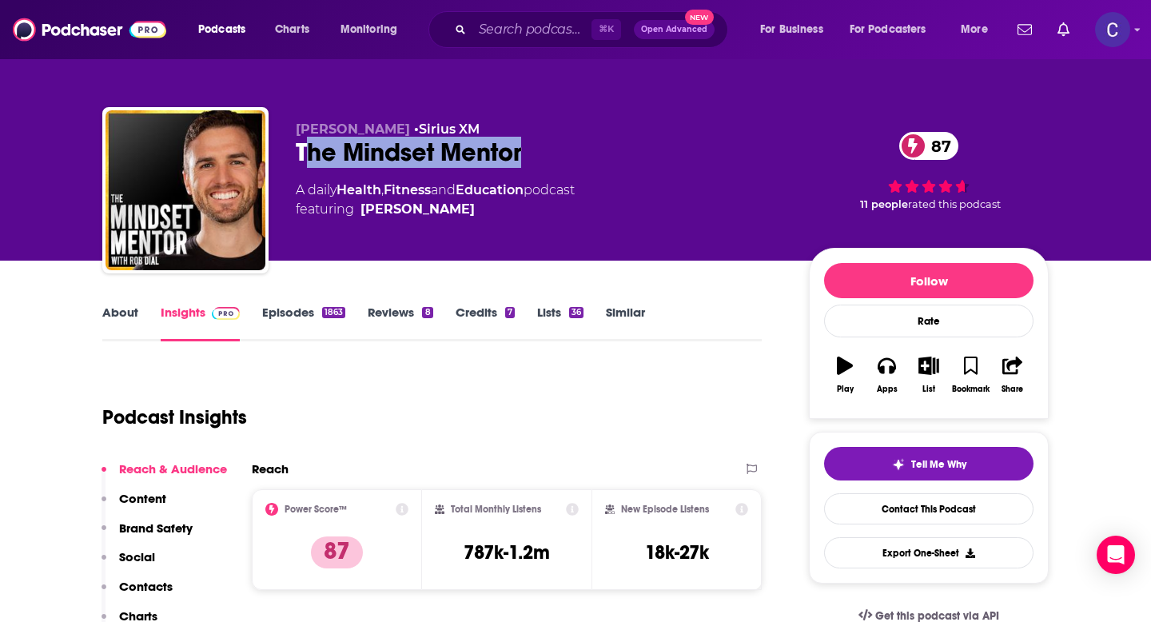
drag, startPoint x: 302, startPoint y: 160, endPoint x: 554, endPoint y: 170, distance: 252.1
click at [554, 170] on div "Rob Dial • Sirius XM The Mindset Mentor 87 A daily Health , Fitness and Educati…" at bounding box center [540, 186] width 488 height 128
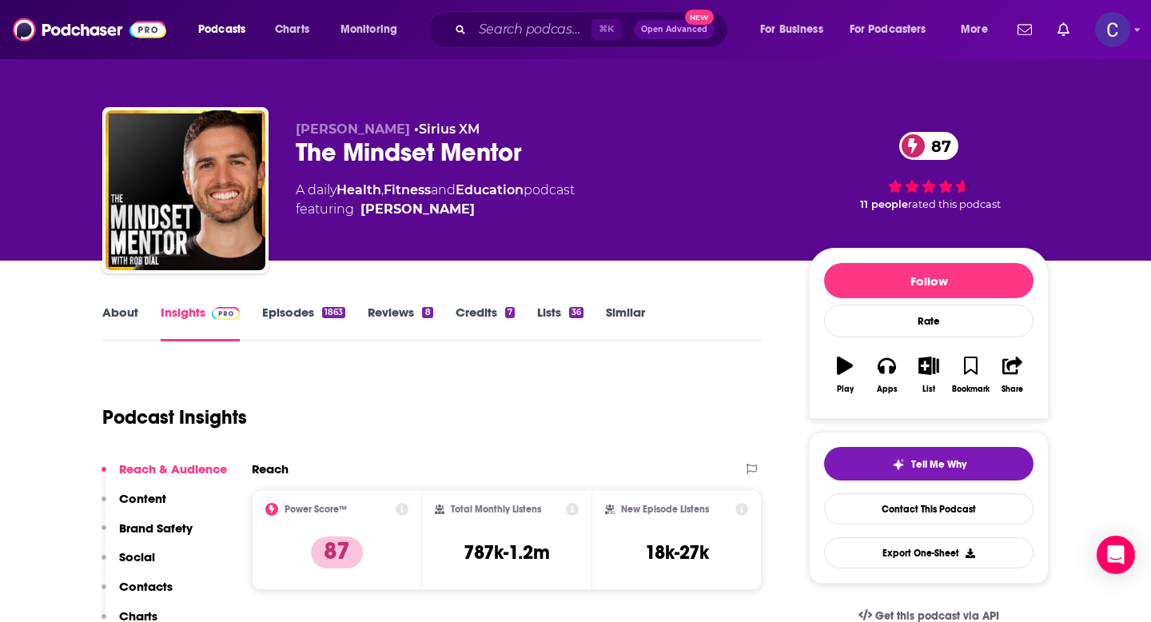
click at [299, 154] on div "The Mindset Mentor 87" at bounding box center [540, 152] width 488 height 31
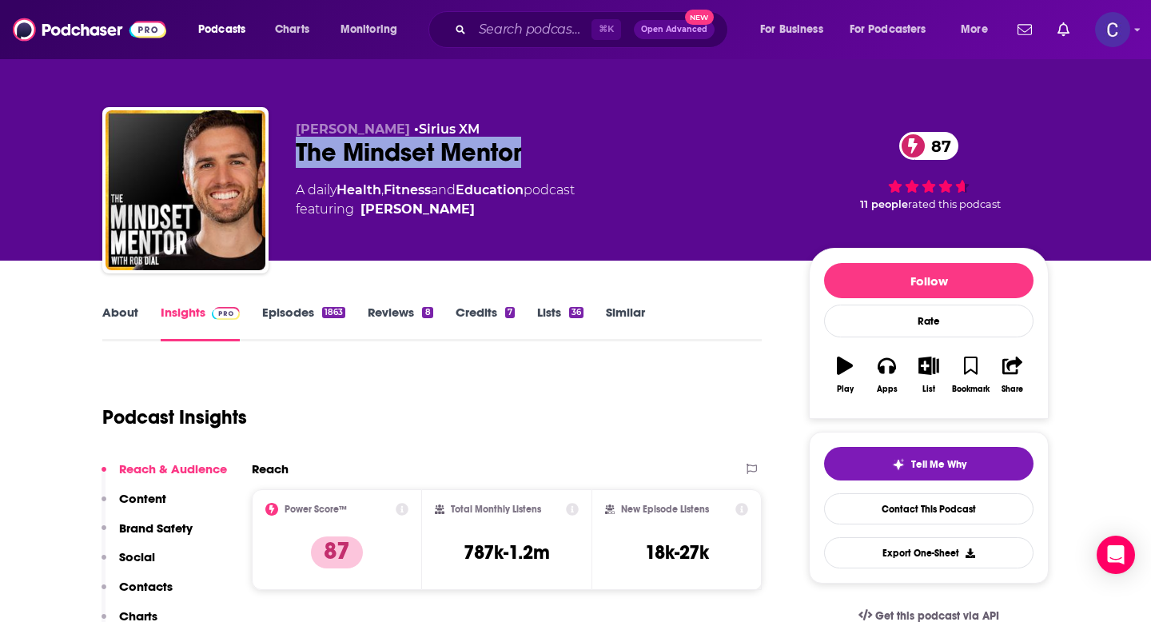
drag, startPoint x: 294, startPoint y: 154, endPoint x: 535, endPoint y: 145, distance: 240.9
click at [535, 145] on div "Rob Dial • Sirius XM The Mindset Mentor 87 A daily Health , Fitness and Educati…" at bounding box center [575, 193] width 947 height 173
copy h2 "The Mindset Mentor"
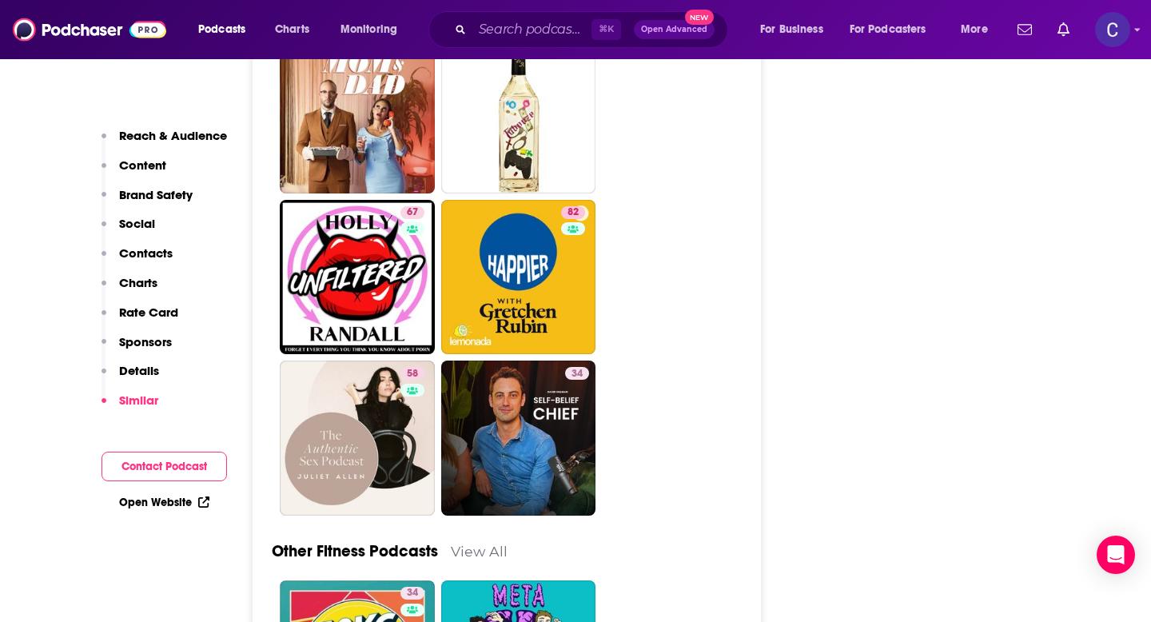
scroll to position [7227, 0]
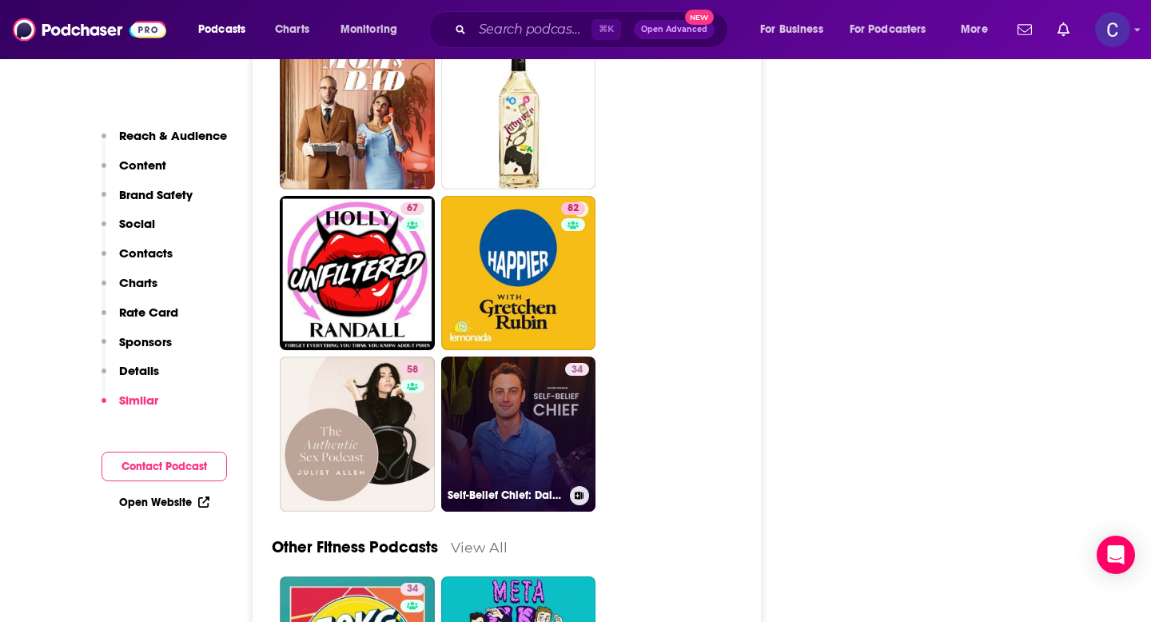
click at [550, 377] on link "34 Self-Belief Chief: Daily mindset, self-improvement & relationship confidence" at bounding box center [518, 434] width 155 height 155
type input "https://www.podchaser.com/podcasts/self-belief-chief-daily-mindse-640209"
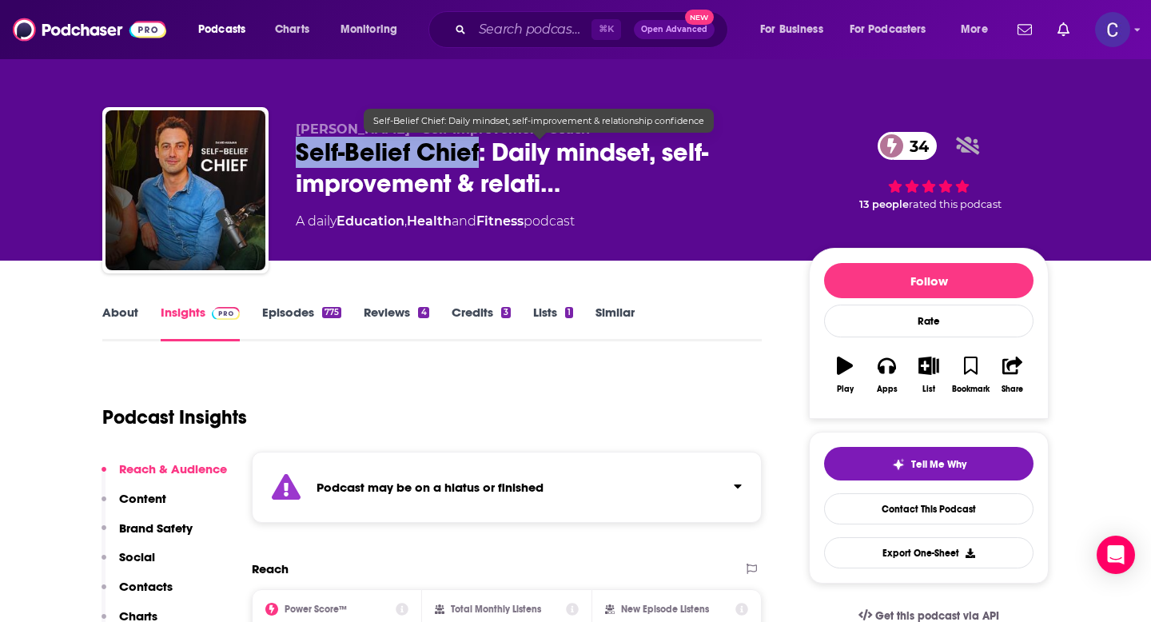
drag, startPoint x: 300, startPoint y: 158, endPoint x: 478, endPoint y: 155, distance: 178.3
click at [478, 155] on span "Self-Belief Chief: Daily mindset, self-improvement & relati…" at bounding box center [540, 168] width 488 height 62
copy h2 "Self-Belief Chief"
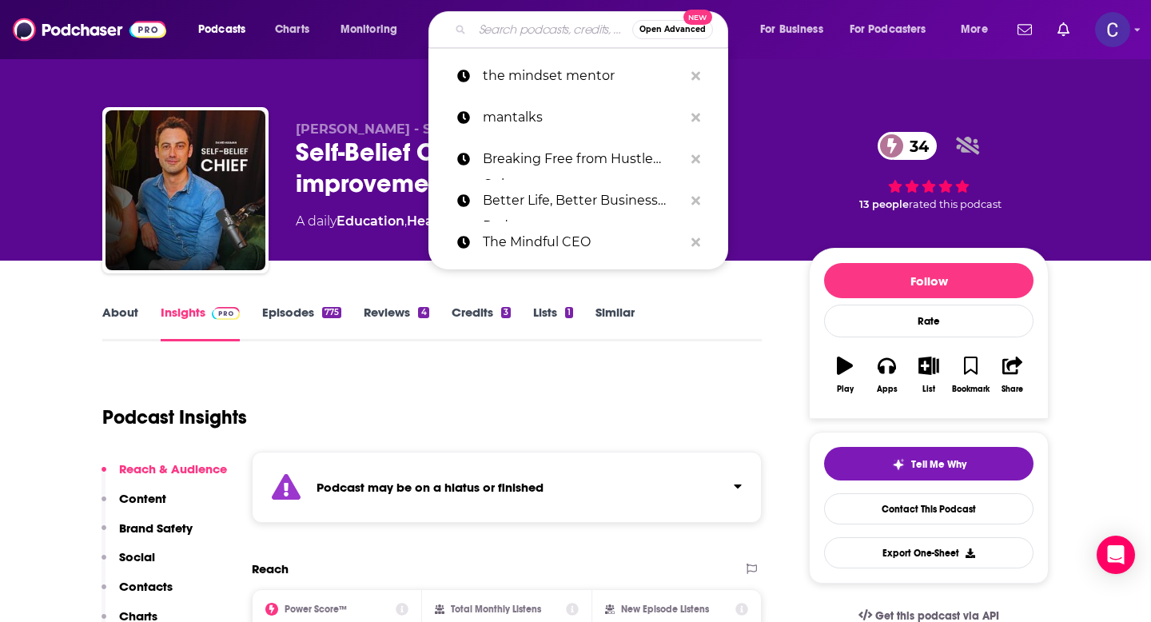
click at [496, 27] on input "Search podcasts, credits, & more..." at bounding box center [553, 30] width 160 height 26
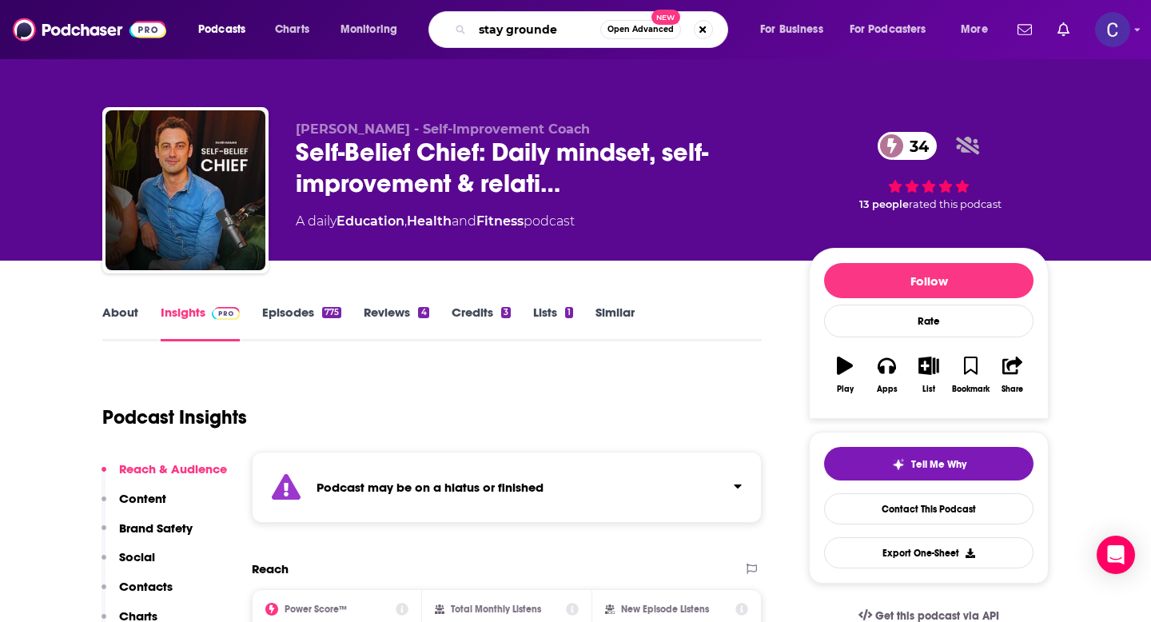
type input "stay grounded"
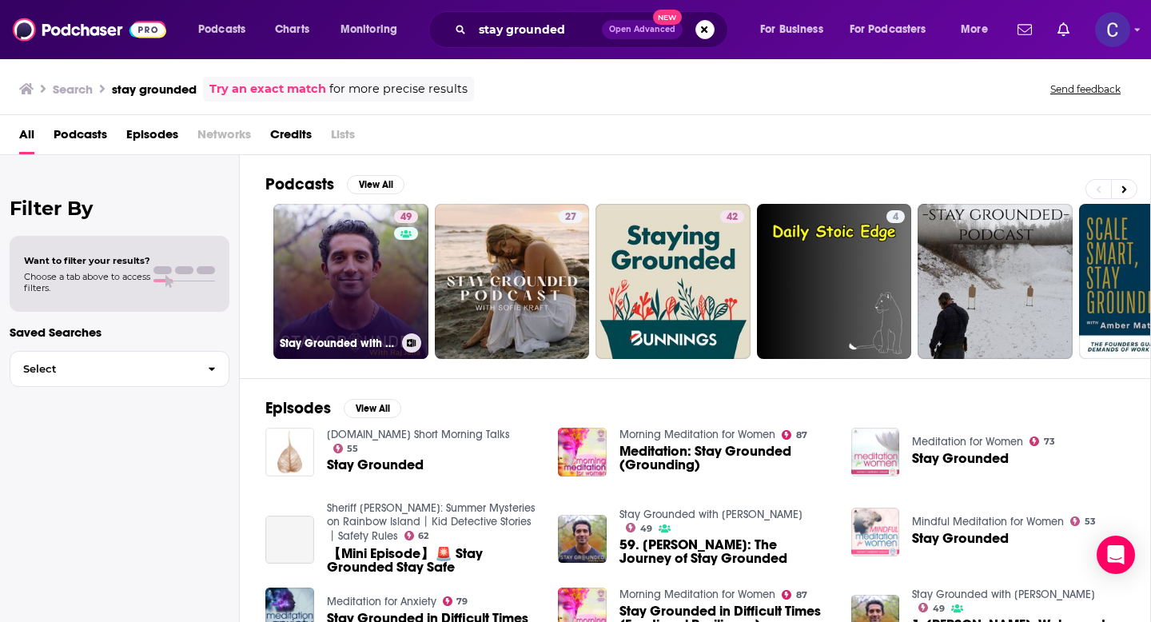
click at [369, 261] on link "49 Stay Grounded with Raj Jana" at bounding box center [350, 281] width 155 height 155
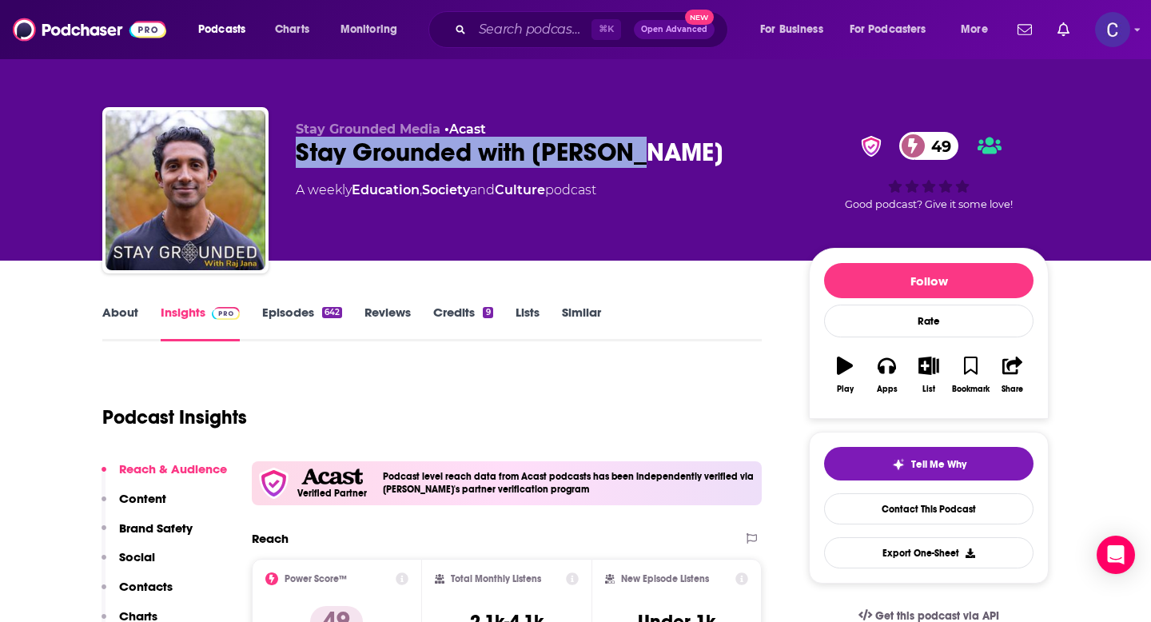
drag, startPoint x: 291, startPoint y: 154, endPoint x: 644, endPoint y: 163, distance: 353.5
click at [644, 163] on div "Stay Grounded Media • Acast Stay Grounded with Raj Jana 49 A weekly Education ,…" at bounding box center [575, 193] width 947 height 173
copy h2 "Stay Grounded with Raj Jana"
click at [590, 163] on div "Stay Grounded with Raj Jana 49" at bounding box center [540, 152] width 488 height 31
drag, startPoint x: 643, startPoint y: 154, endPoint x: 293, endPoint y: 138, distance: 349.8
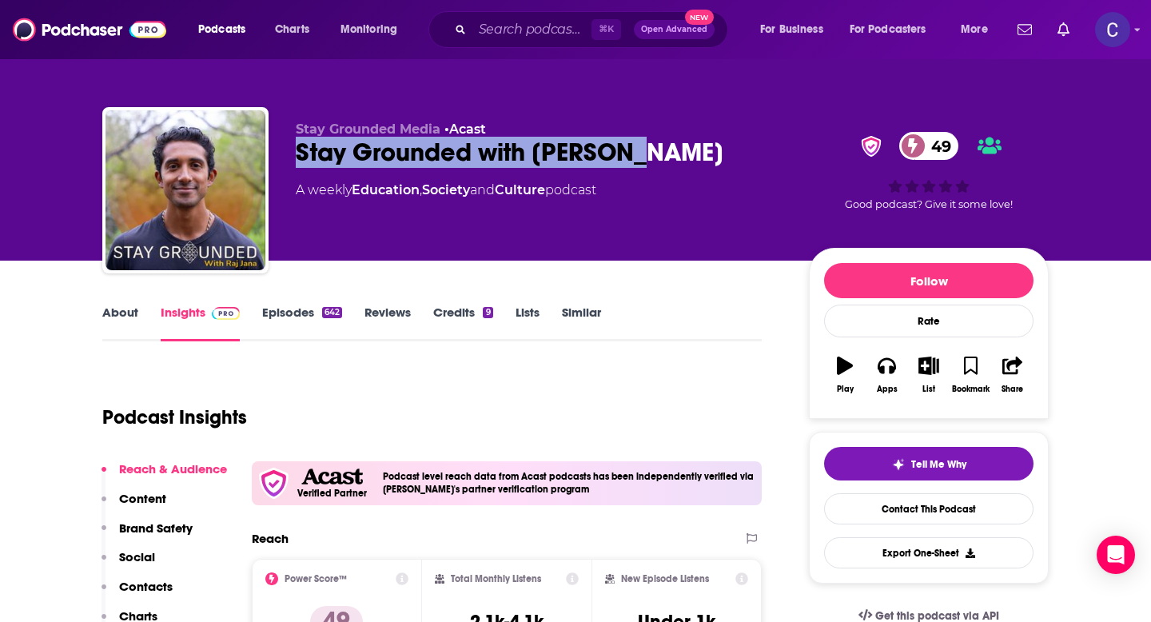
click at [293, 138] on div "Stay Grounded Media • Acast Stay Grounded with Raj Jana 49 A weekly Education ,…" at bounding box center [575, 193] width 947 height 173
copy h2 "Stay Grounded with Raj Jana"
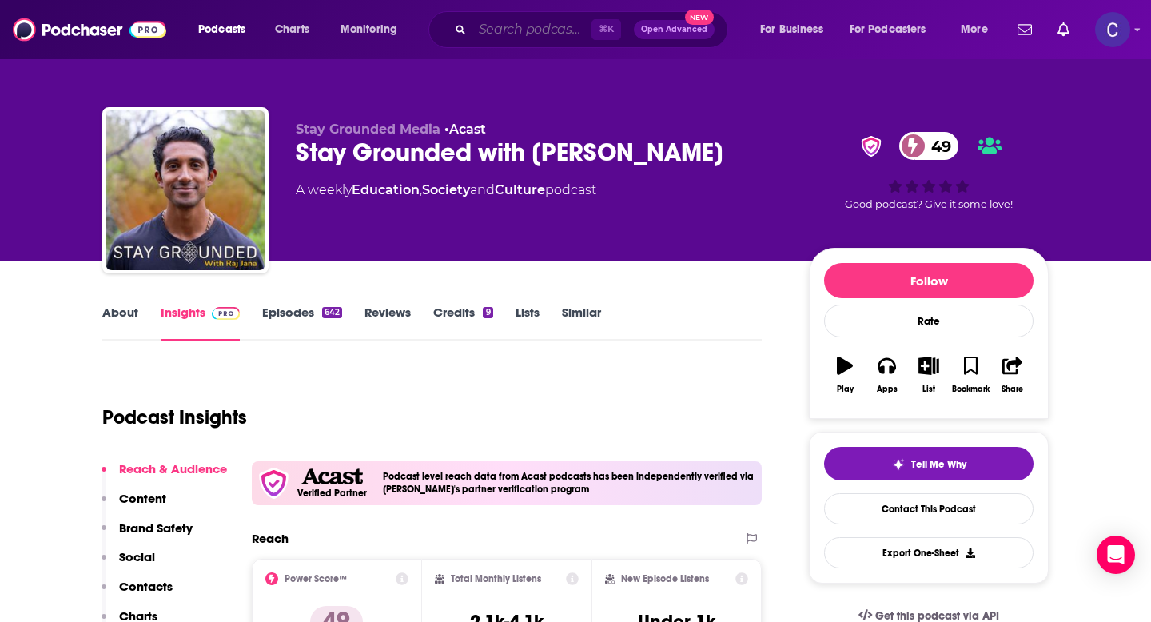
click at [540, 32] on input "Search podcasts, credits, & more..." at bounding box center [532, 30] width 119 height 26
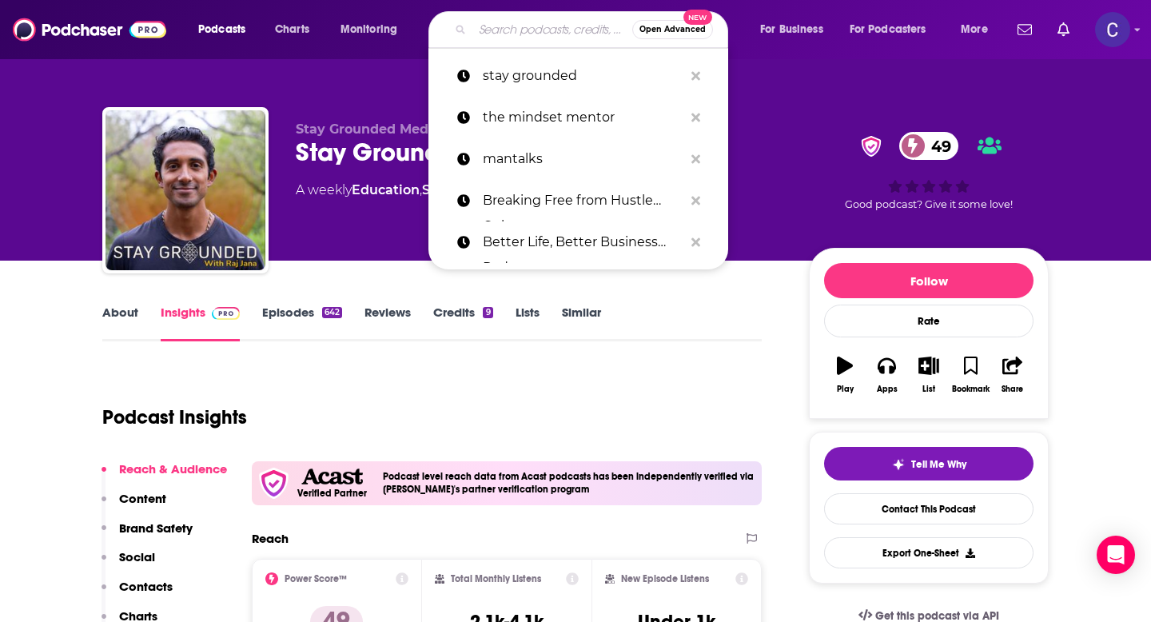
paste input "The Mindfulness Habit with Kirsty O’Brien"
type input "The Mindfulness Habit with Kirsty O’Brien"
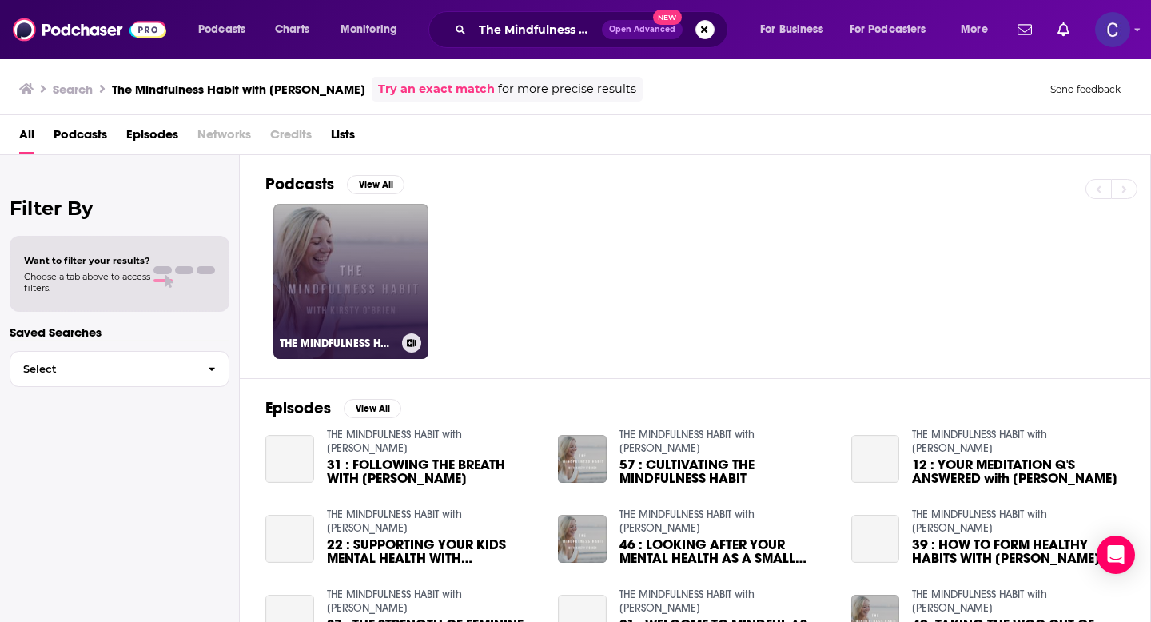
click at [368, 278] on link "THE MINDFULNESS HABIT with Kirsty O'Brien" at bounding box center [350, 281] width 155 height 155
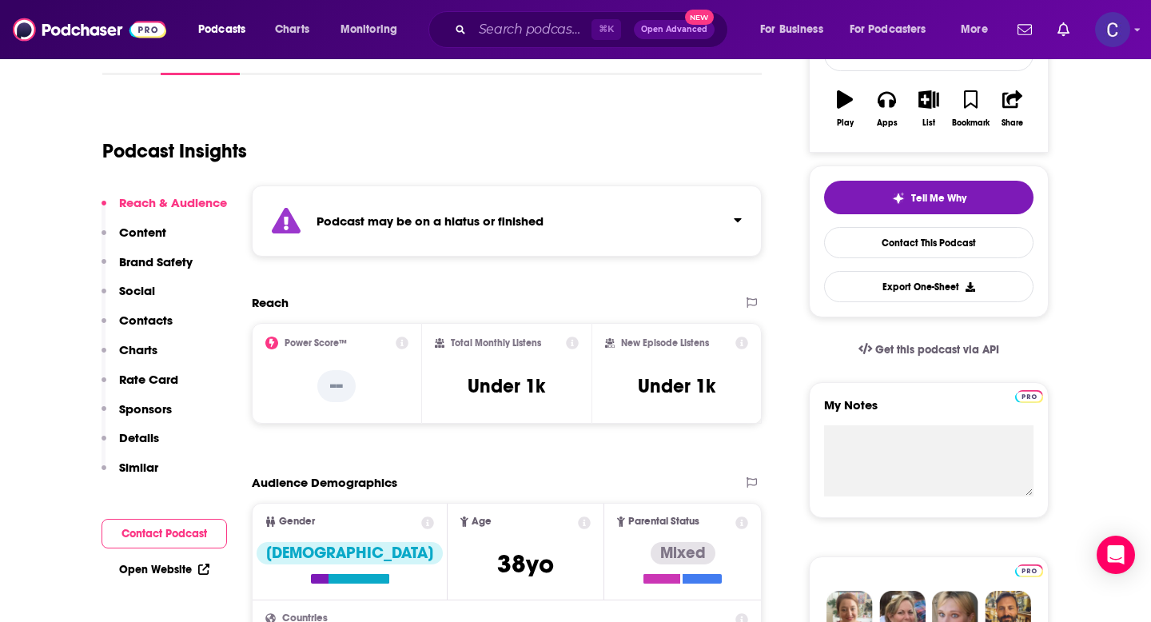
scroll to position [270, 0]
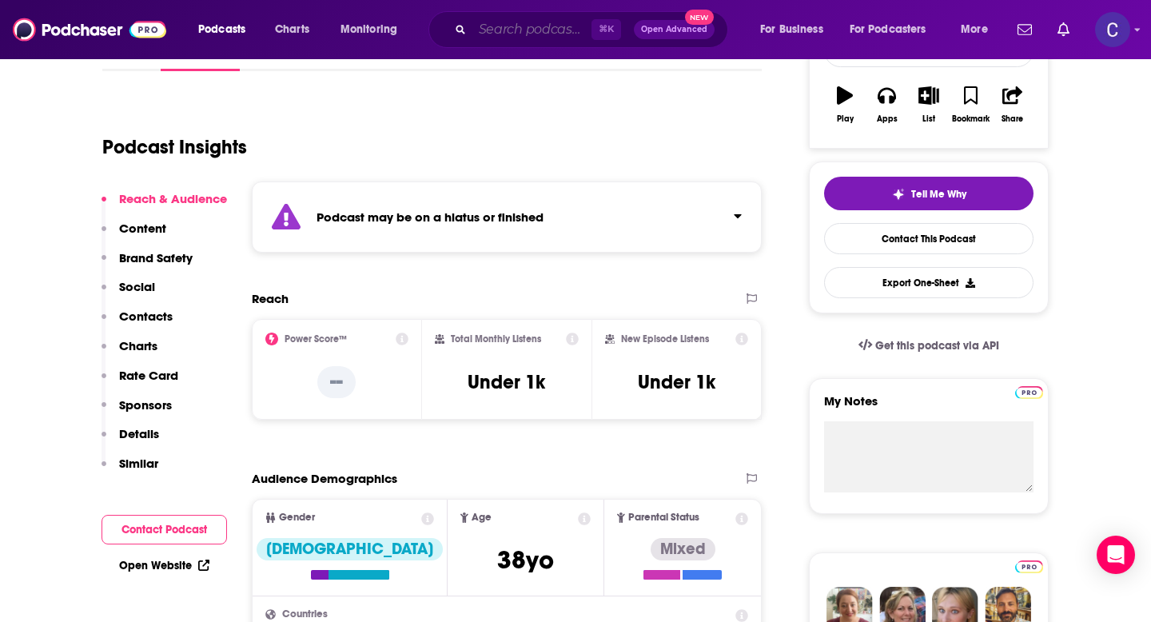
click at [510, 34] on input "Search podcasts, credits, & more..." at bounding box center [532, 30] width 119 height 26
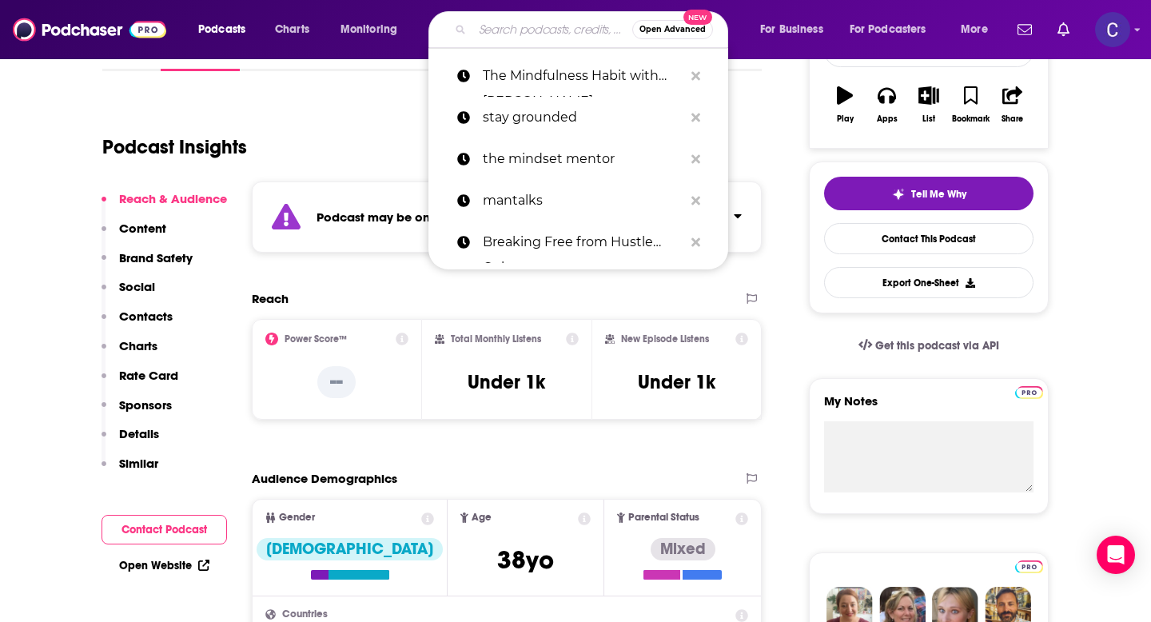
paste input "Aim A Little Higher Podcast"
type input "Aim A Little Higher Podcast"
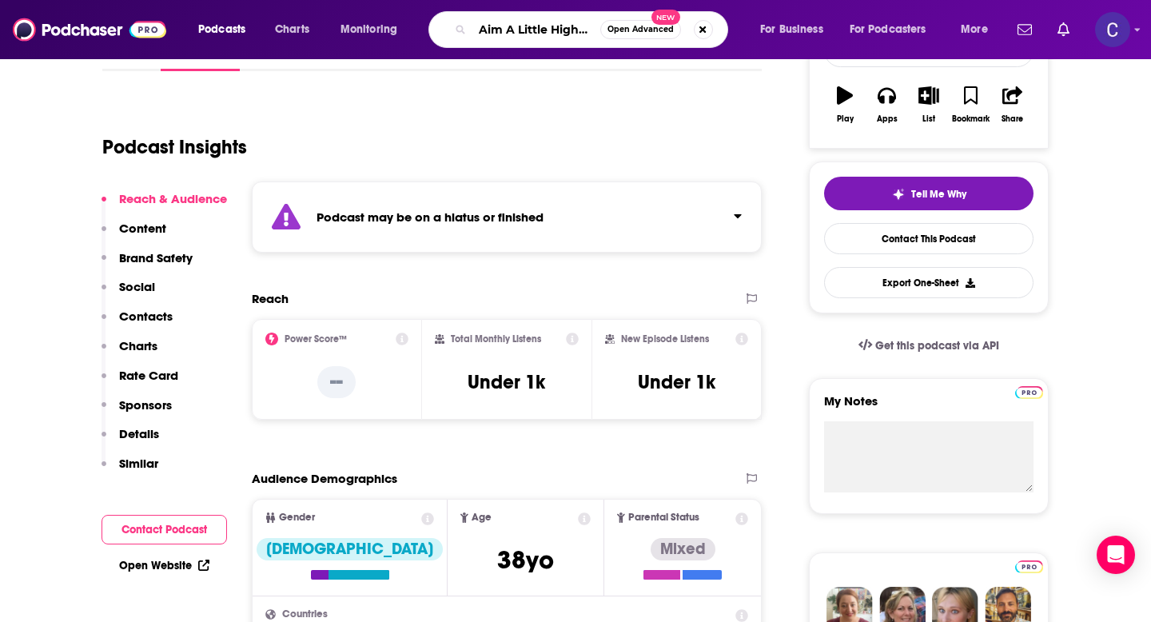
scroll to position [0, 49]
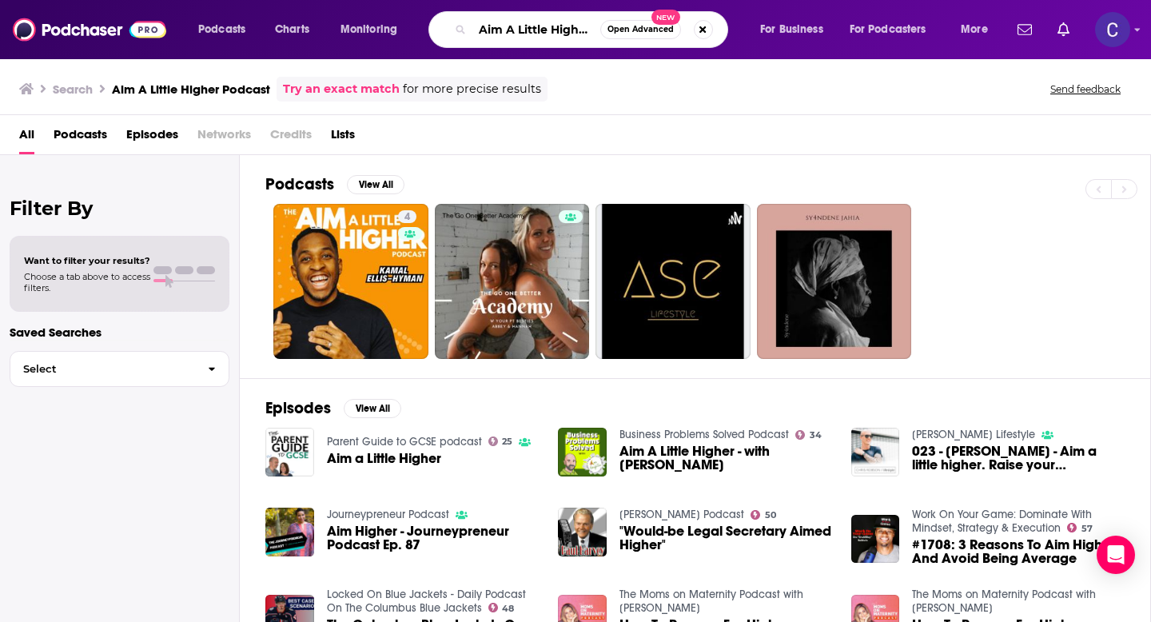
click at [500, 24] on input "Aim A Little Higher Podcast" at bounding box center [537, 30] width 128 height 26
paste input "Inside Personal Growth with Greg Voisen"
type input "Inside Personal Growth with Greg Voisen"
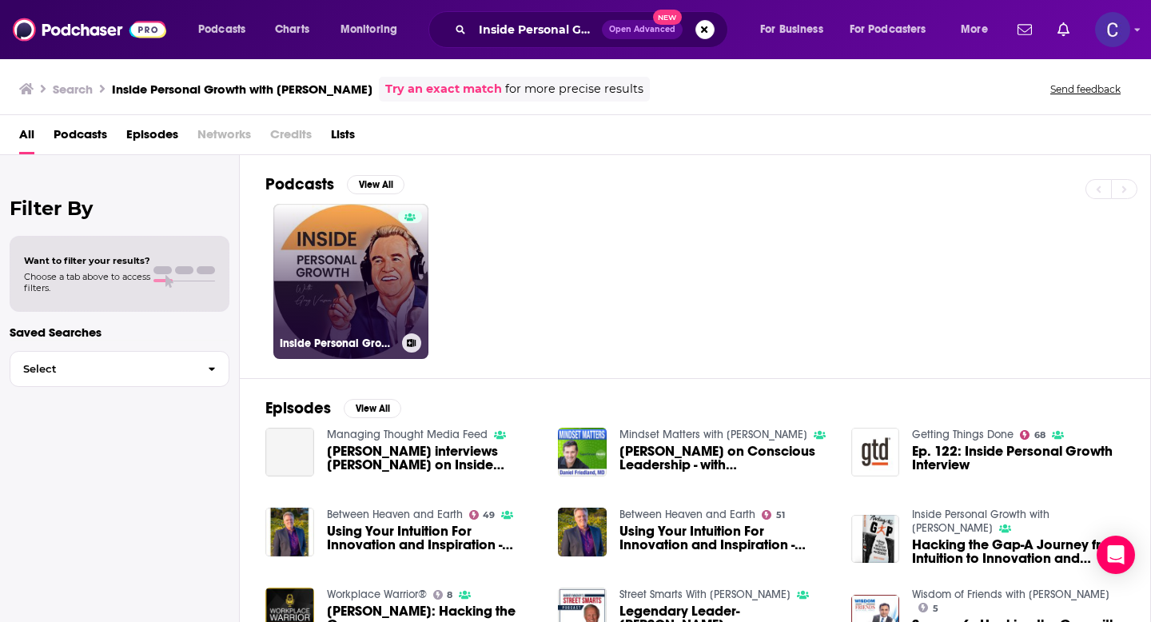
click at [361, 273] on link "Inside Personal Growth with Greg Voisen" at bounding box center [350, 281] width 155 height 155
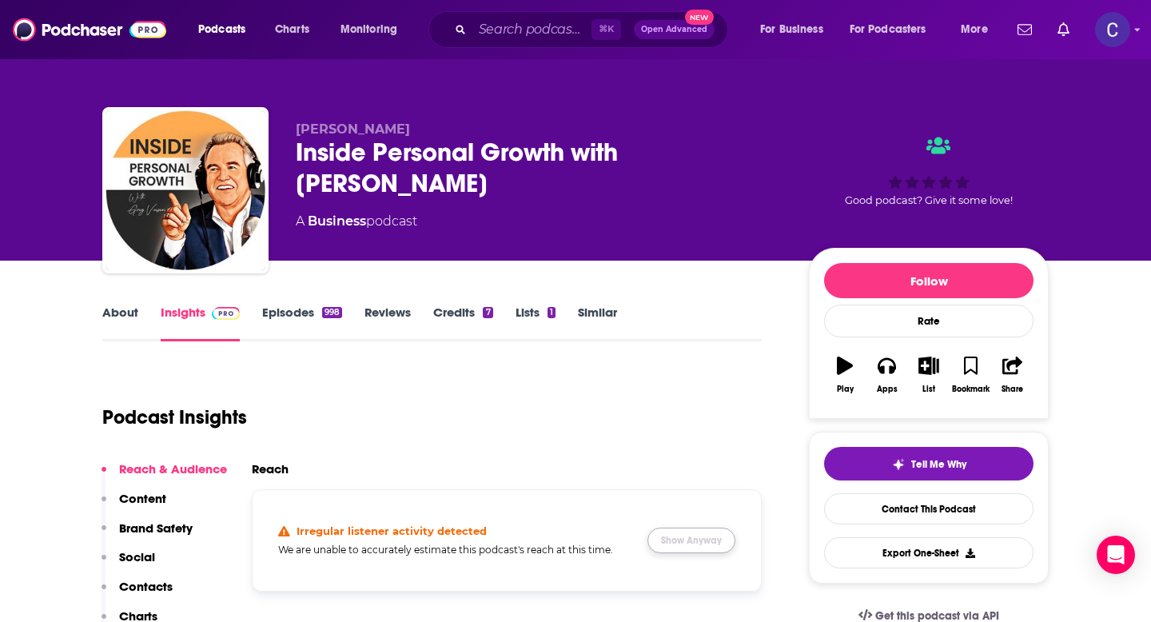
click at [694, 543] on button "Show Anyway" at bounding box center [692, 541] width 88 height 26
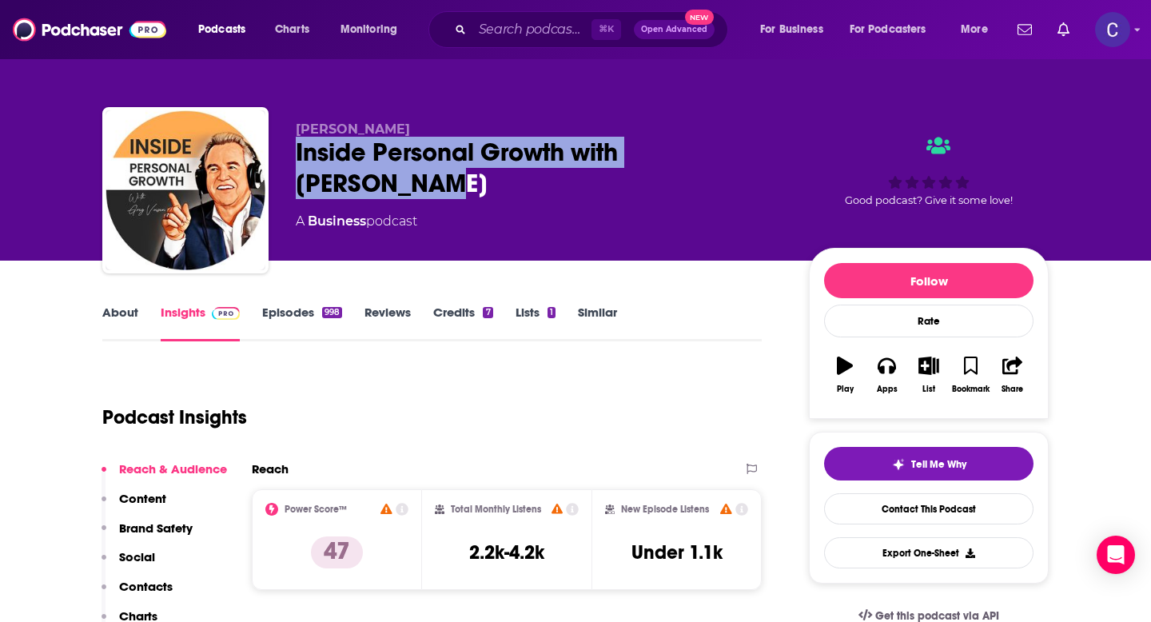
drag, startPoint x: 293, startPoint y: 162, endPoint x: 776, endPoint y: 138, distance: 482.7
click at [776, 138] on div "Greg Voisen Inside Personal Growth with Greg Voisen A Business podcast Good pod…" at bounding box center [575, 193] width 947 height 173
copy h2 "Inside Personal Growth with Greg Voisen"
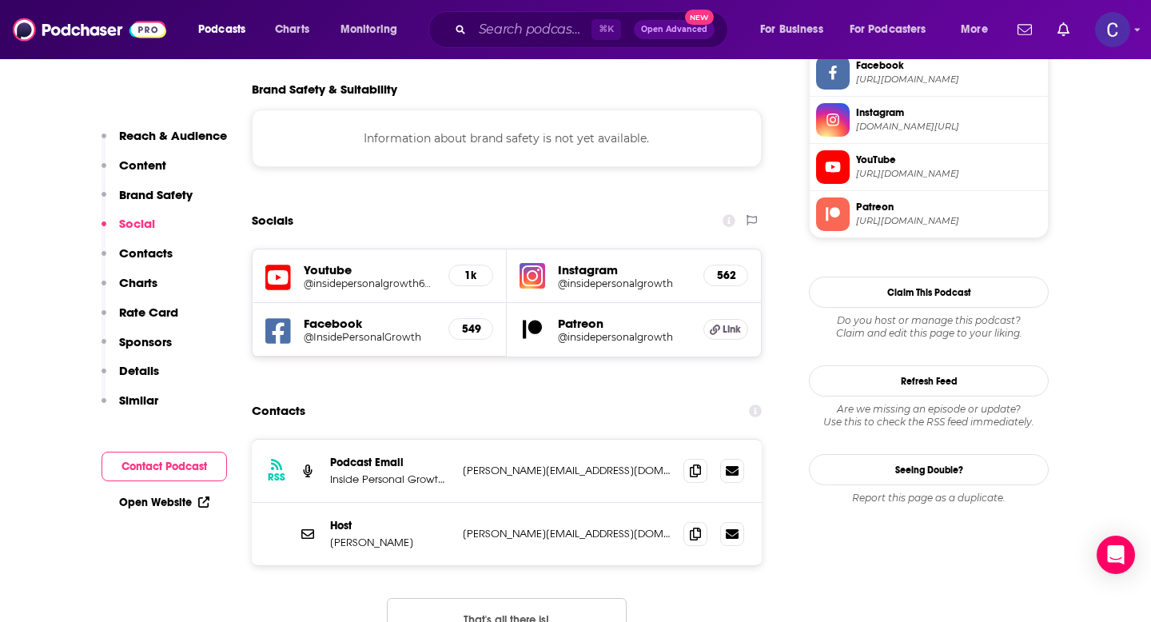
scroll to position [1403, 0]
click at [687, 457] on span at bounding box center [696, 469] width 24 height 24
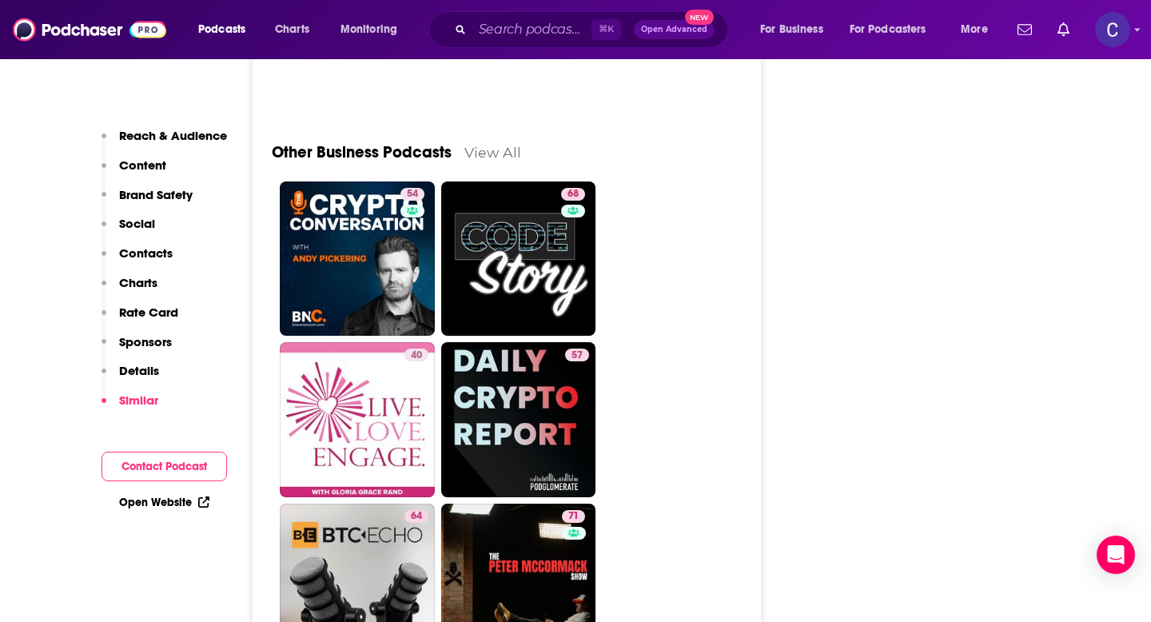
scroll to position [4889, 0]
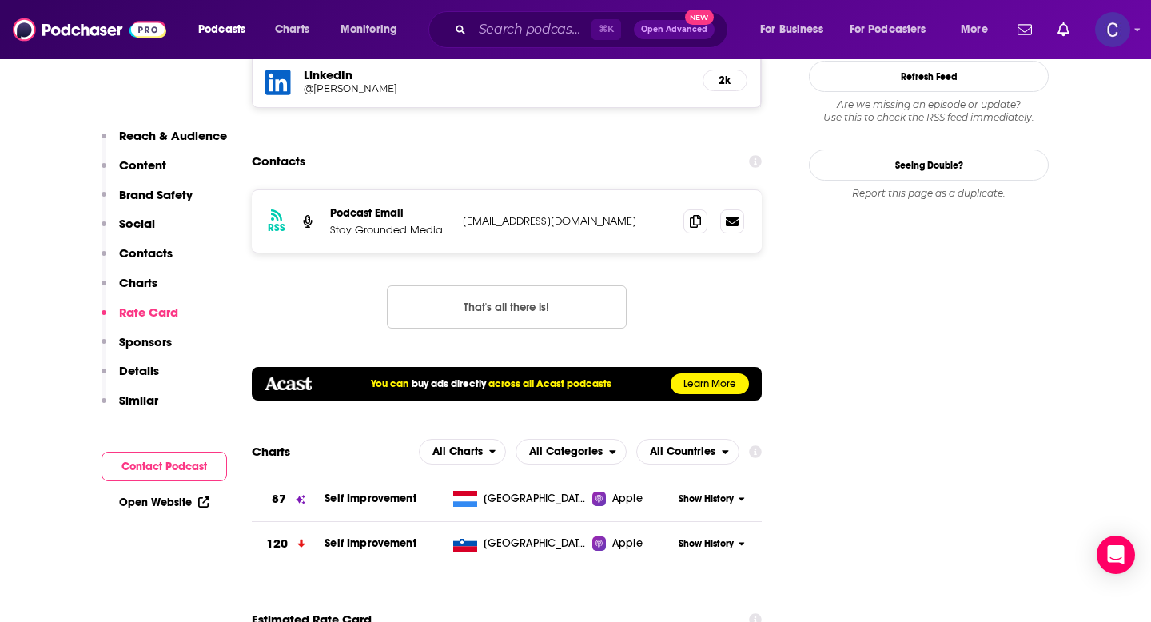
scroll to position [2778, 0]
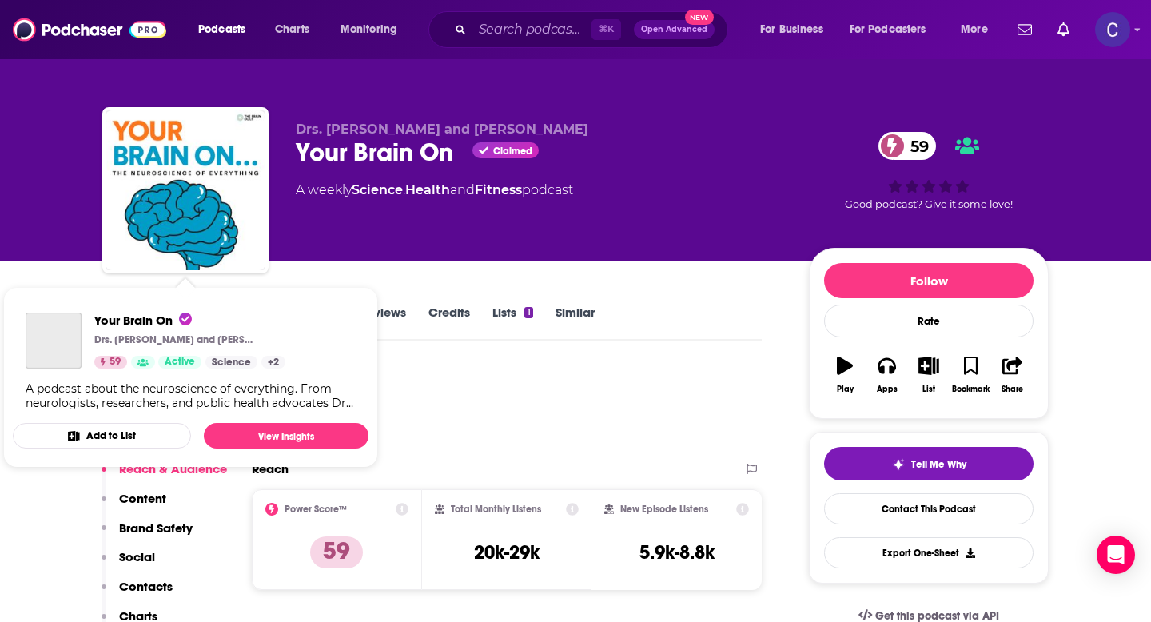
click at [117, 309] on div "Your Brain On Drs. [PERSON_NAME] and [PERSON_NAME] 59 Active Science + 2 A podc…" at bounding box center [191, 361] width 356 height 123
click at [38, 238] on div "Drs. [PERSON_NAME] and [PERSON_NAME] Your Brain On Claimed 59 A weekly Science …" at bounding box center [575, 130] width 1151 height 261
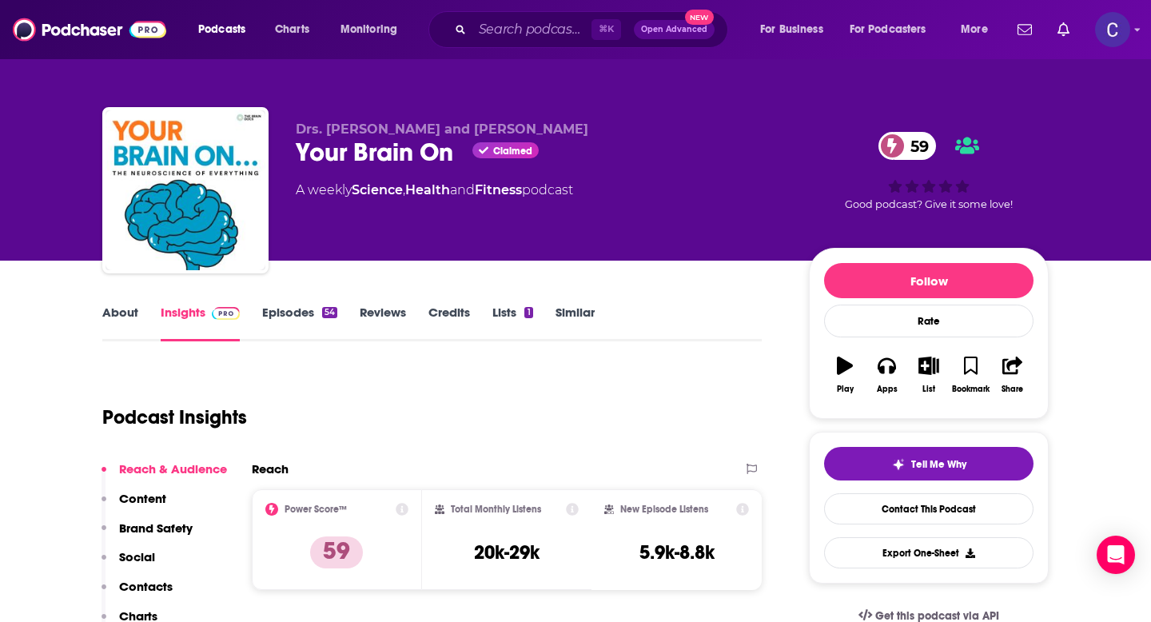
click at [123, 311] on link "About" at bounding box center [120, 323] width 36 height 37
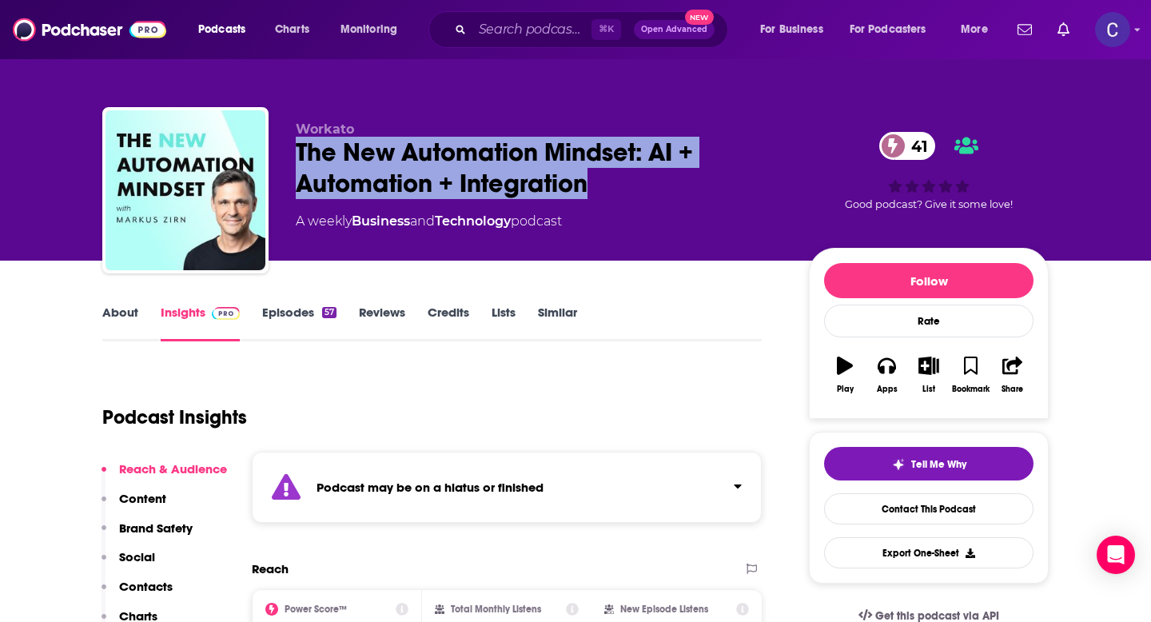
drag, startPoint x: 286, startPoint y: 162, endPoint x: 630, endPoint y: 174, distance: 344.0
click at [630, 174] on div "Workato The New Automation Mindset: AI + Automation + Integration 41 A weekly B…" at bounding box center [575, 193] width 947 height 173
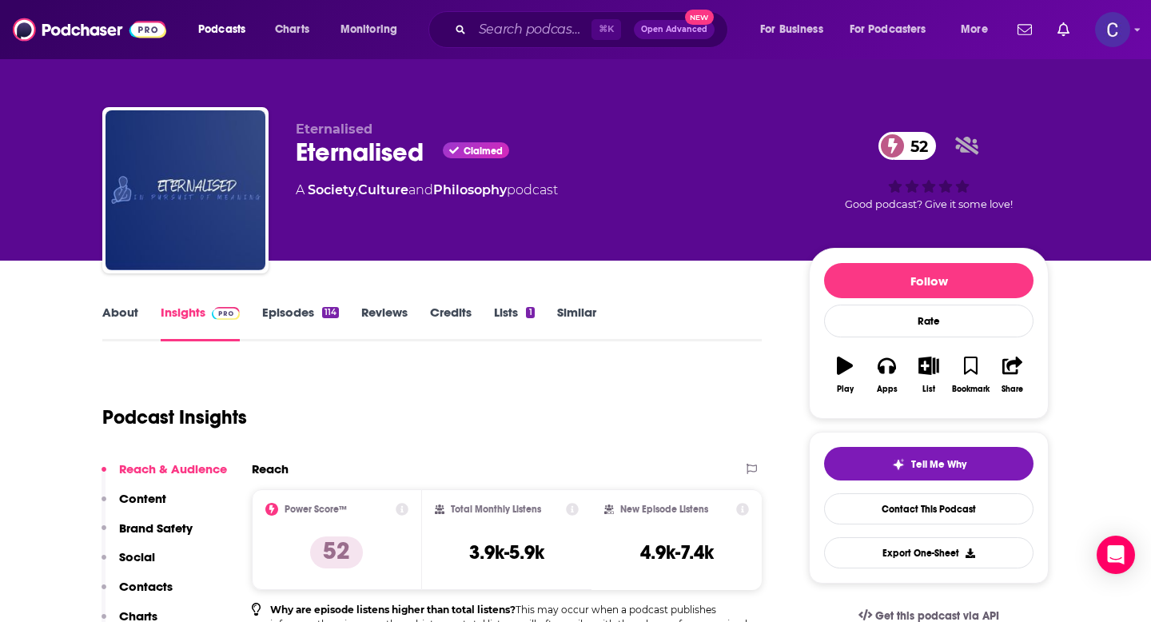
click at [128, 309] on link "About" at bounding box center [120, 323] width 36 height 37
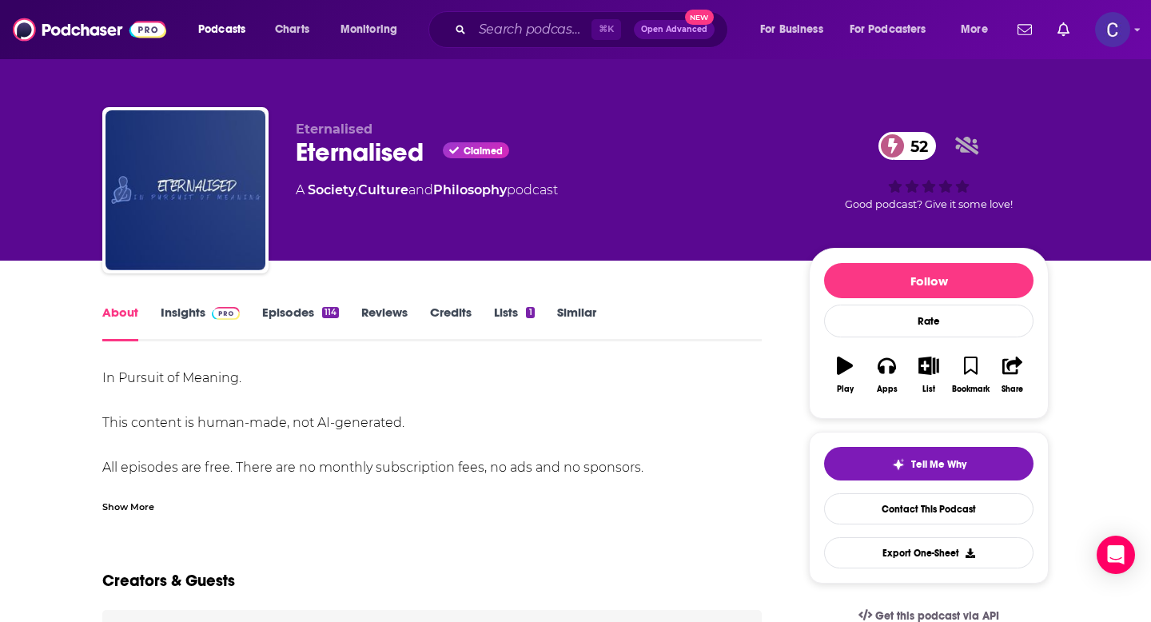
click at [134, 512] on div "Show More" at bounding box center [128, 505] width 52 height 15
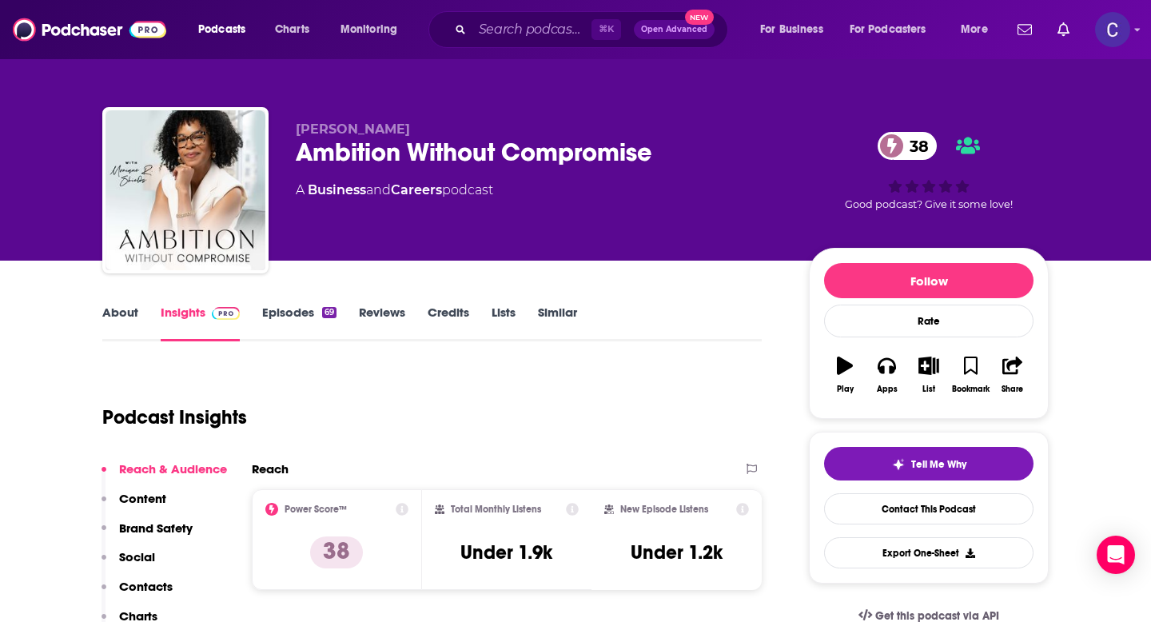
click at [125, 317] on link "About" at bounding box center [120, 323] width 36 height 37
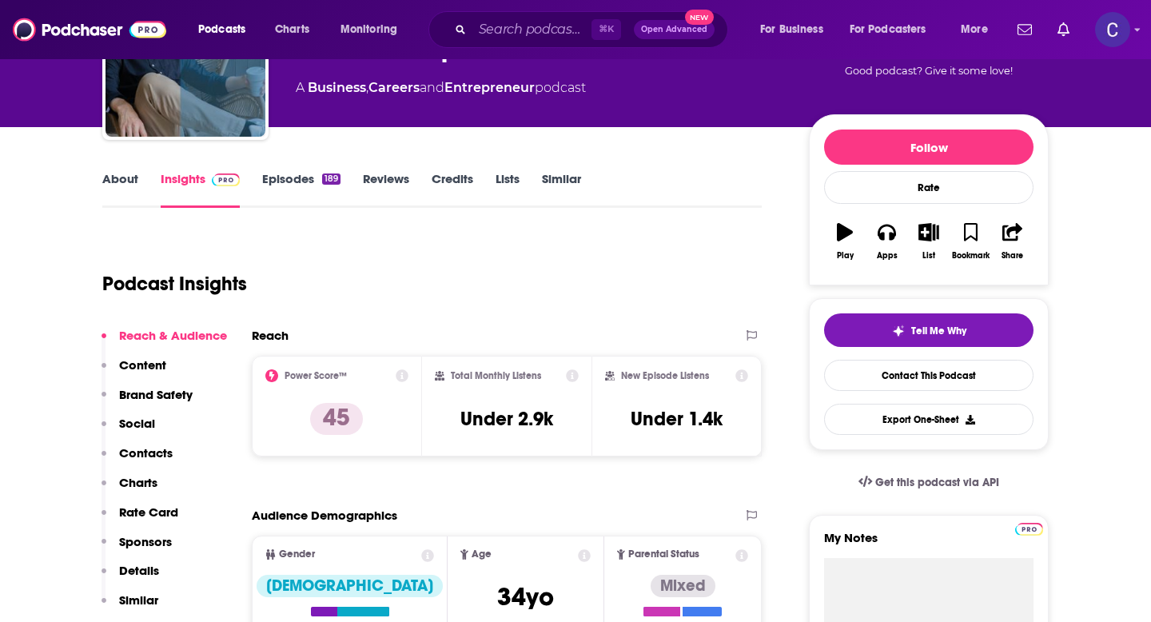
scroll to position [107, 0]
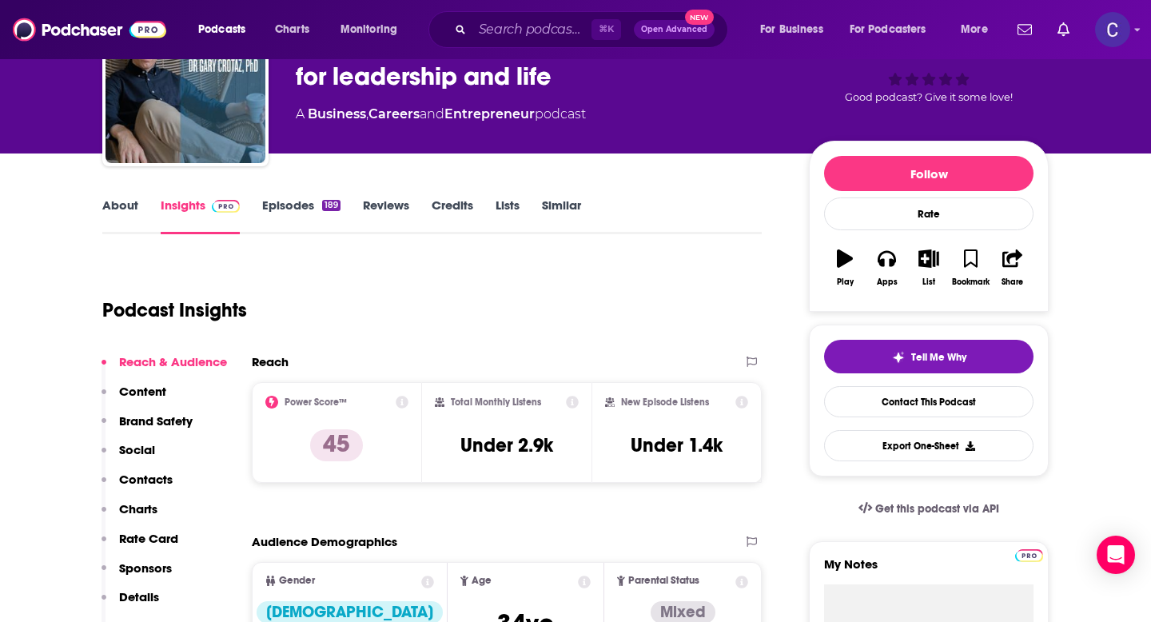
click at [118, 206] on link "About" at bounding box center [120, 216] width 36 height 37
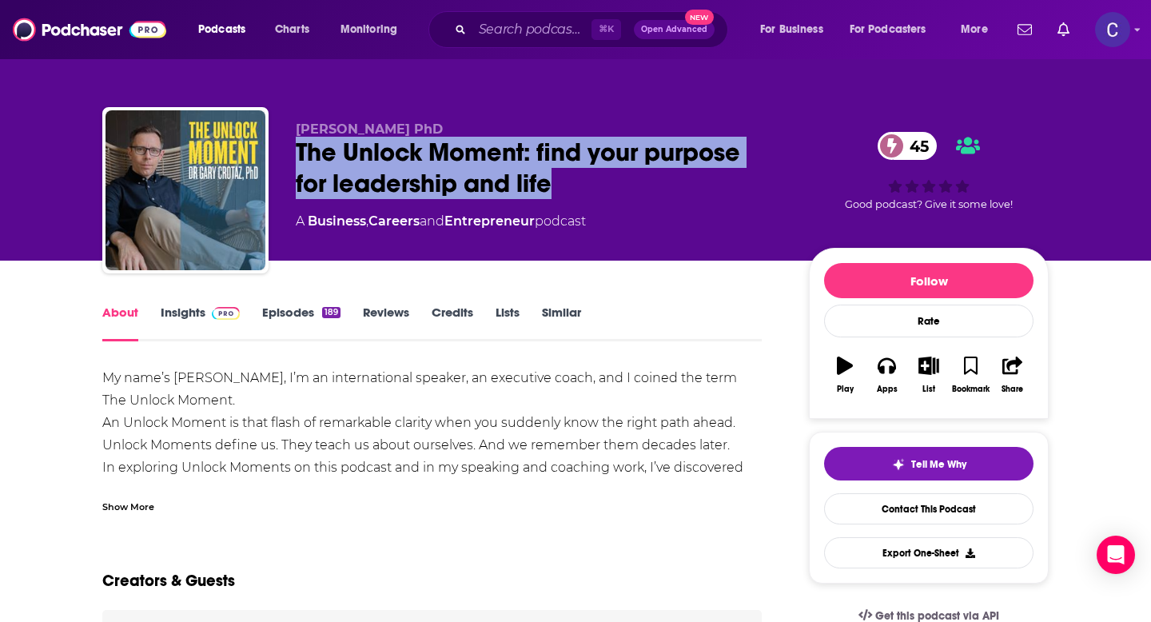
drag, startPoint x: 297, startPoint y: 155, endPoint x: 584, endPoint y: 176, distance: 287.0
click at [584, 176] on div "The Unlock Moment: find your purpose for leadership and life 45" at bounding box center [540, 168] width 488 height 62
copy h1 "The Unlock Moment: find your purpose for leadership and life"
click at [179, 317] on link "Insights" at bounding box center [200, 323] width 79 height 37
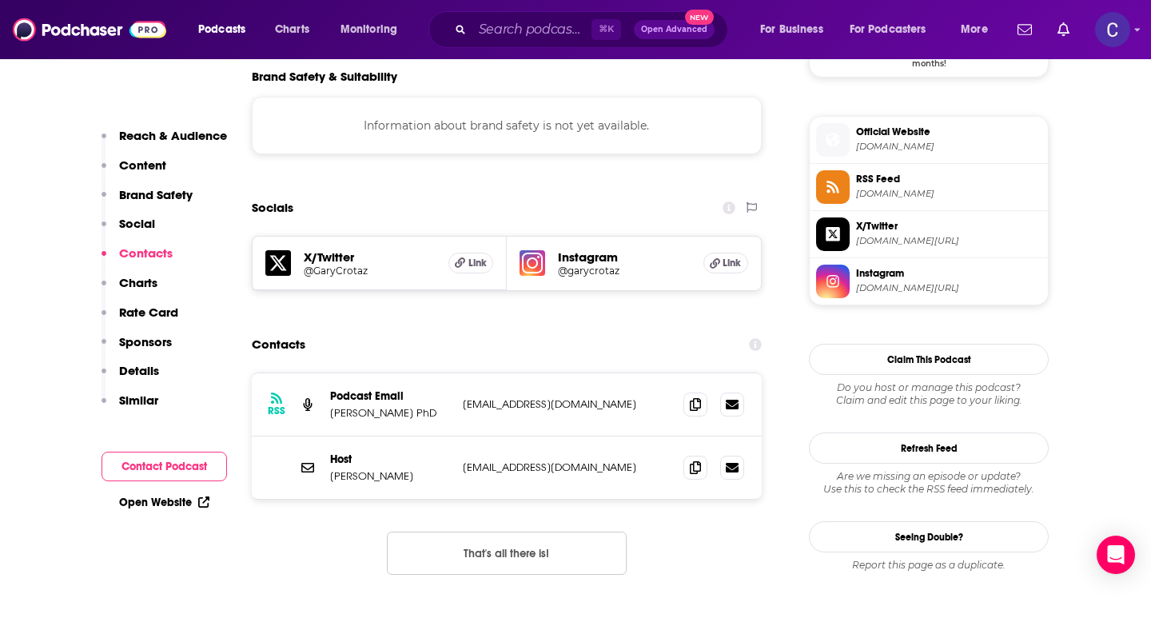
scroll to position [1402, 0]
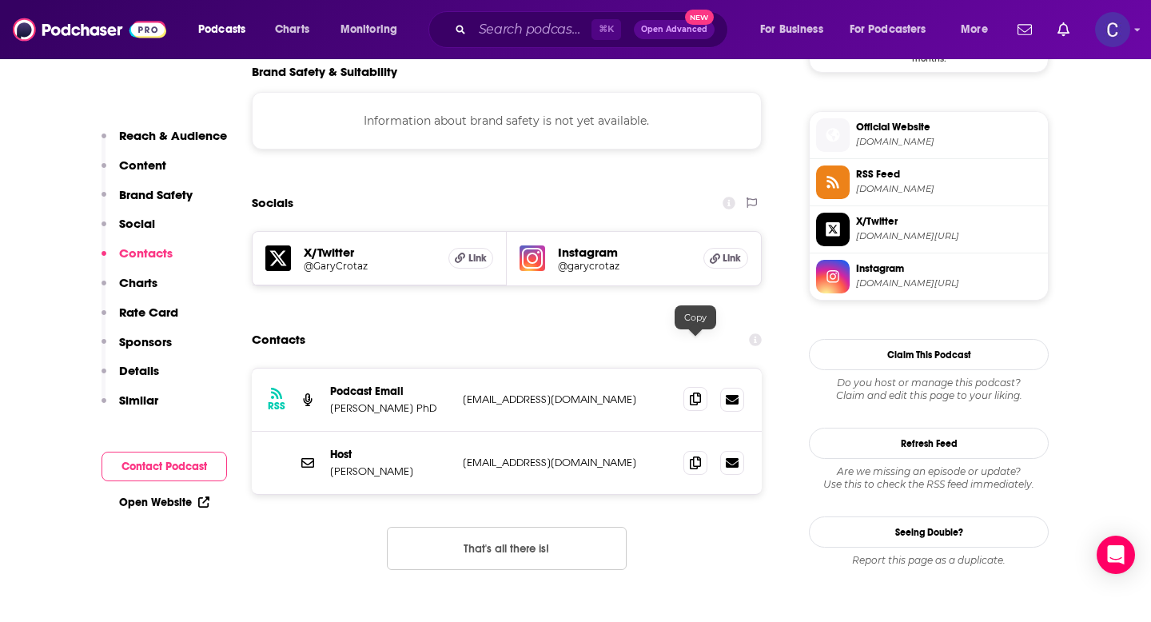
click at [696, 393] on icon at bounding box center [695, 399] width 11 height 13
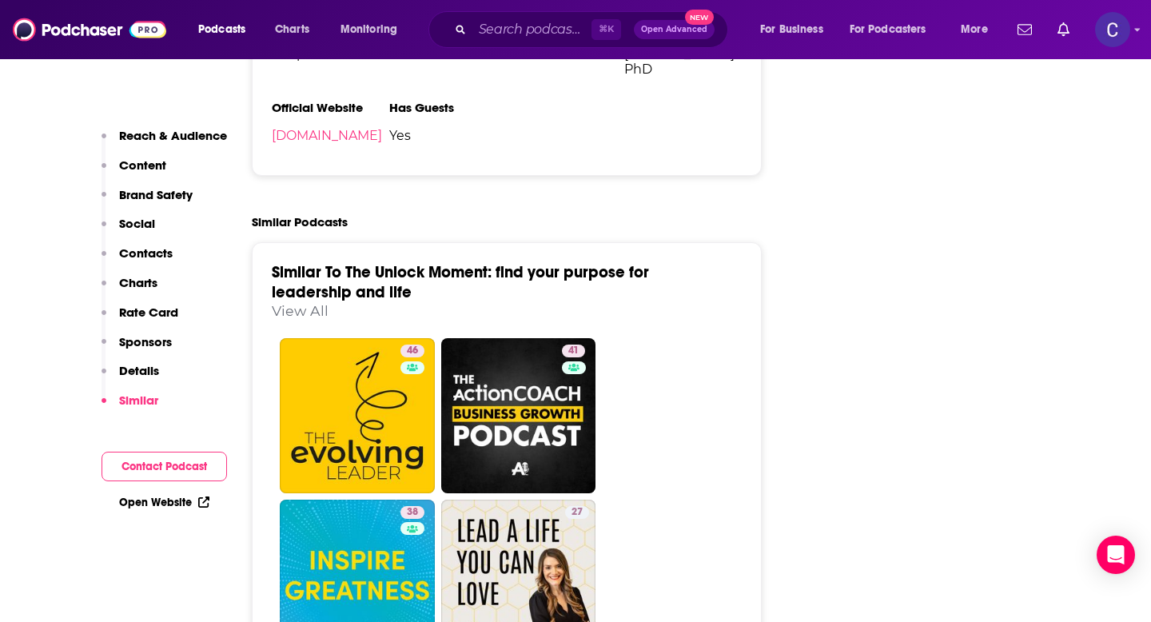
scroll to position [2753, 0]
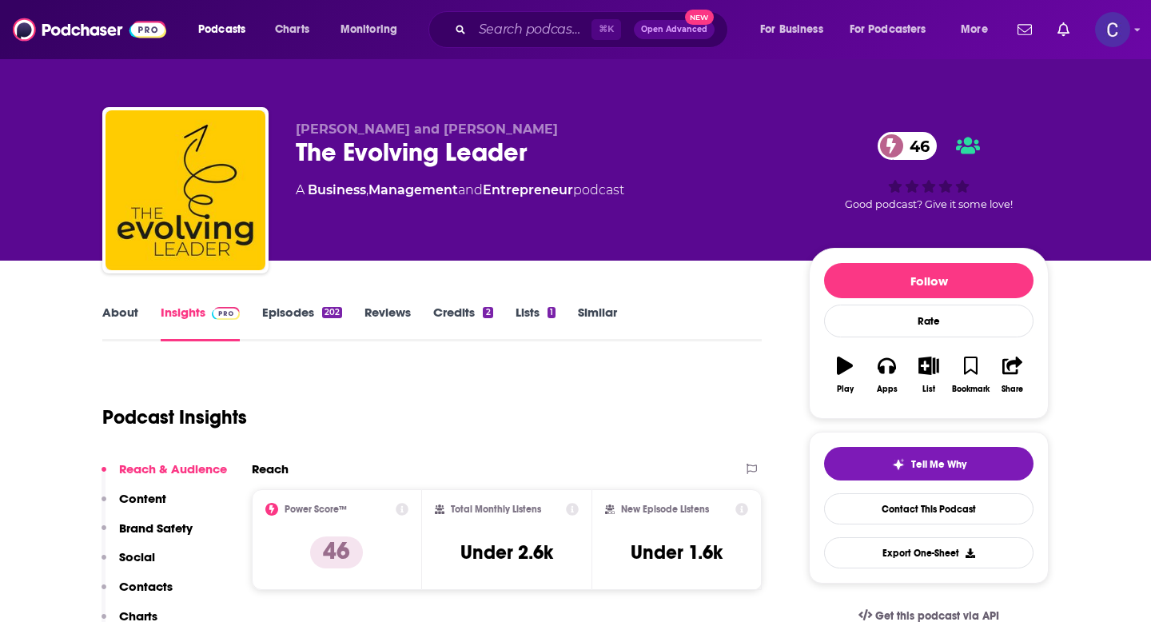
click at [126, 311] on link "About" at bounding box center [120, 323] width 36 height 37
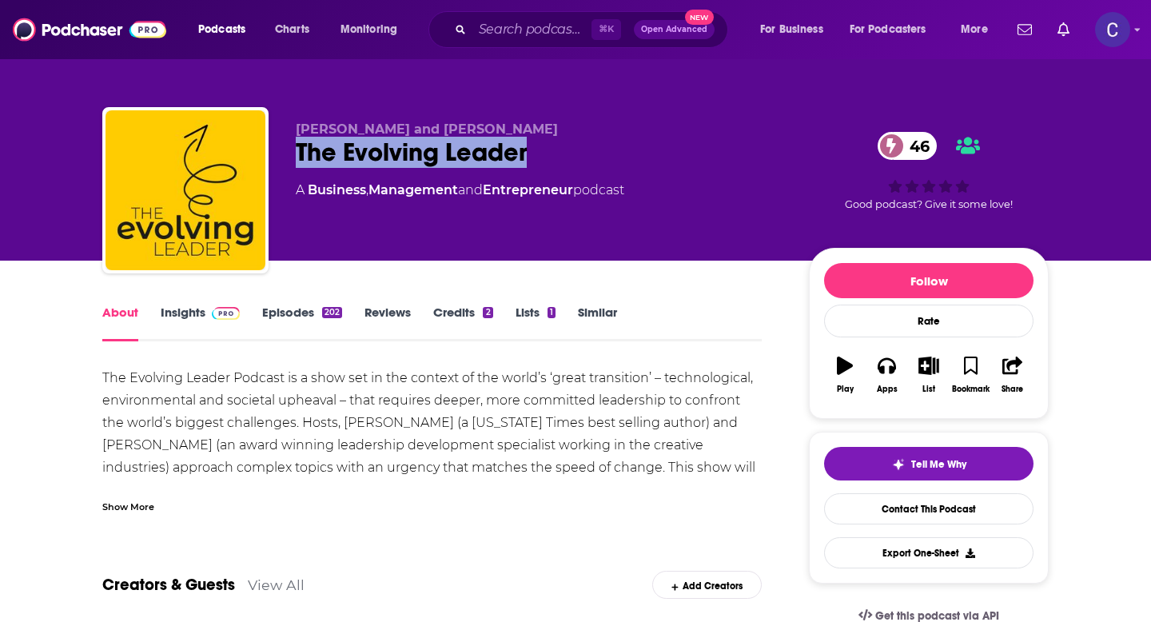
drag, startPoint x: 295, startPoint y: 158, endPoint x: 565, endPoint y: 159, distance: 269.5
click at [565, 159] on div "The Evolving Leader 46" at bounding box center [540, 152] width 488 height 31
copy h1 "The Evolving Leader"
click at [392, 159] on div "The Evolving Leader 46" at bounding box center [540, 152] width 488 height 31
click at [181, 312] on link "Insights" at bounding box center [200, 323] width 79 height 37
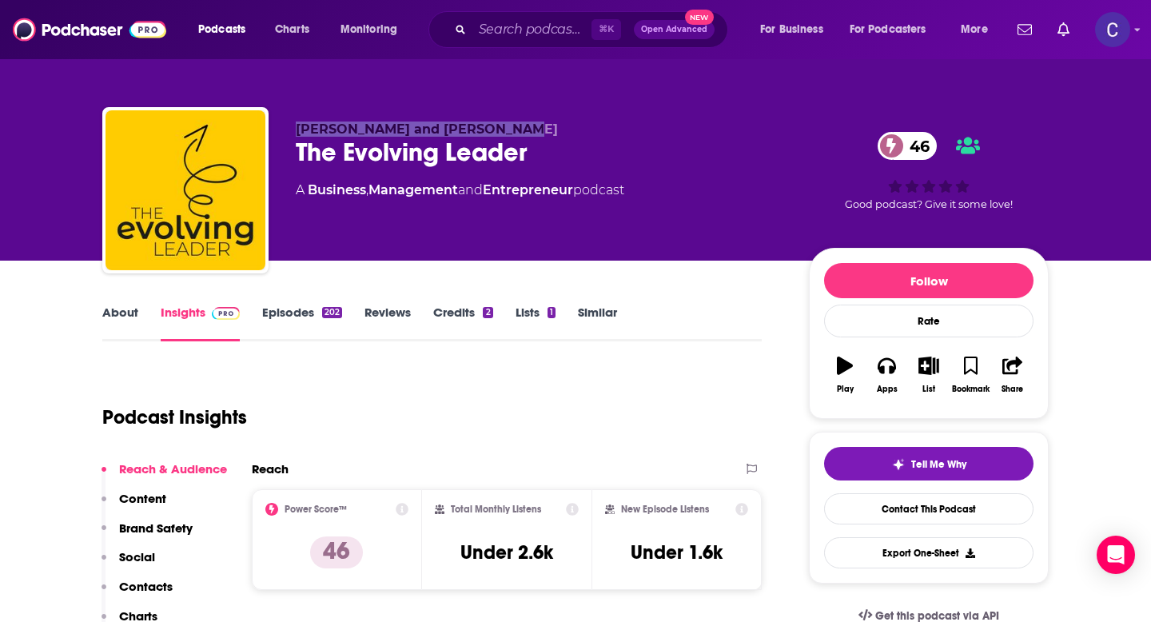
drag, startPoint x: 295, startPoint y: 133, endPoint x: 519, endPoint y: 137, distance: 223.9
click at [519, 137] on div "[PERSON_NAME] and [PERSON_NAME] The Evolving Leader 46 A Business , Management …" at bounding box center [540, 186] width 488 height 128
copy span "[PERSON_NAME] and [PERSON_NAME]"
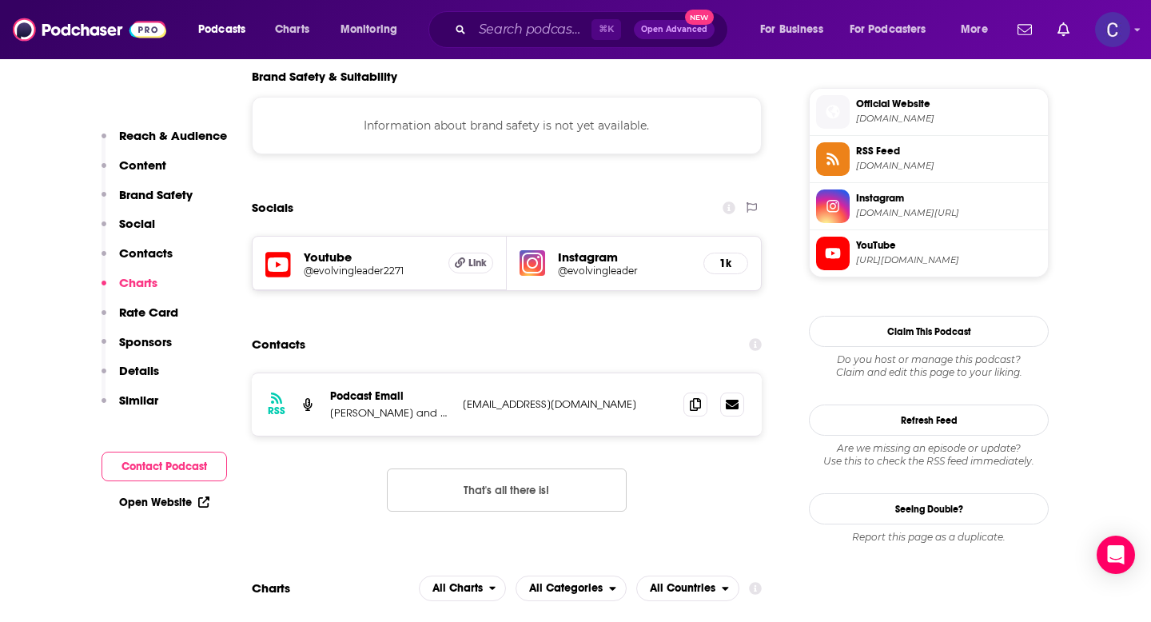
scroll to position [1347, 0]
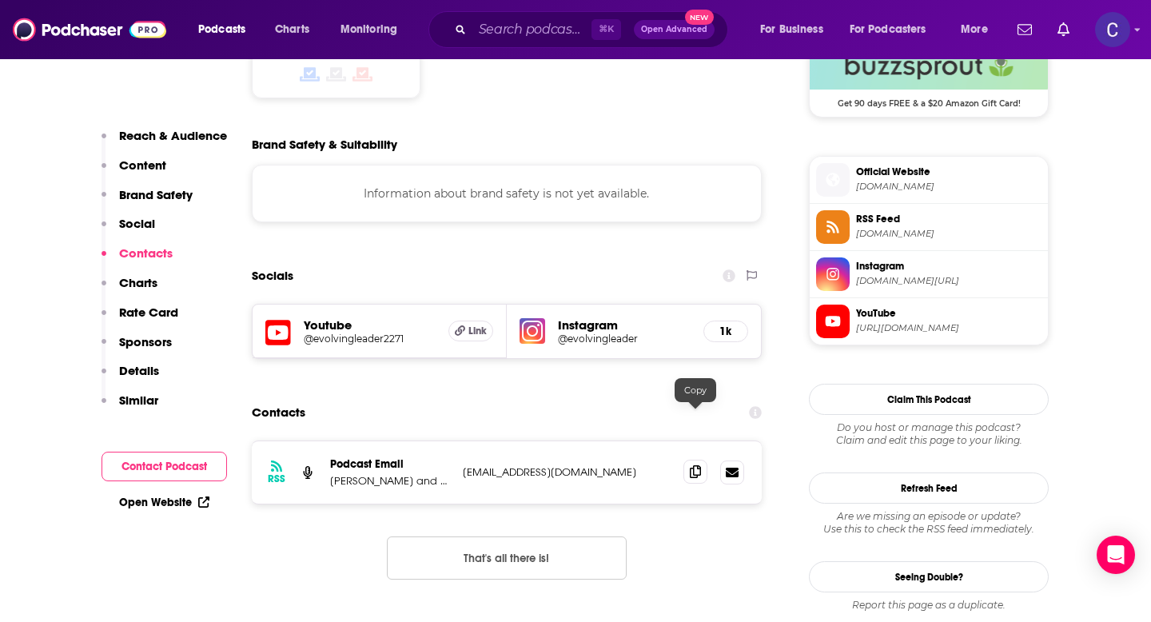
click at [690, 465] on icon at bounding box center [695, 471] width 11 height 13
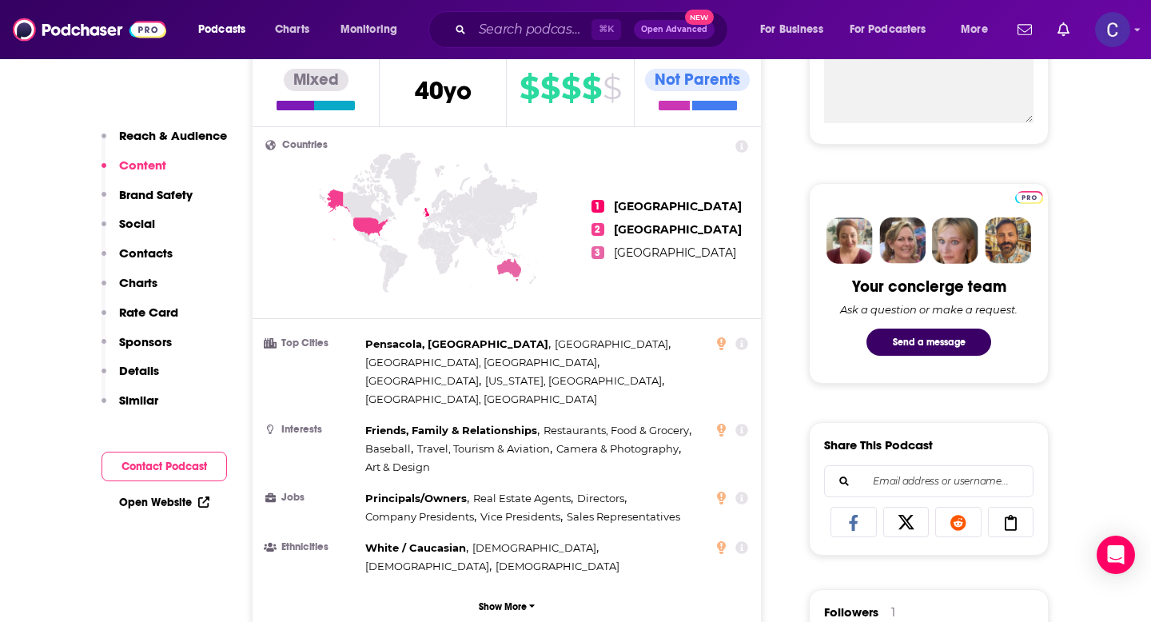
scroll to position [636, 0]
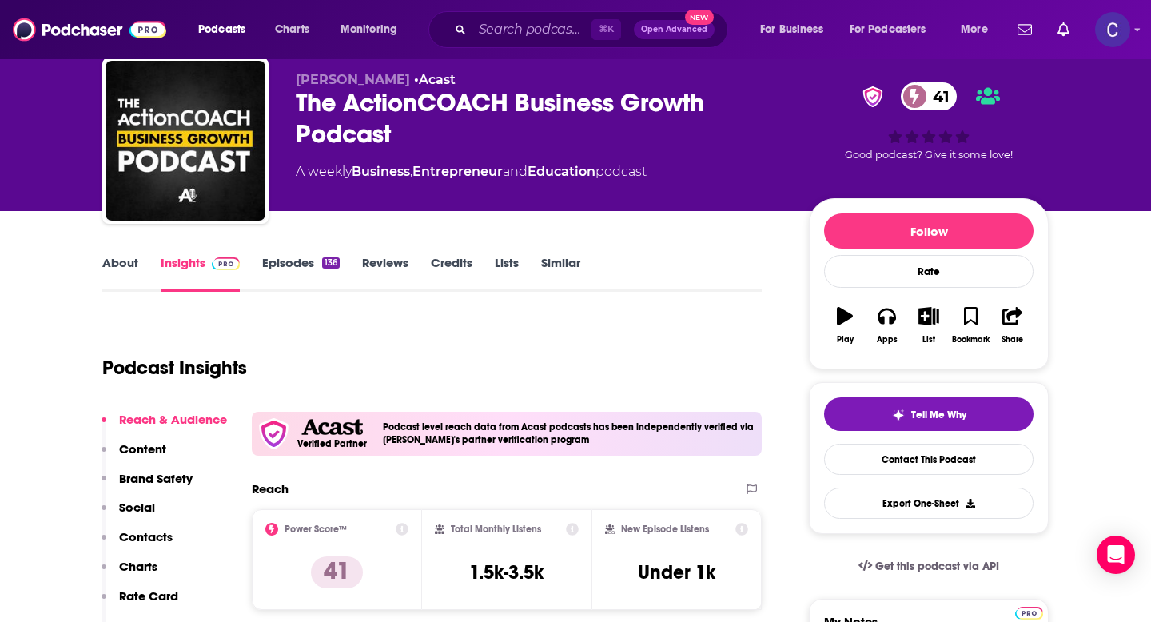
scroll to position [50, 0]
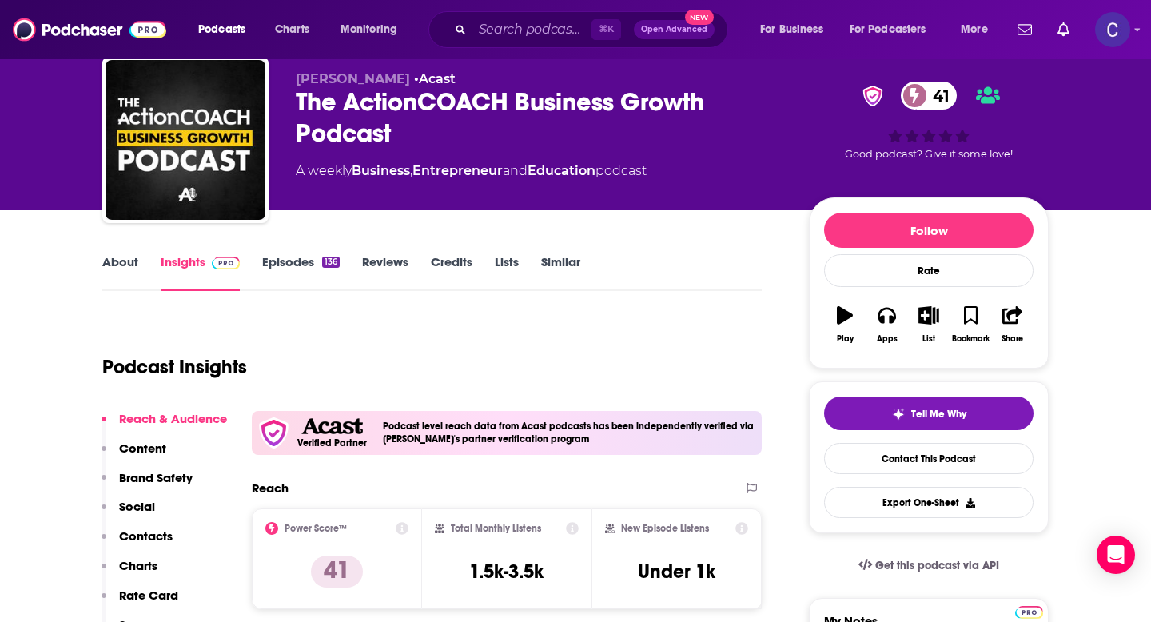
click at [118, 265] on link "About" at bounding box center [120, 272] width 36 height 37
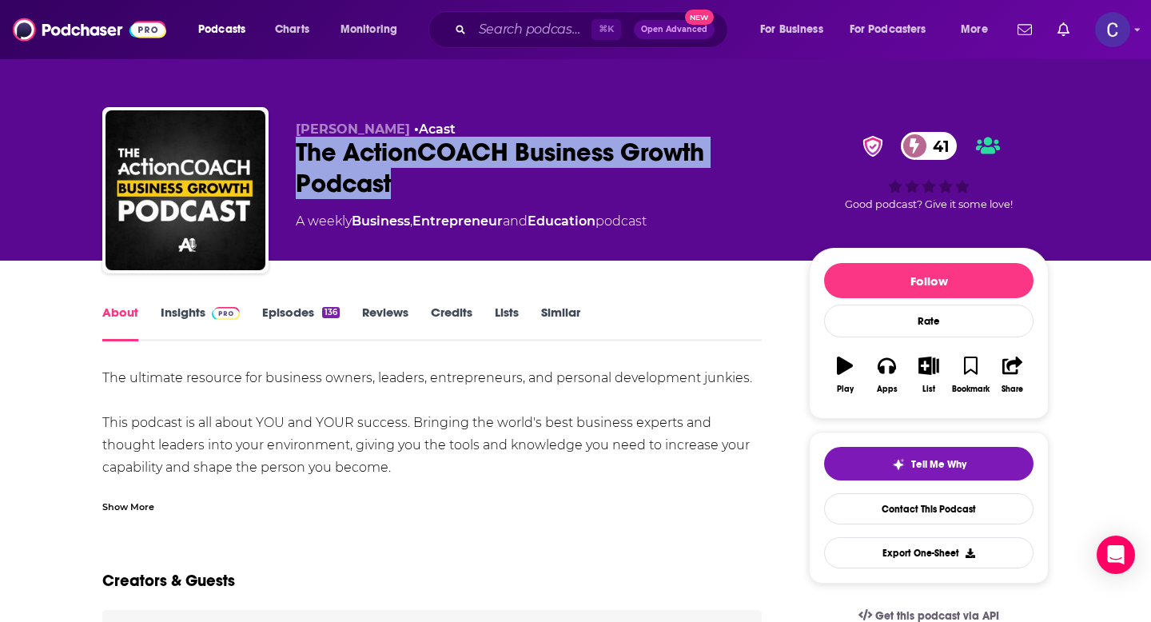
drag, startPoint x: 286, startPoint y: 150, endPoint x: 409, endPoint y: 175, distance: 124.8
click at [409, 175] on div "James Vincent • Acast The ActionCOACH Business Growth Podcast 41 A weekly Busin…" at bounding box center [575, 193] width 947 height 173
copy h1 "The ActionCOACH Business Growth Podcast"
click at [183, 311] on link "Insights" at bounding box center [200, 323] width 79 height 37
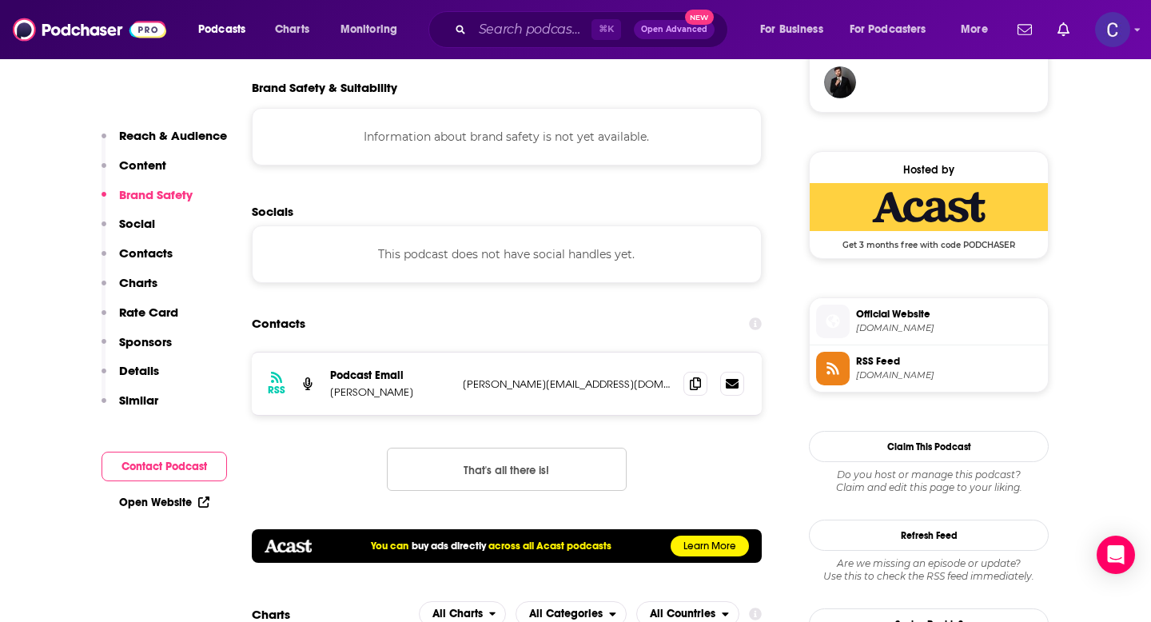
scroll to position [1207, 0]
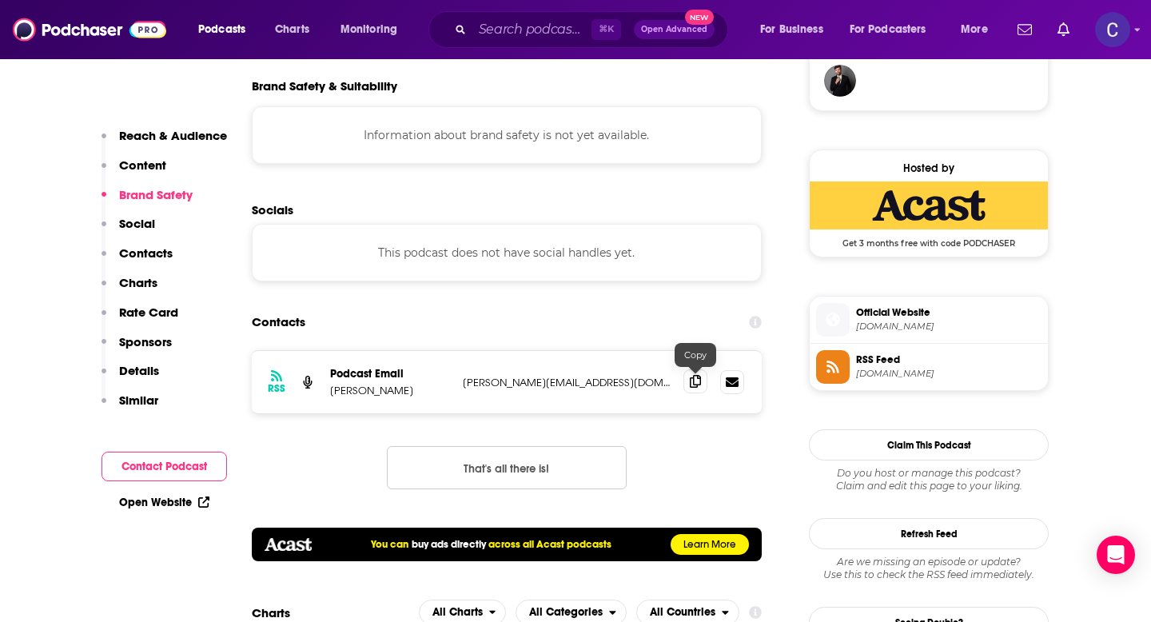
click at [695, 385] on icon at bounding box center [695, 381] width 11 height 13
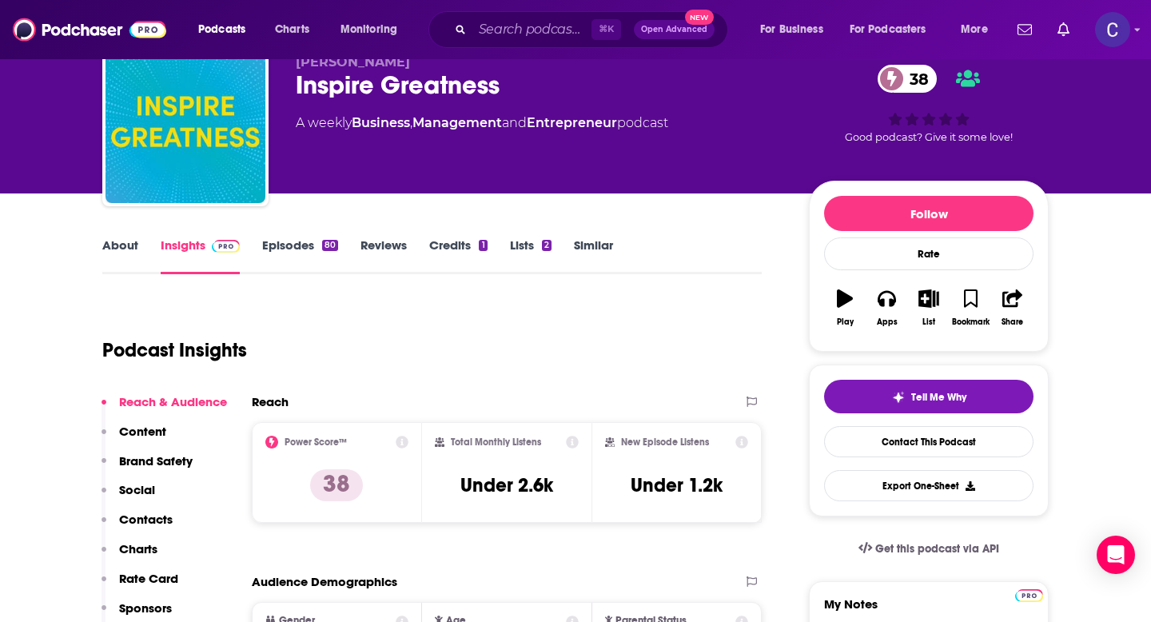
scroll to position [64, 0]
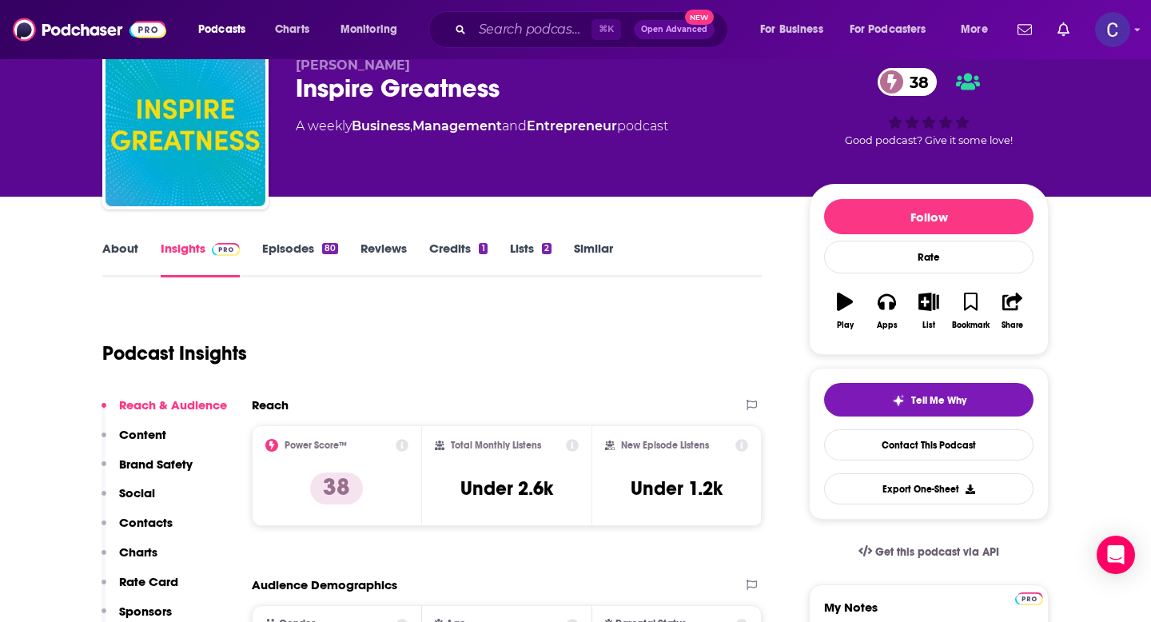
click at [117, 250] on link "About" at bounding box center [120, 259] width 36 height 37
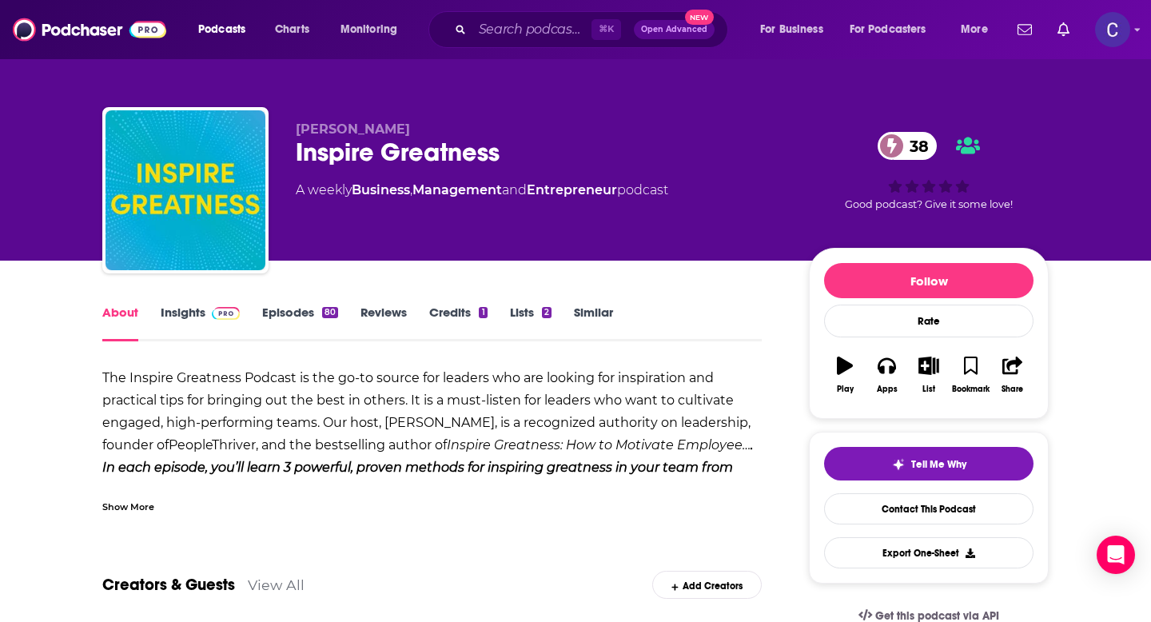
click at [183, 315] on link "Insights" at bounding box center [200, 323] width 79 height 37
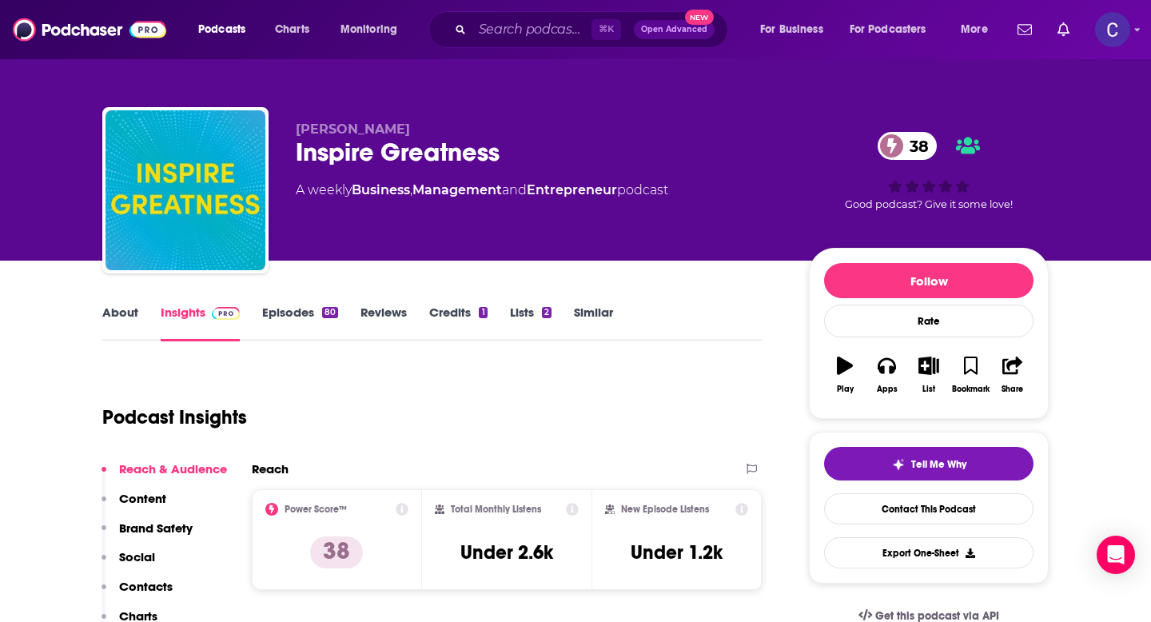
click at [118, 315] on link "About" at bounding box center [120, 323] width 36 height 37
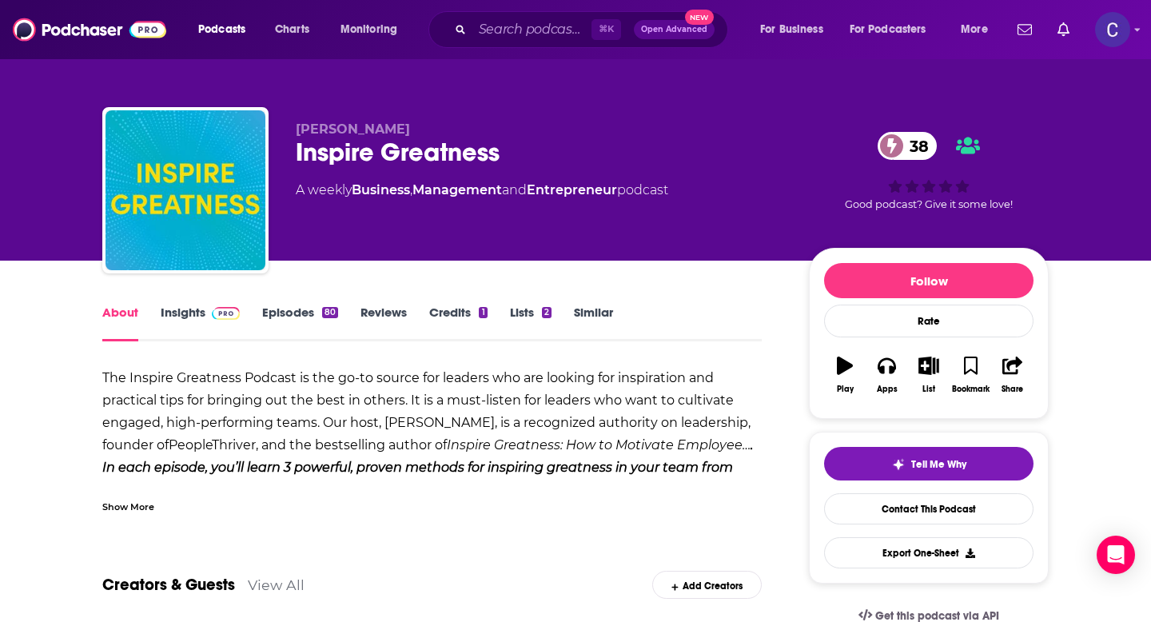
click at [134, 505] on div "Show More" at bounding box center [128, 505] width 52 height 15
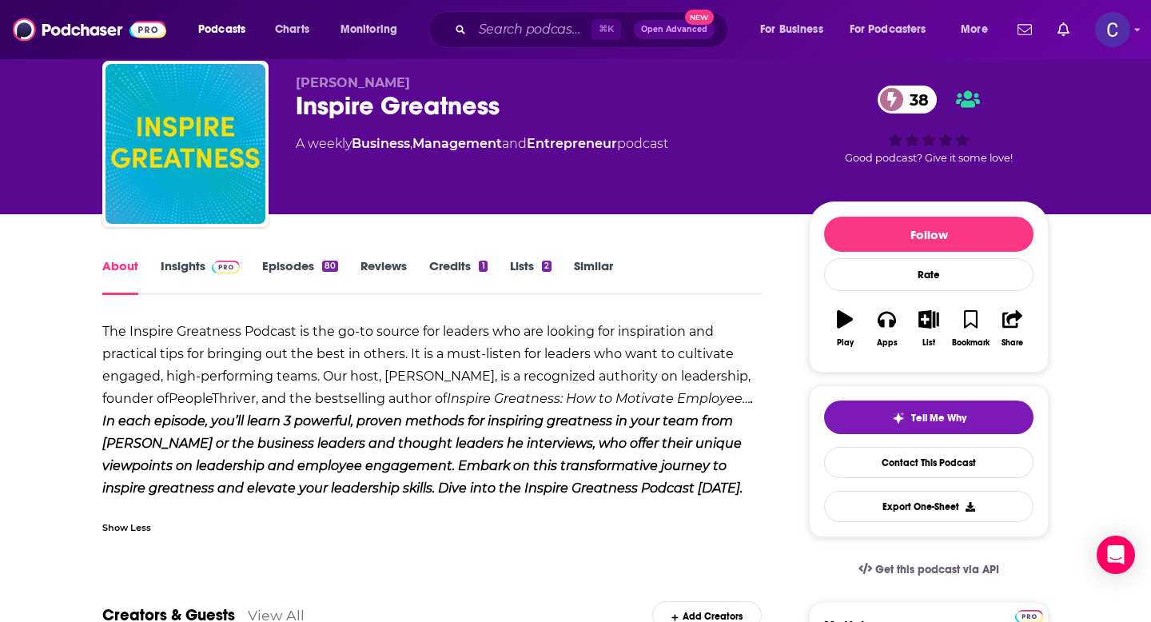
scroll to position [48, 0]
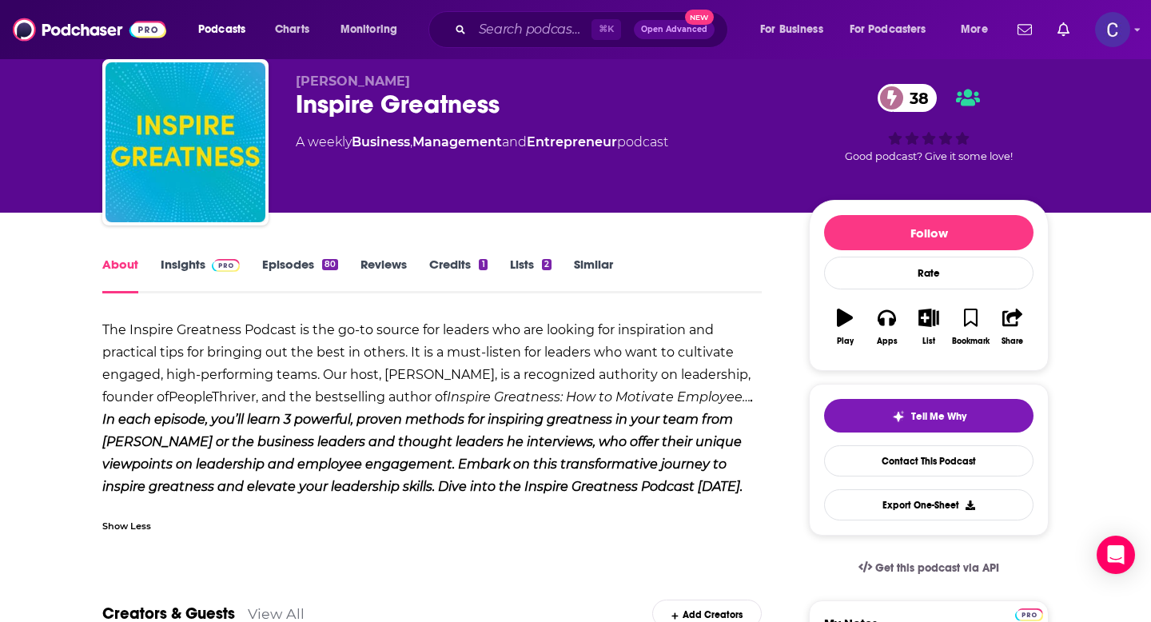
click at [180, 269] on link "Insights" at bounding box center [200, 275] width 79 height 37
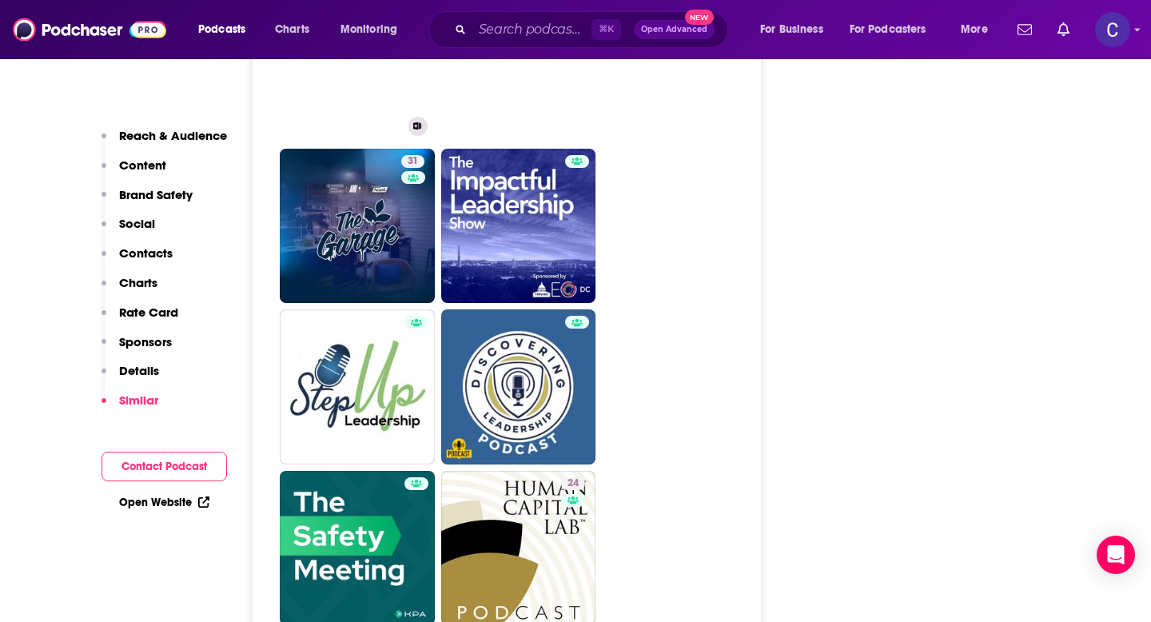
scroll to position [3992, 0]
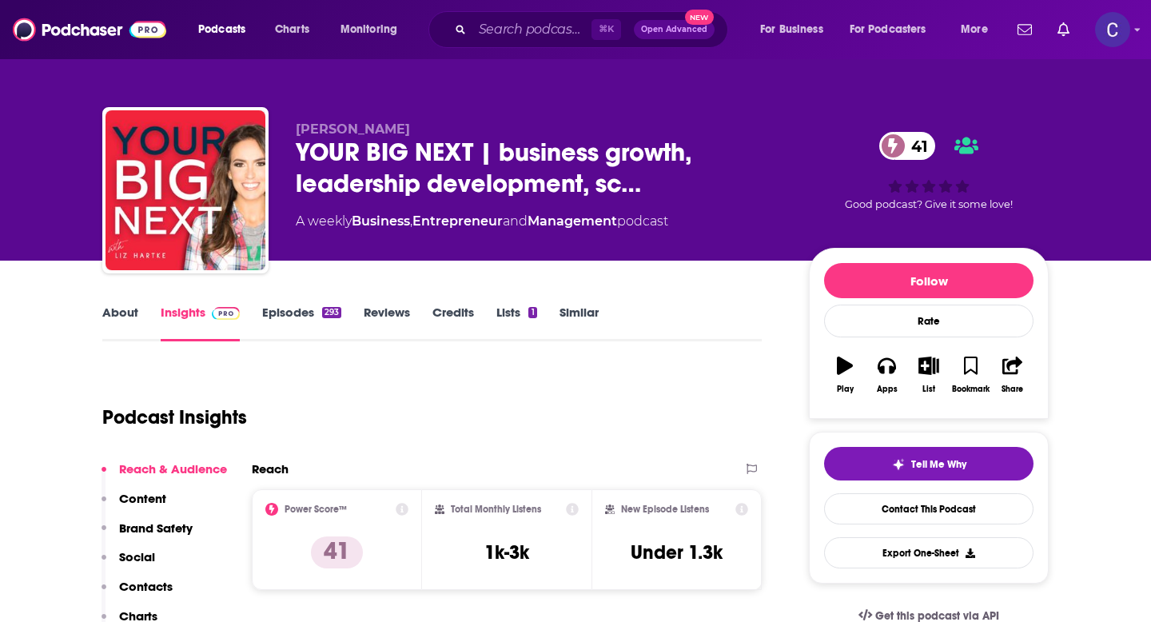
click at [116, 310] on link "About" at bounding box center [120, 323] width 36 height 37
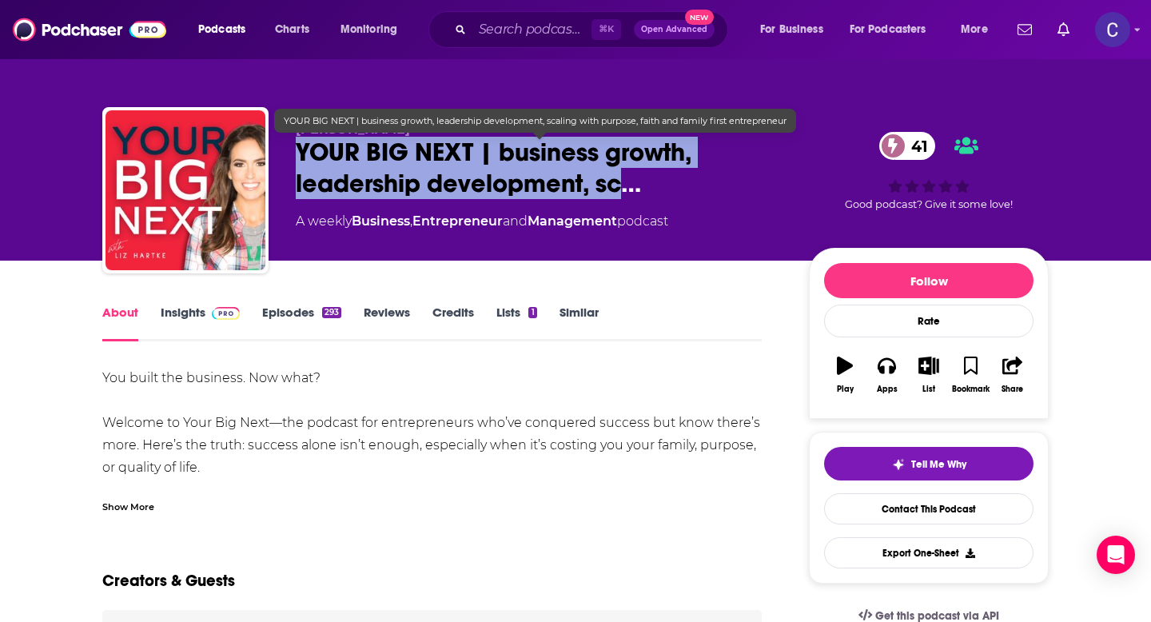
drag, startPoint x: 299, startPoint y: 156, endPoint x: 620, endPoint y: 196, distance: 323.9
click at [620, 196] on span "YOUR BIG NEXT | business growth, leadership development, sc…" at bounding box center [540, 168] width 488 height 62
copy h1 "YOUR BIG NEXT | business growth, leadership development, sc"
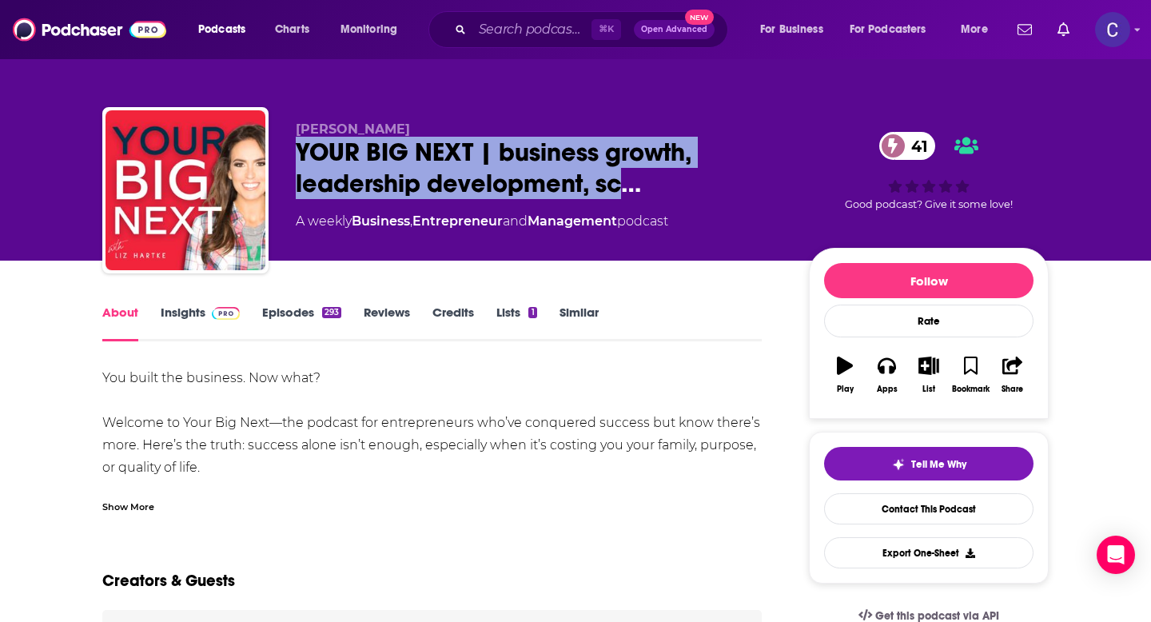
click at [188, 307] on link "Insights" at bounding box center [200, 323] width 79 height 37
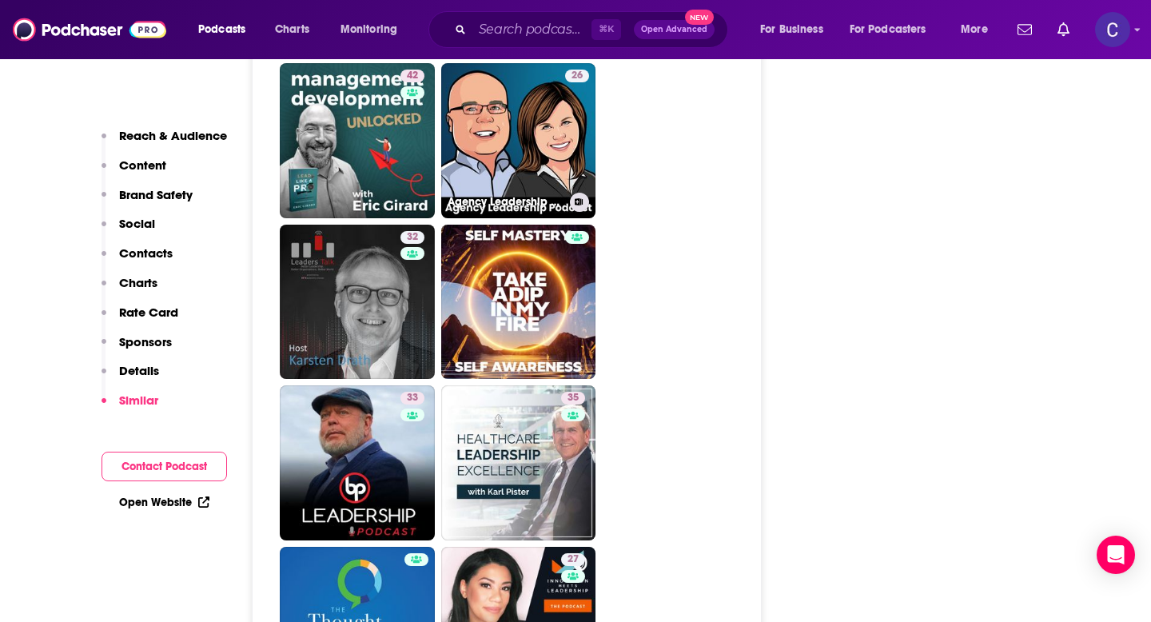
scroll to position [2821, 0]
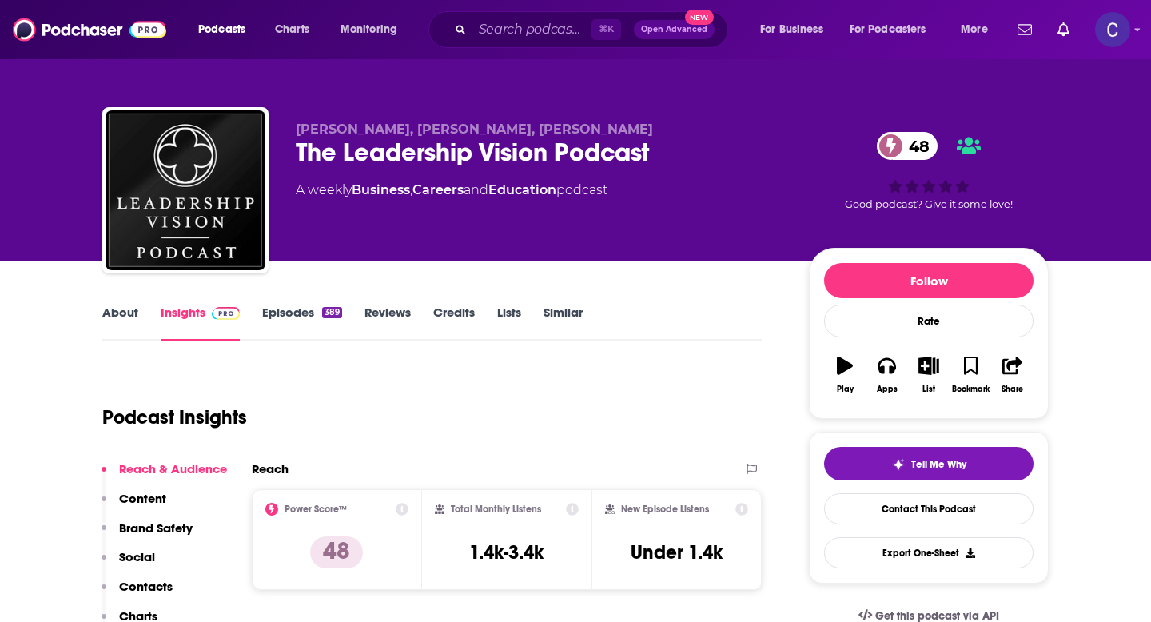
click at [119, 315] on link "About" at bounding box center [120, 323] width 36 height 37
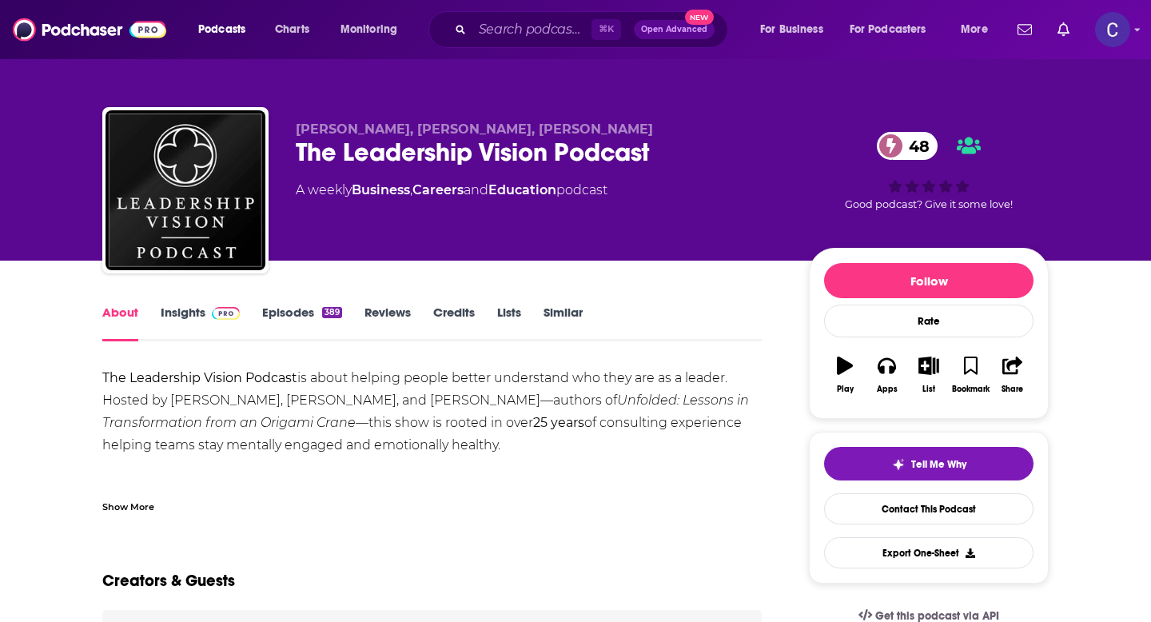
click at [134, 509] on div "Show More" at bounding box center [128, 505] width 52 height 15
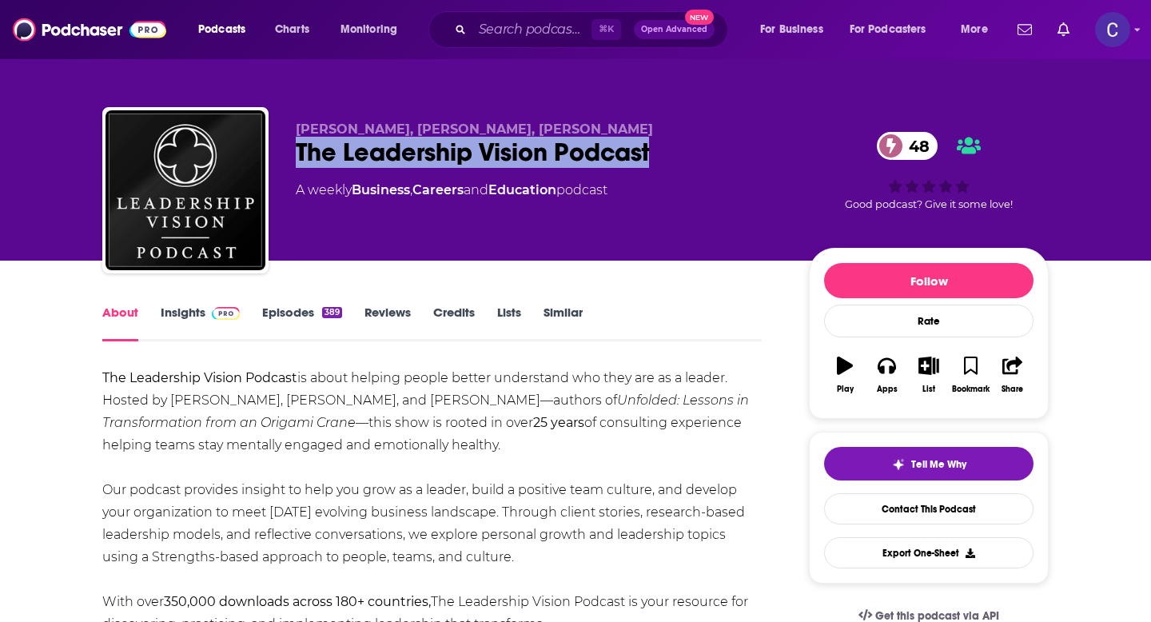
drag, startPoint x: 290, startPoint y: 160, endPoint x: 668, endPoint y: 172, distance: 377.6
click at [668, 172] on div "[PERSON_NAME], [PERSON_NAME], [PERSON_NAME] The Leadership Vision Podcast 48 A …" at bounding box center [575, 193] width 947 height 173
copy h1 "The Leadership Vision Podcast"
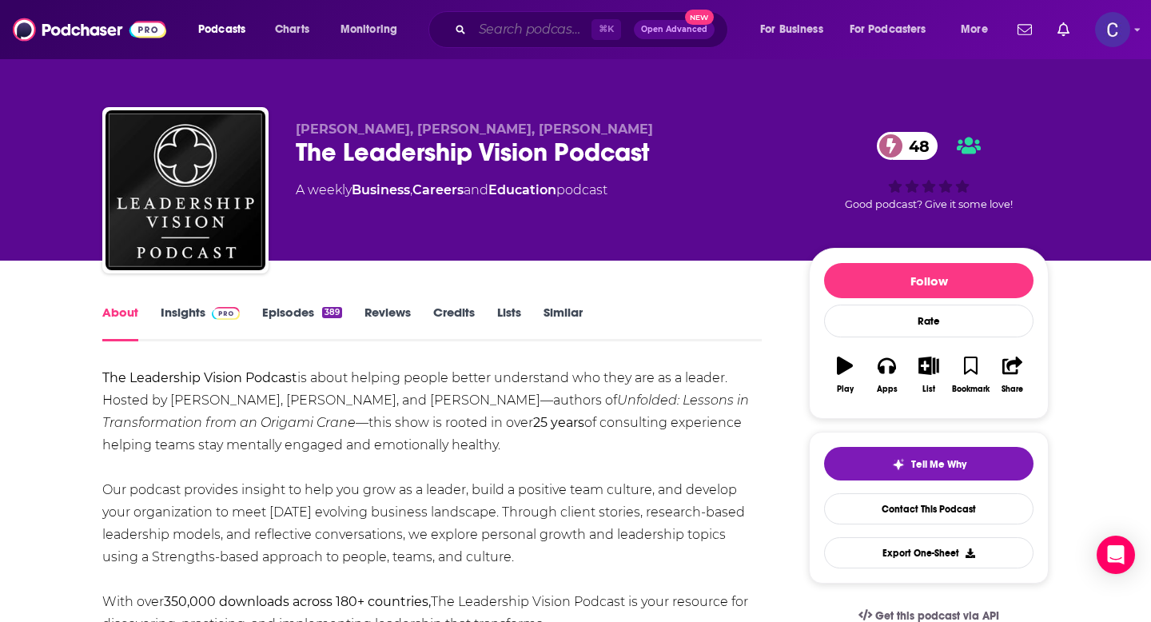
click at [504, 33] on input "Search podcasts, credits, & more..." at bounding box center [532, 30] width 119 height 26
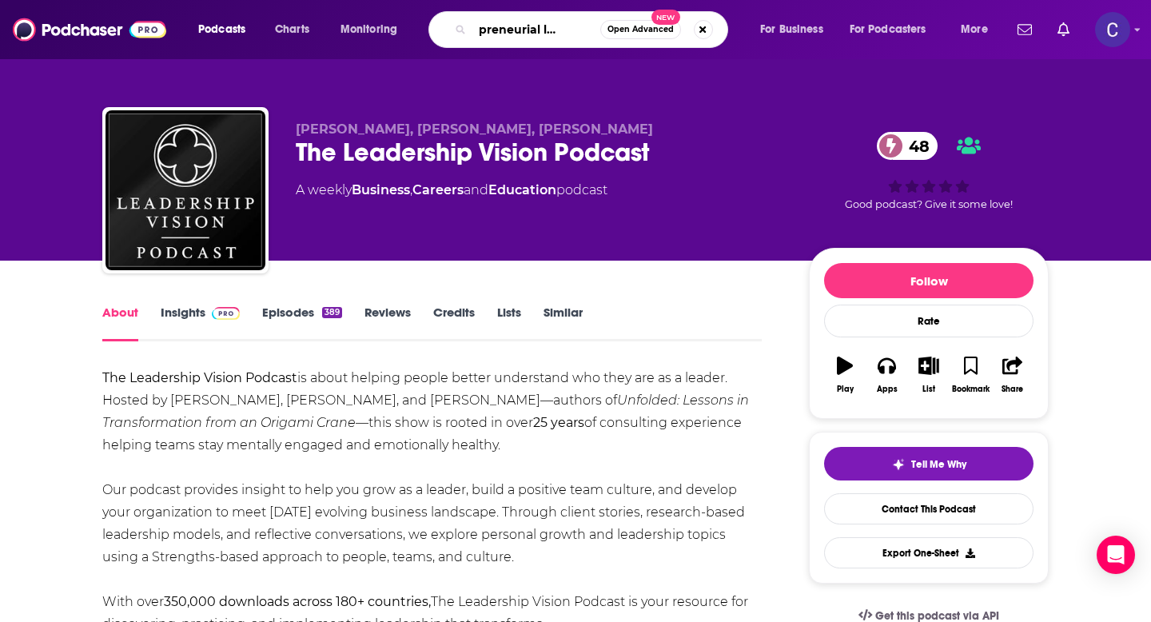
type input "entrepreneurial leadership"
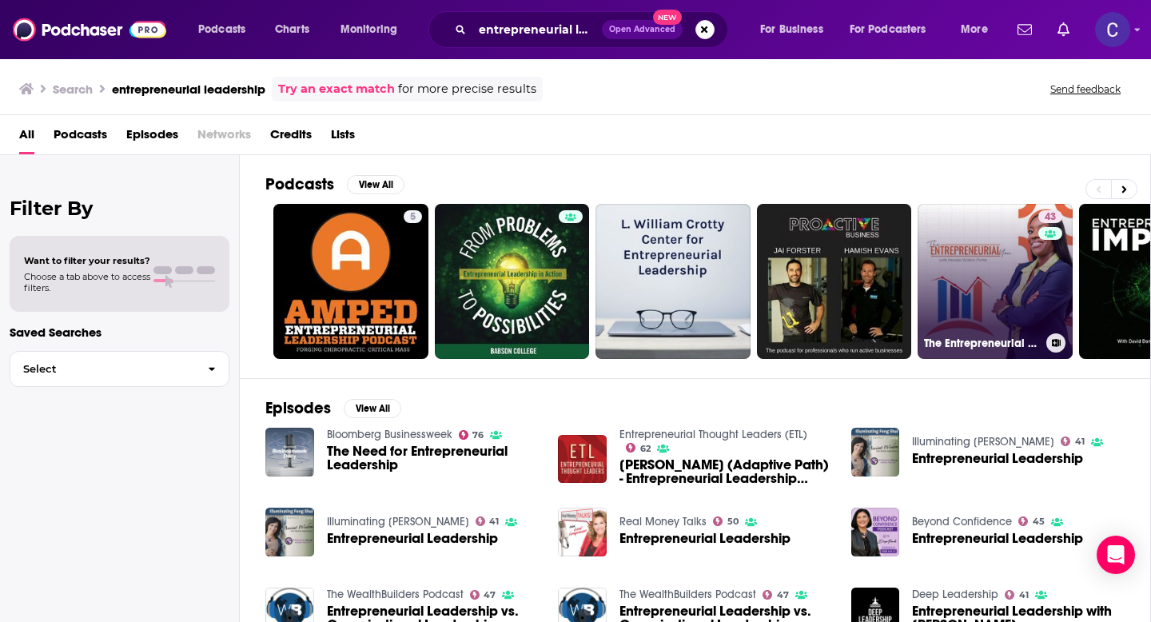
click at [982, 241] on link "43 The Entrepreneurial You" at bounding box center [995, 281] width 155 height 155
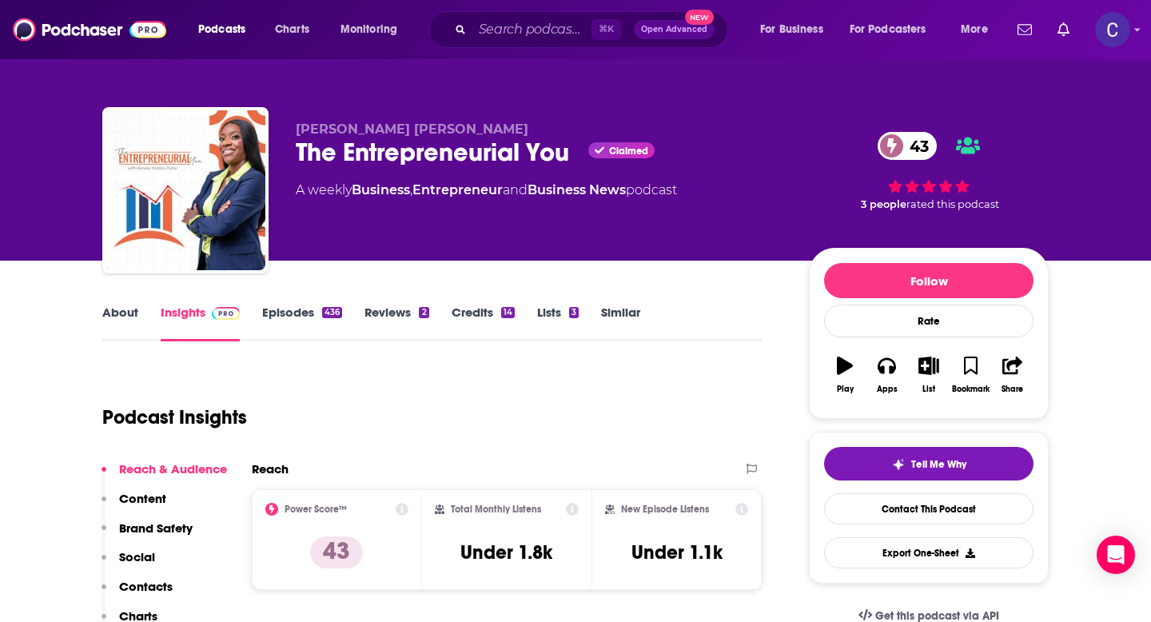
click at [122, 312] on link "About" at bounding box center [120, 323] width 36 height 37
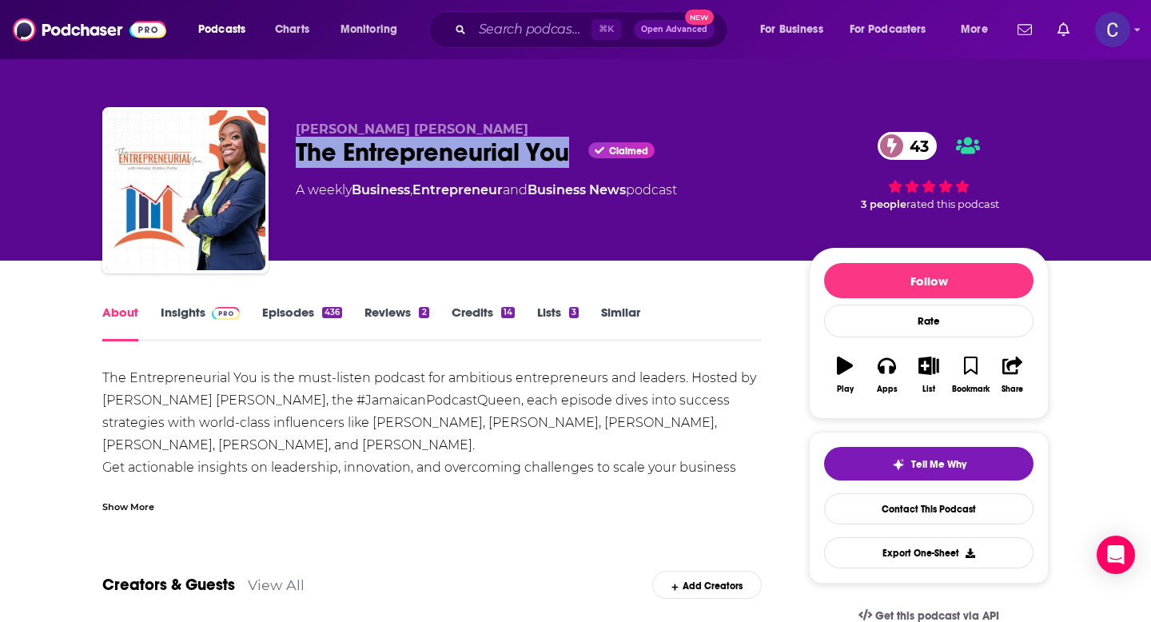
drag, startPoint x: 297, startPoint y: 155, endPoint x: 576, endPoint y: 169, distance: 278.6
click at [576, 169] on div "[PERSON_NAME] [PERSON_NAME] The Entrepreneurial You Claimed 43 A weekly Busines…" at bounding box center [540, 186] width 488 height 128
copy h1 "The Entrepreneurial You"
click at [193, 313] on link "Insights" at bounding box center [200, 323] width 79 height 37
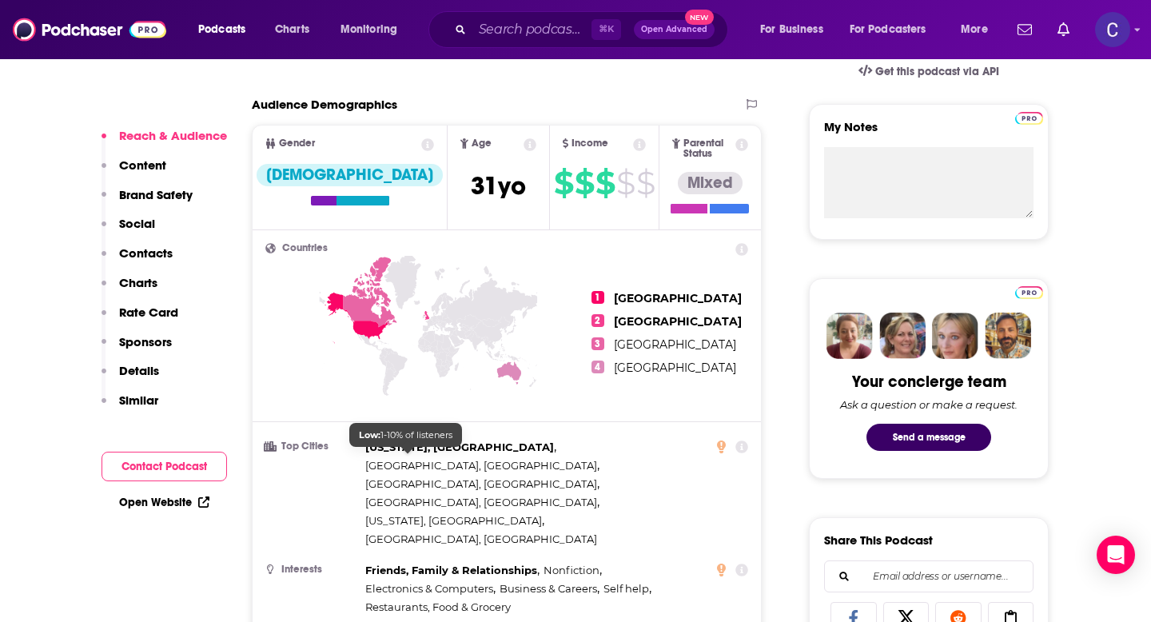
scroll to position [548, 0]
